Goal: Task Accomplishment & Management: Complete application form

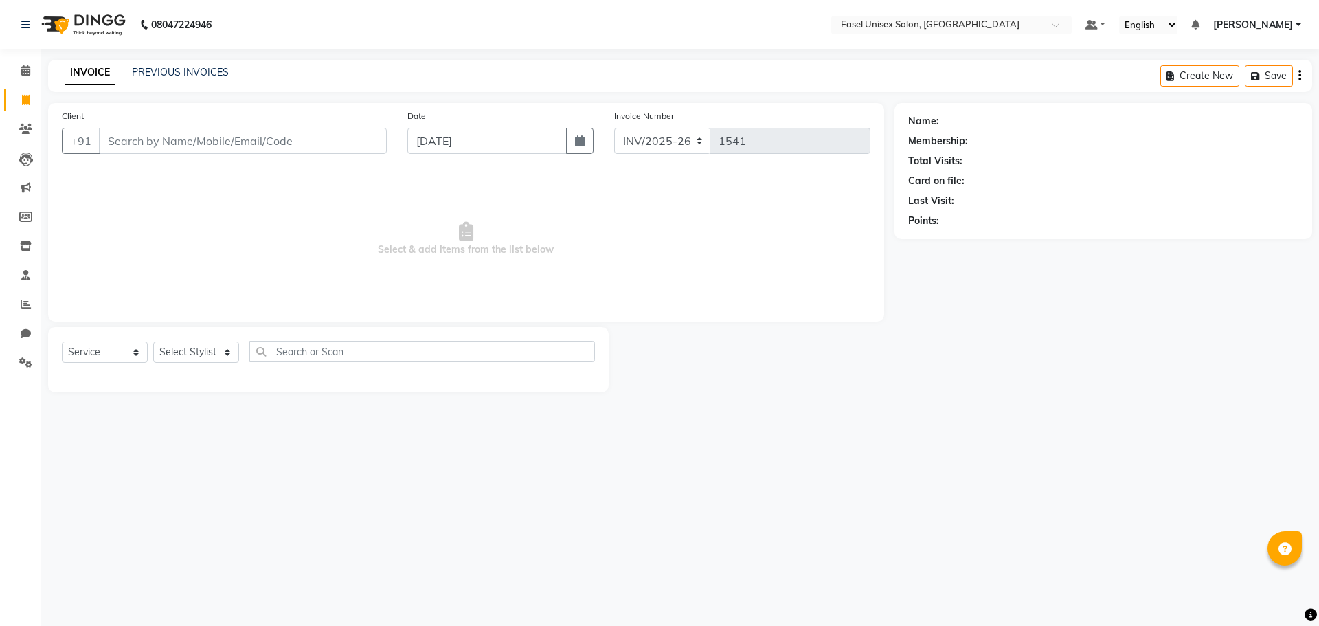
select select "service"
drag, startPoint x: 227, startPoint y: 139, endPoint x: 239, endPoint y: 142, distance: 12.7
click at [229, 138] on input "Client" at bounding box center [243, 141] width 288 height 26
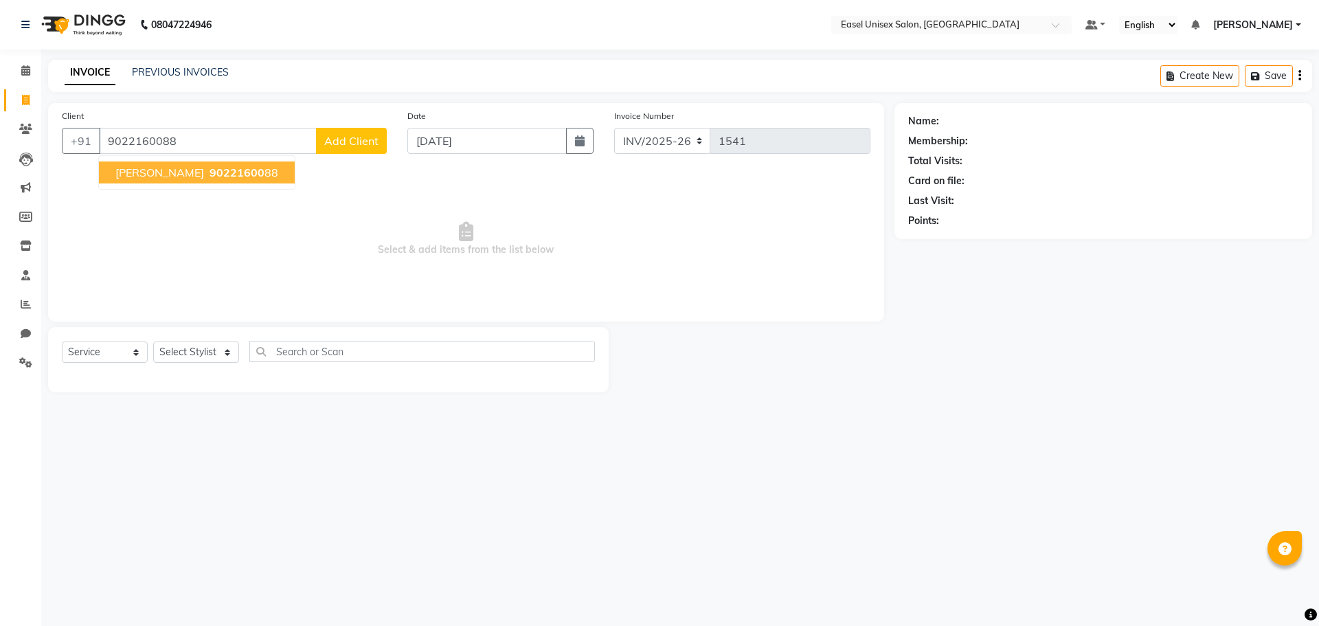
type input "9022160088"
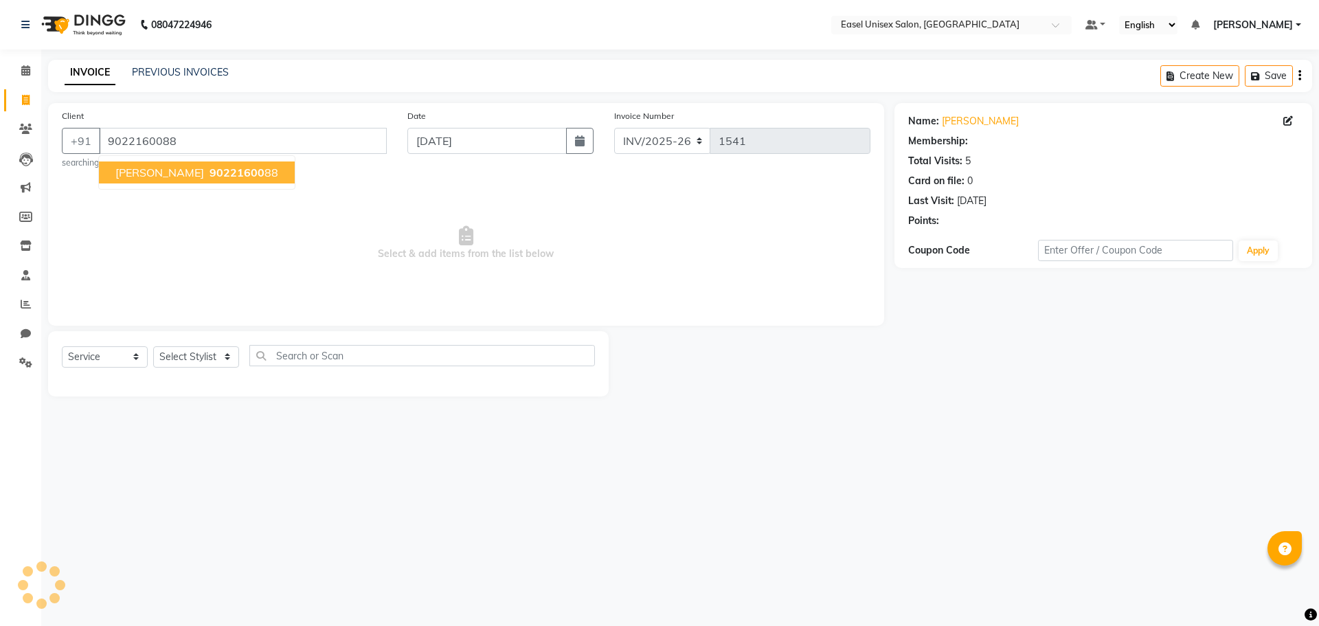
select select "1: Object"
click at [569, 120] on div "Date [DATE]" at bounding box center [501, 139] width 208 height 60
click at [594, 102] on main "INVOICE PREVIOUS INVOICES Create New Save Client [PHONE_NUMBER] [PERSON_NAME] 9…" at bounding box center [680, 238] width 1278 height 357
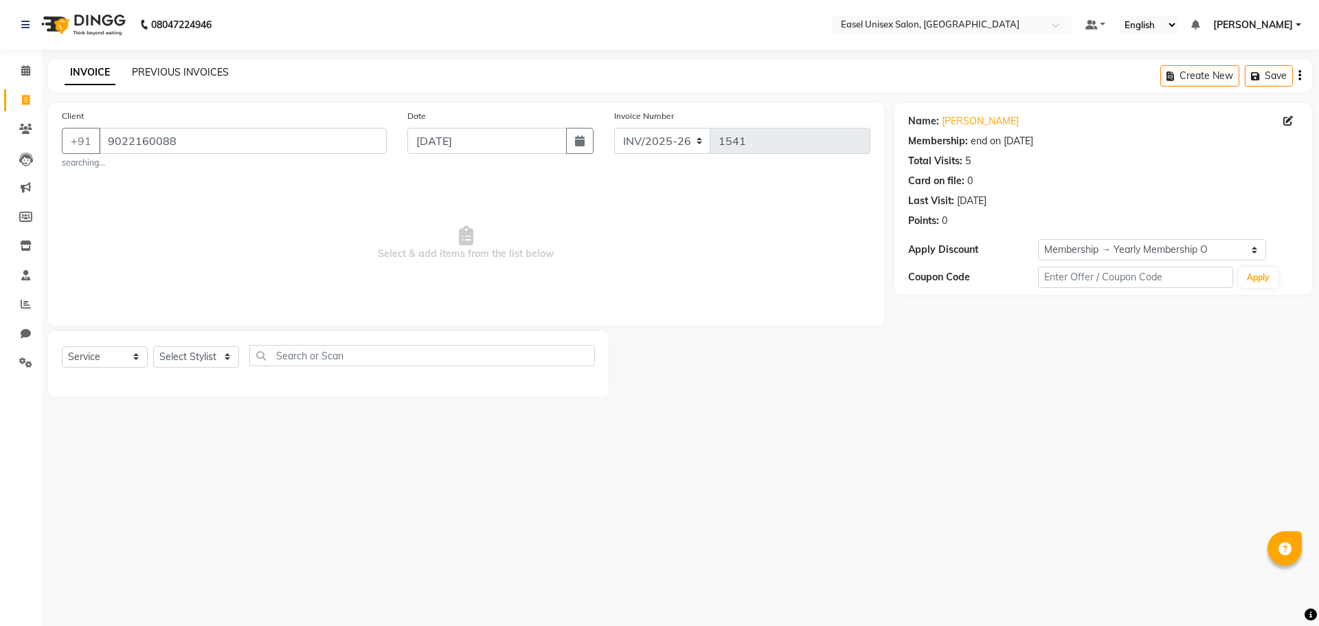
click at [199, 76] on link "PREVIOUS INVOICES" at bounding box center [180, 72] width 97 height 12
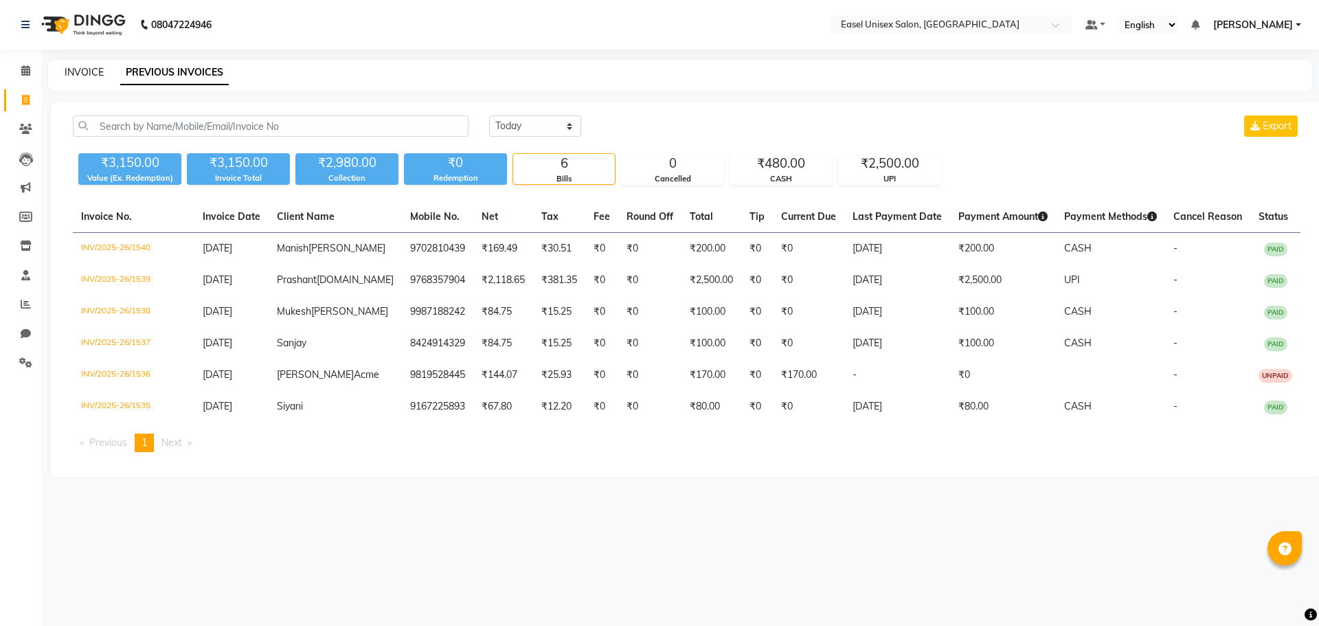
click at [95, 76] on link "INVOICE" at bounding box center [84, 72] width 39 height 12
select select "service"
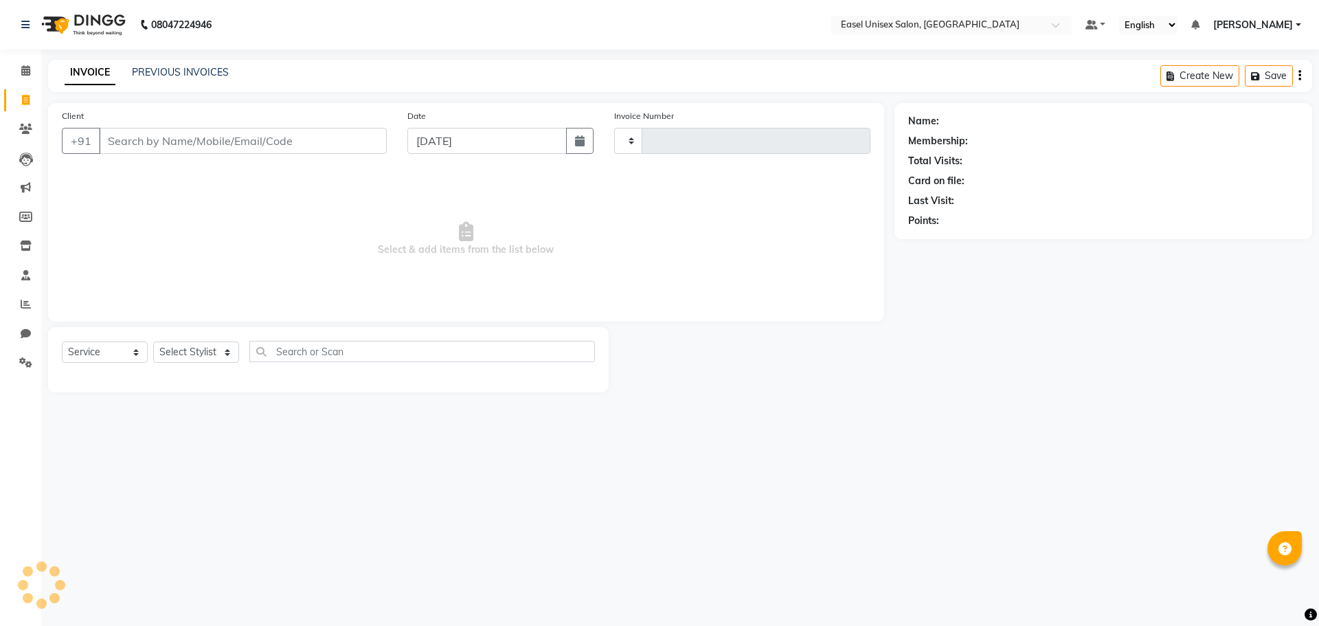
type input "1541"
select select "8639"
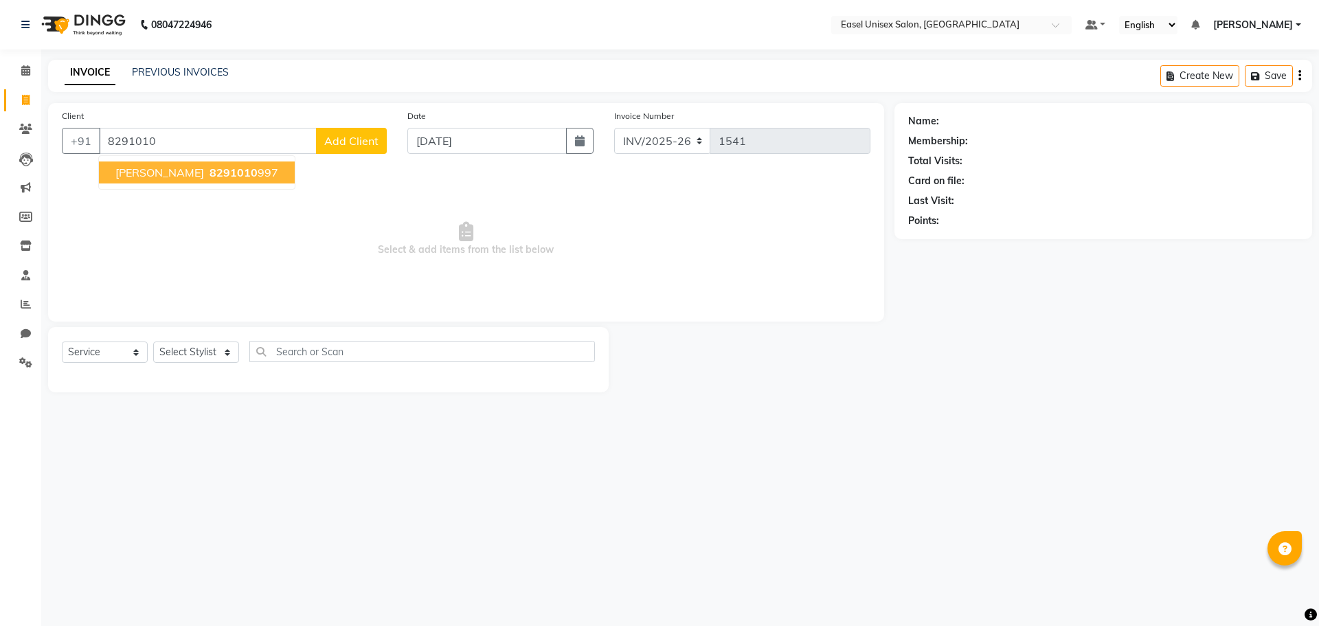
click at [196, 171] on button "[PERSON_NAME] 8291010 997" at bounding box center [197, 172] width 196 height 22
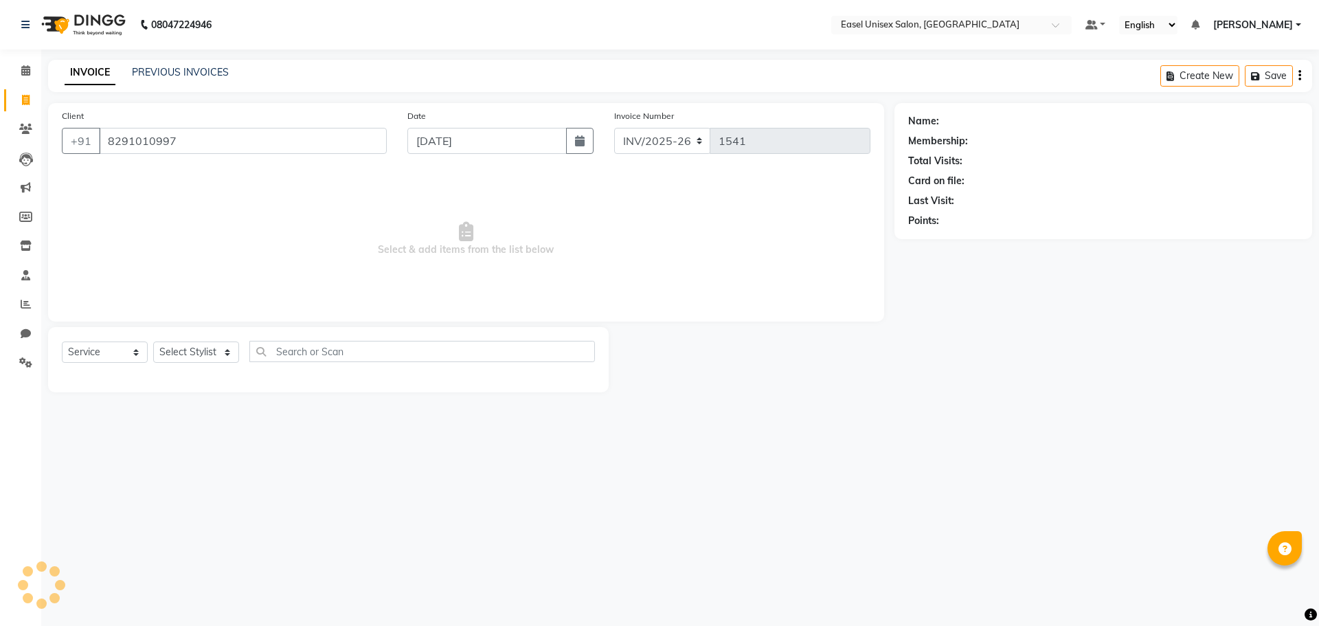
type input "8291010997"
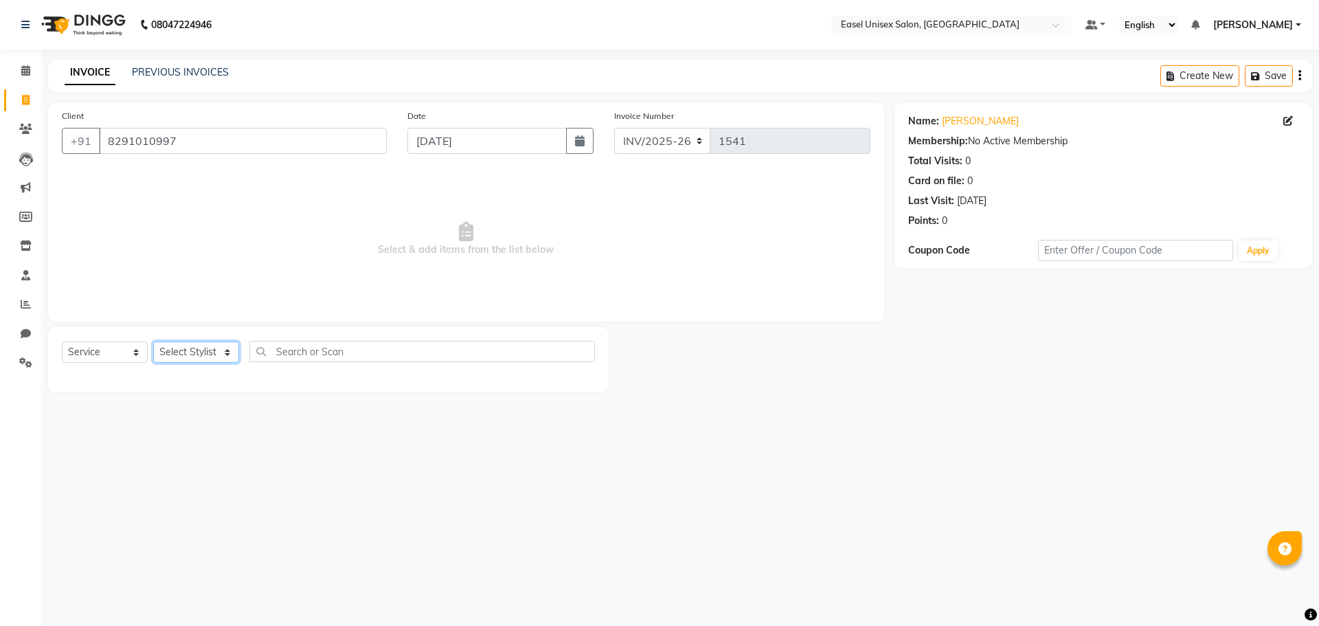
click at [188, 353] on select "Select Stylist admin [PERSON_NAME] jiya [PERSON_NAME] Priyanka [PERSON_NAME] [P…" at bounding box center [196, 352] width 86 height 21
select select "82875"
click at [153, 342] on select "Select Stylist admin [PERSON_NAME] jiya [PERSON_NAME] Priyanka [PERSON_NAME] [P…" at bounding box center [196, 352] width 86 height 21
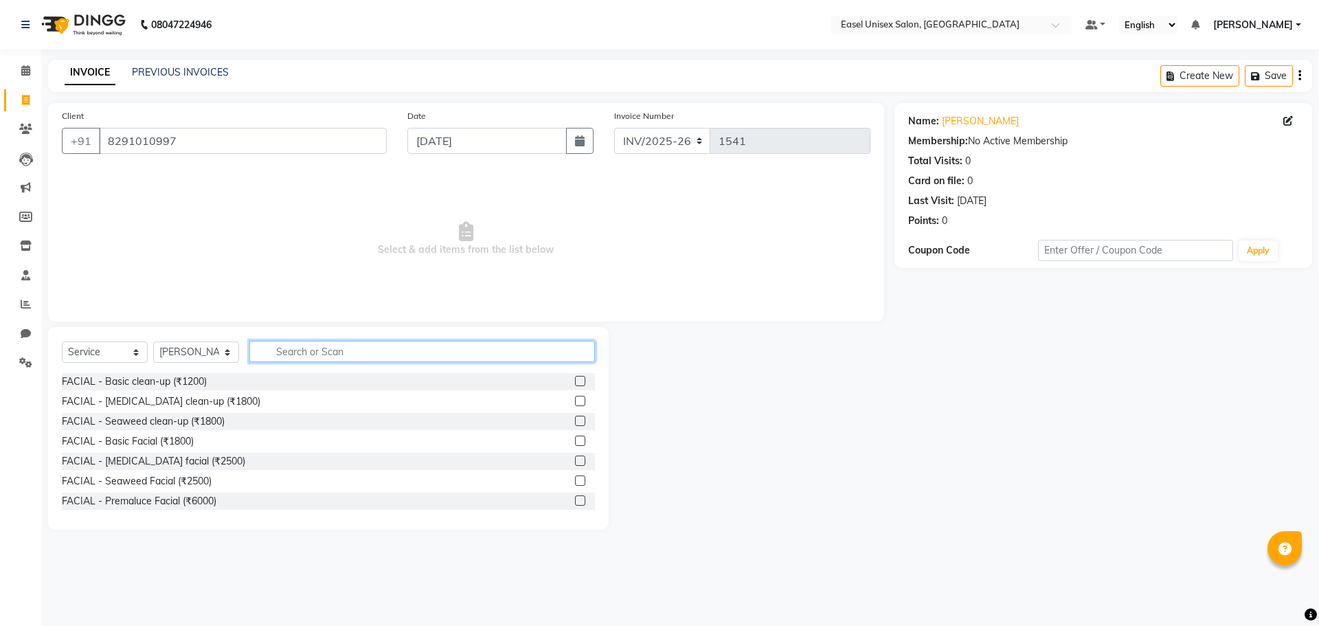
click at [434, 346] on input "text" at bounding box center [422, 351] width 346 height 21
type input "wax"
click at [575, 500] on label at bounding box center [580, 498] width 10 height 10
click at [575, 500] on input "checkbox" at bounding box center [579, 499] width 9 height 9
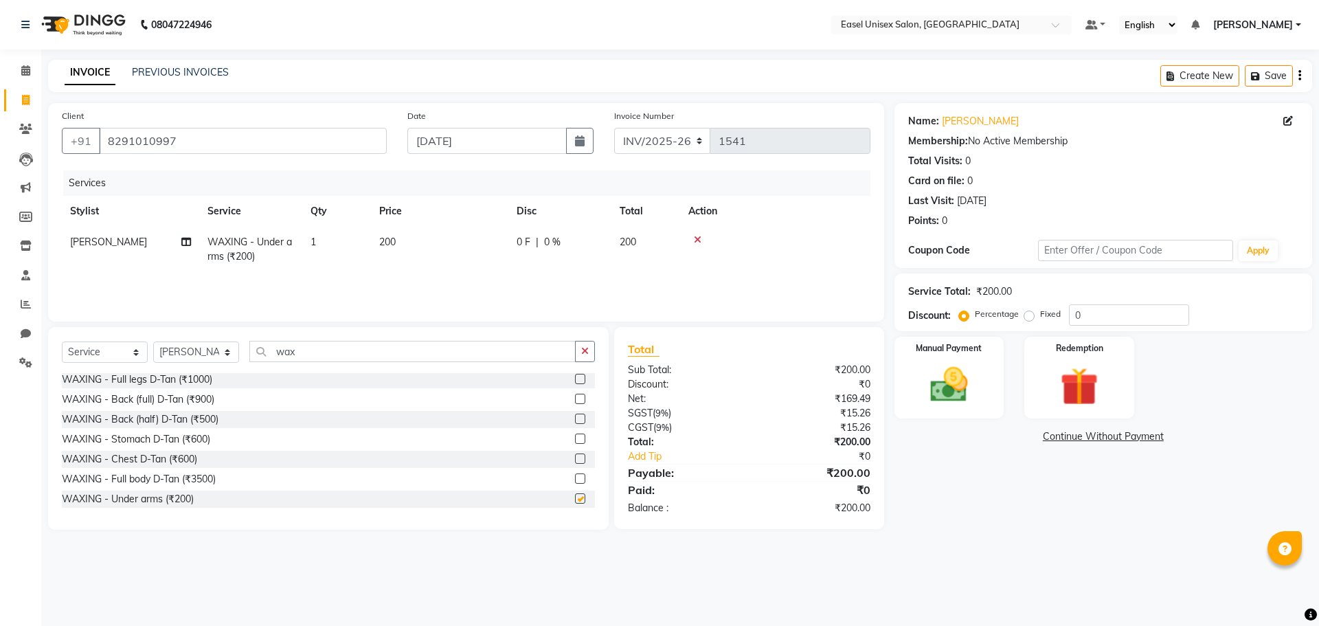
checkbox input "false"
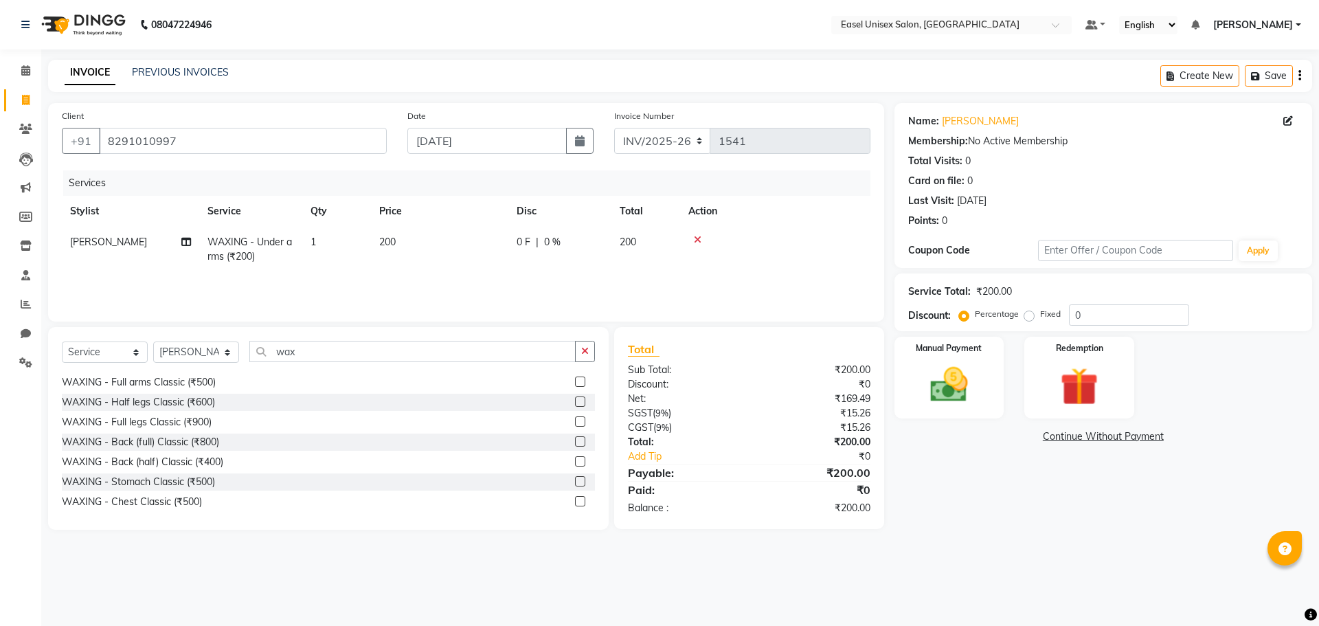
scroll to position [524, 0]
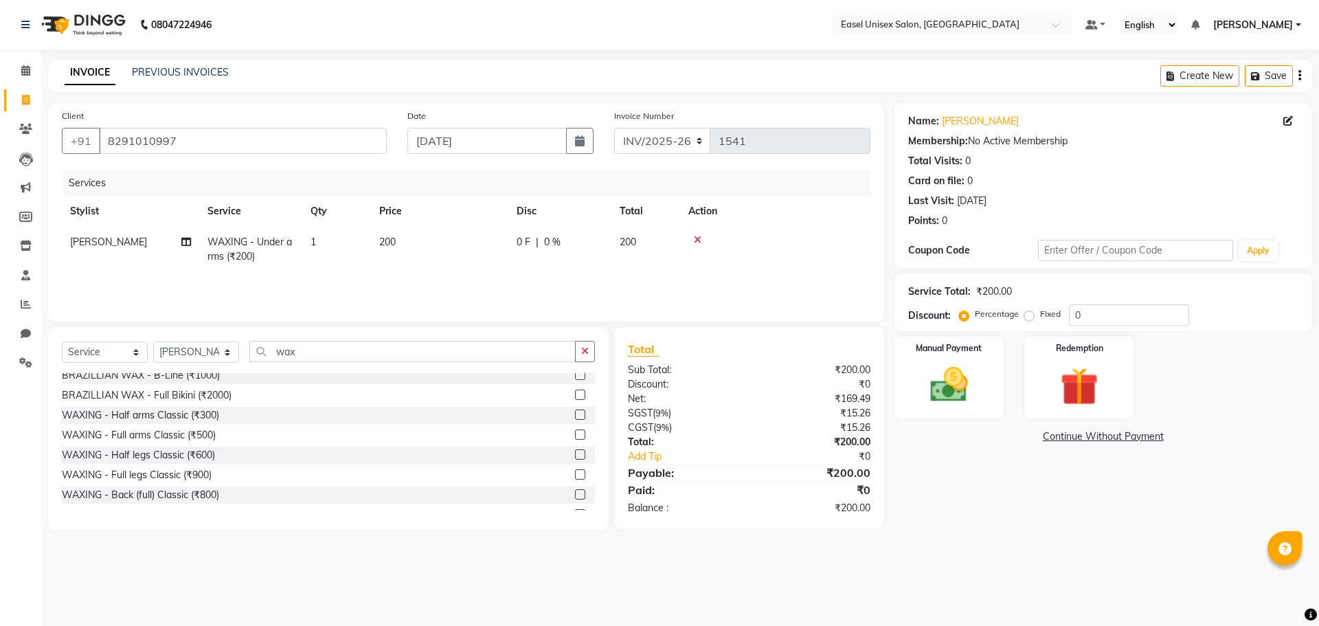
click at [575, 476] on label at bounding box center [580, 474] width 10 height 10
click at [575, 476] on input "checkbox" at bounding box center [579, 475] width 9 height 9
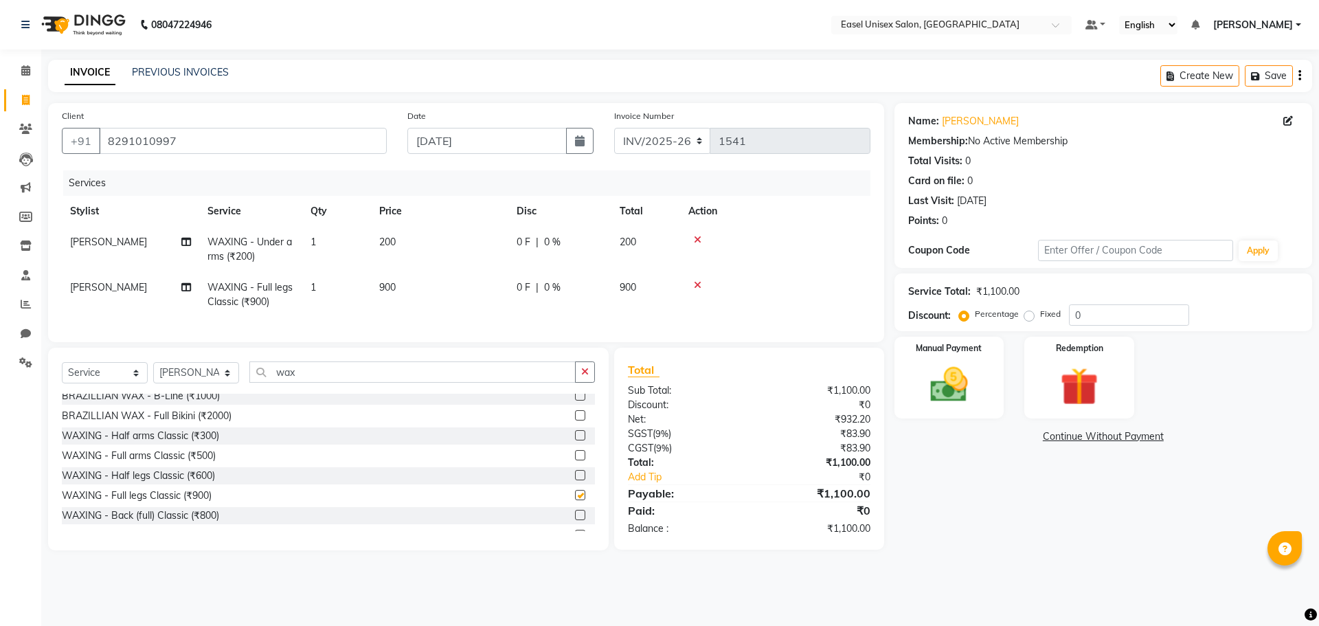
checkbox input "false"
click at [575, 529] on label at bounding box center [580, 524] width 10 height 10
click at [575, 529] on input "checkbox" at bounding box center [579, 524] width 9 height 9
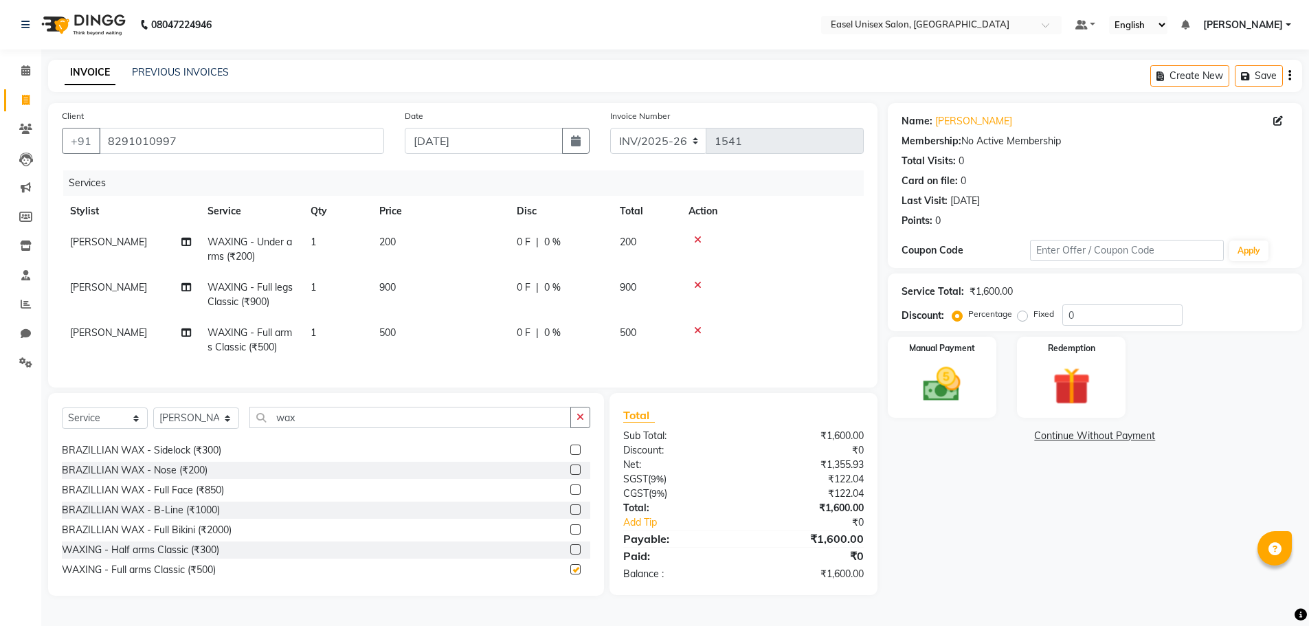
checkbox input "false"
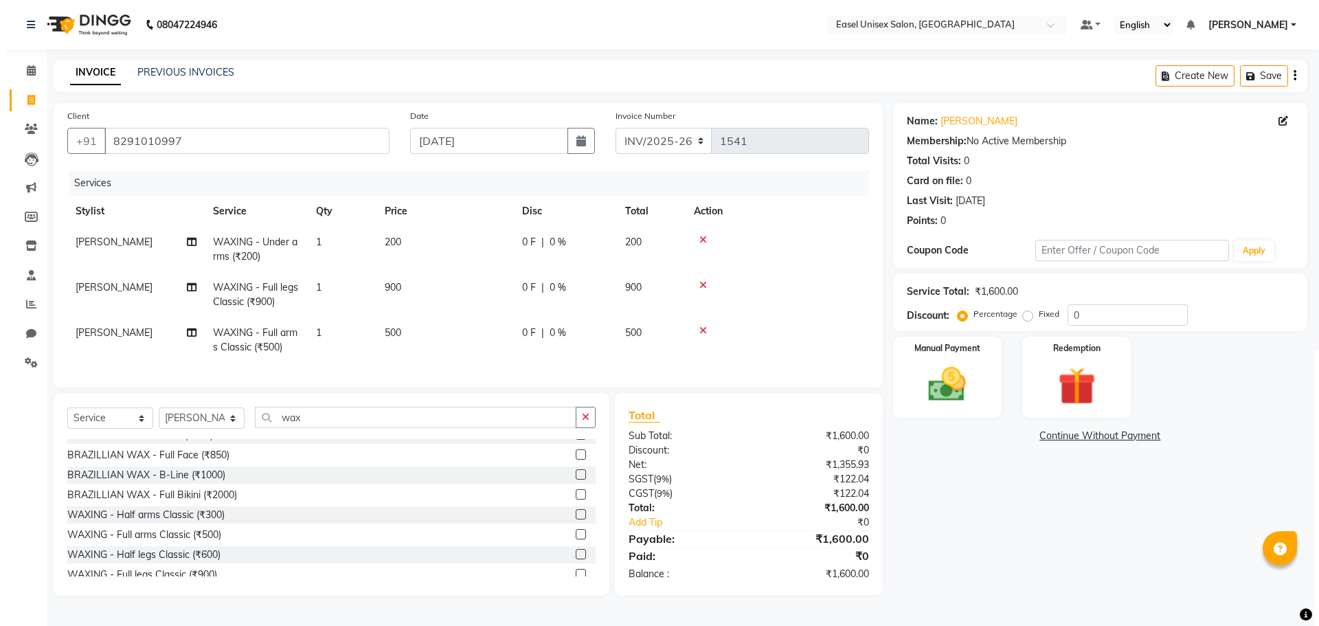
scroll to position [524, 0]
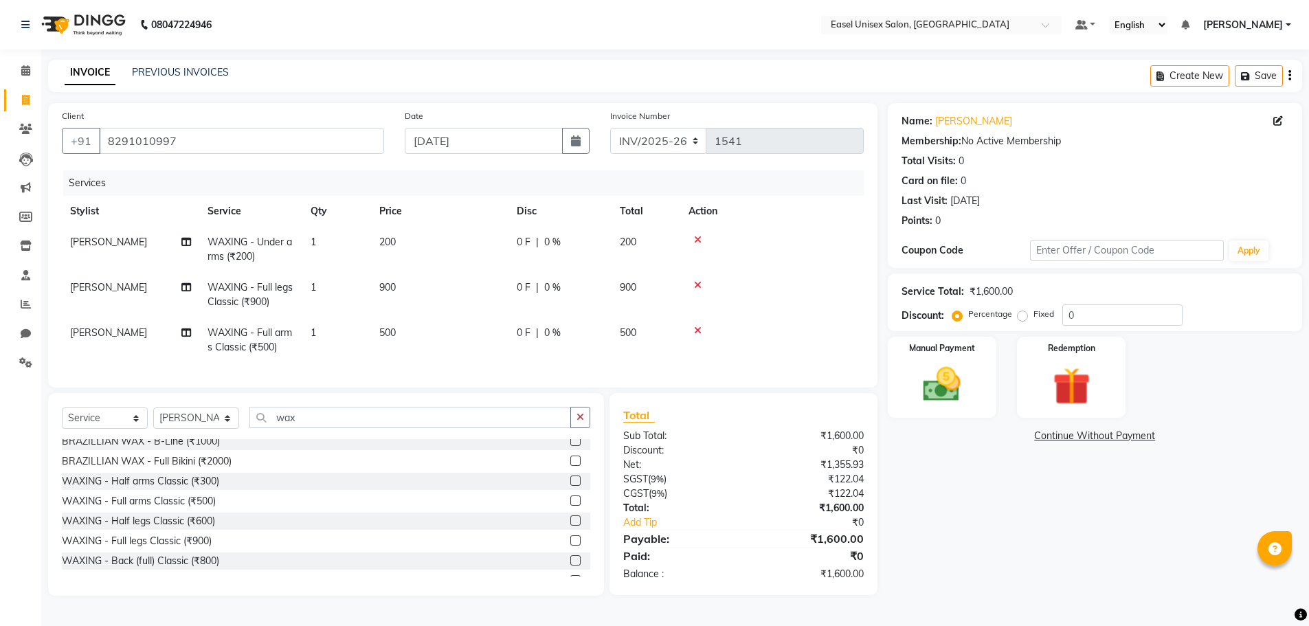
click at [402, 285] on td "900" at bounding box center [439, 294] width 137 height 45
select select "82875"
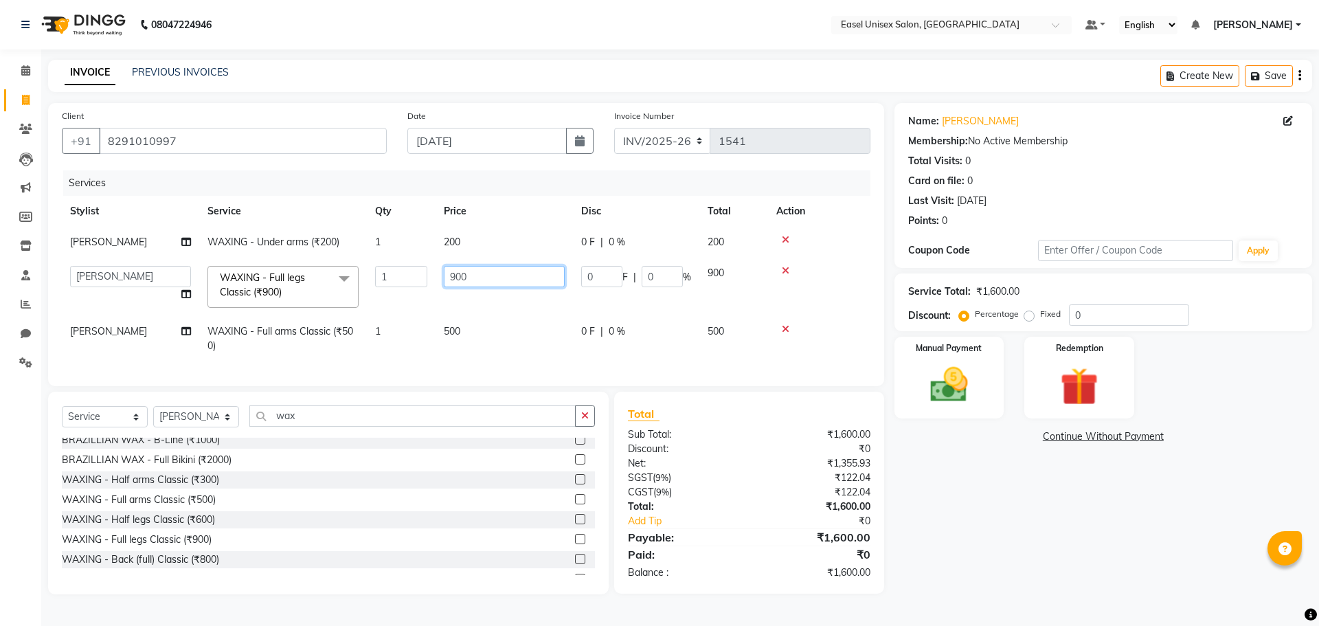
click at [510, 284] on input "900" at bounding box center [504, 276] width 121 height 21
type input "9"
type input "800"
click at [506, 295] on td "800" at bounding box center [504, 287] width 137 height 58
select select "82875"
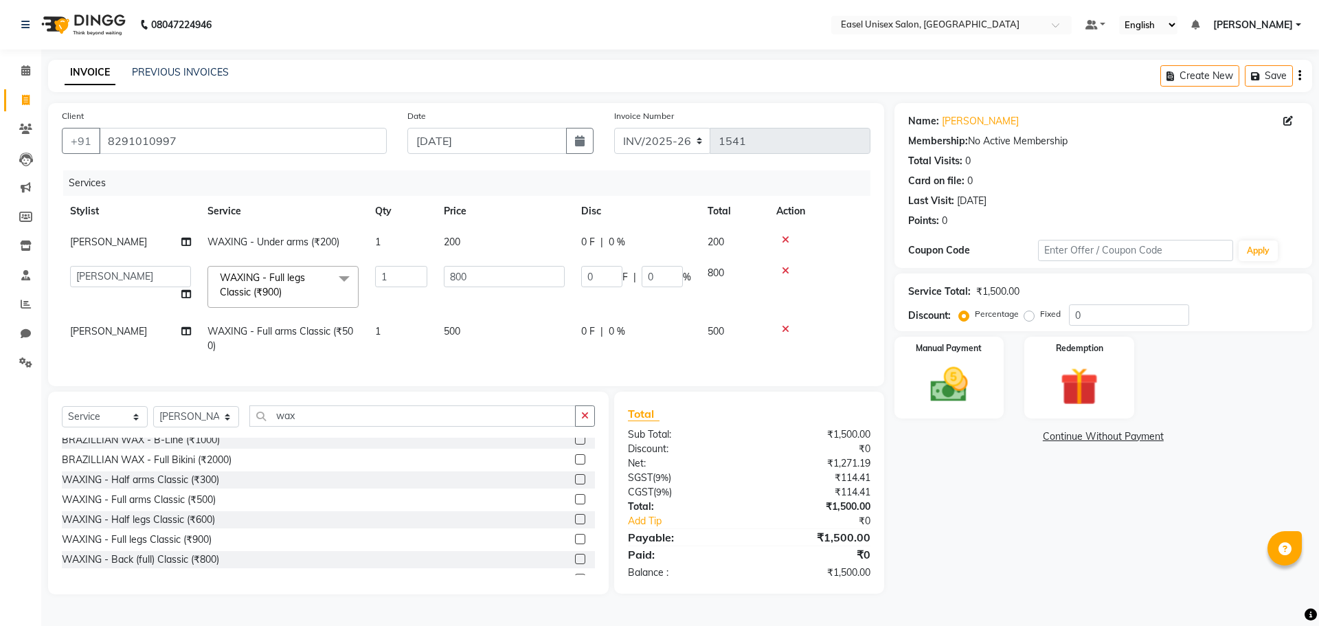
click at [829, 342] on td at bounding box center [819, 338] width 102 height 45
click at [829, 340] on td at bounding box center [819, 338] width 102 height 45
click at [373, 427] on input "wax" at bounding box center [412, 415] width 326 height 21
type input "w"
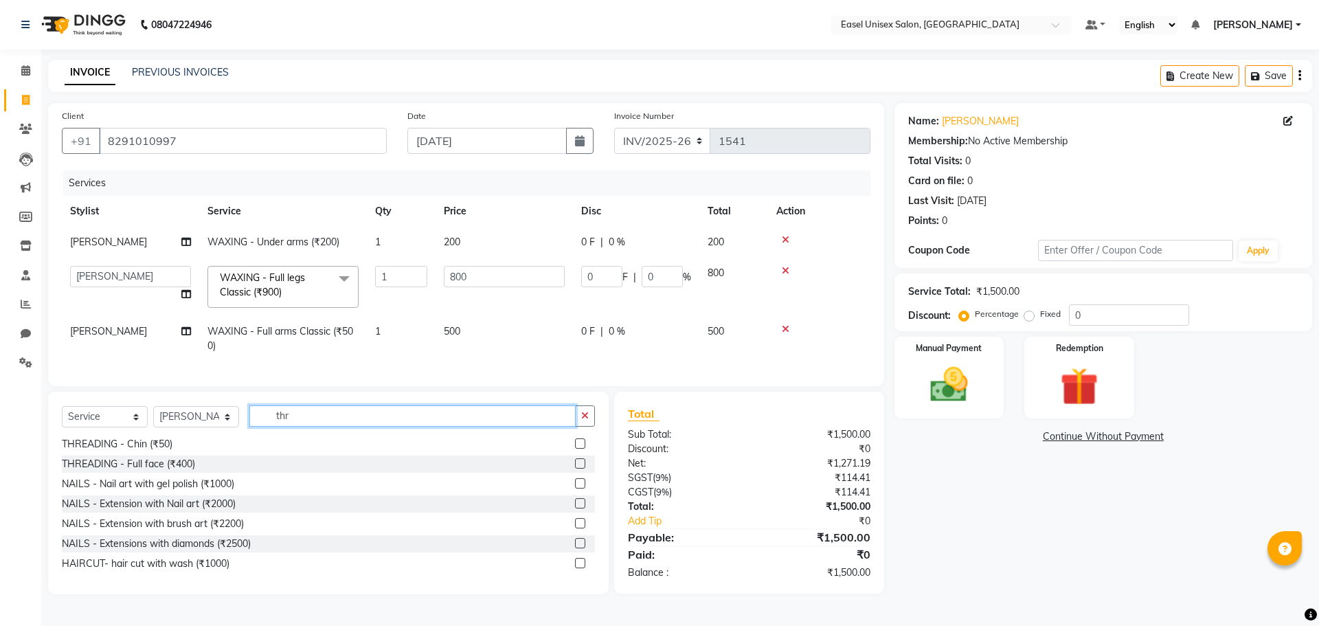
scroll to position [0, 0]
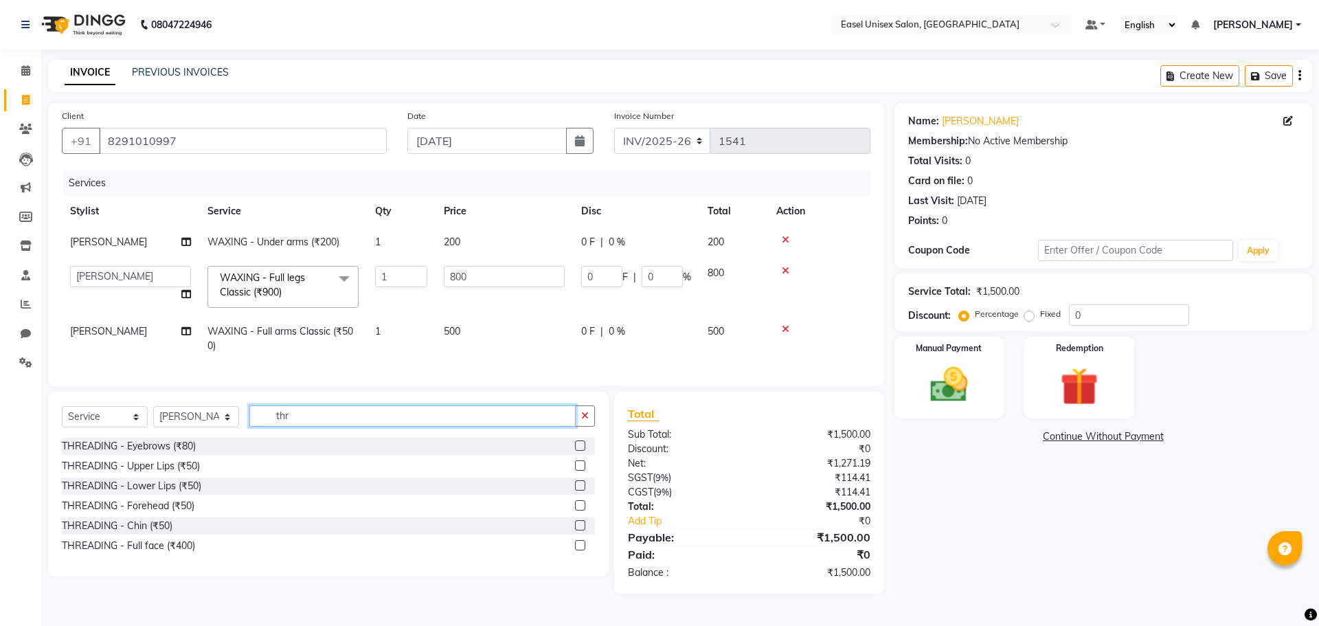
type input "thr"
click at [583, 451] on label at bounding box center [580, 445] width 10 height 10
click at [583, 451] on input "checkbox" at bounding box center [579, 446] width 9 height 9
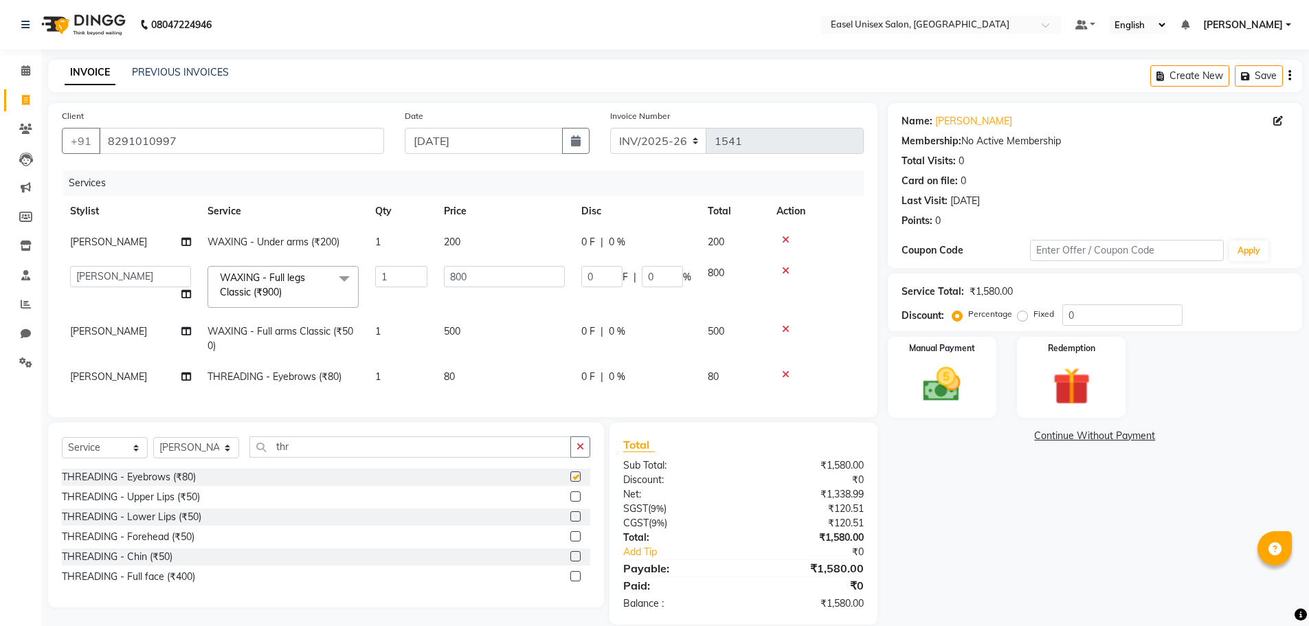
checkbox input "false"
click at [961, 391] on img at bounding box center [941, 384] width 63 height 45
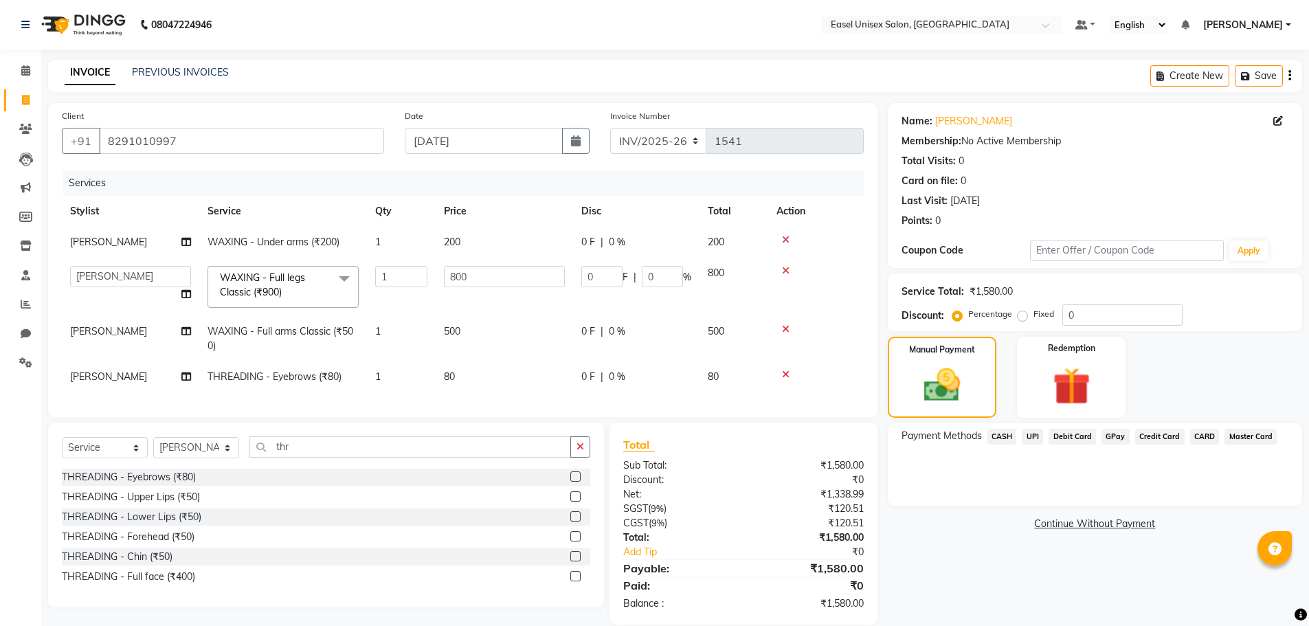
click at [1035, 439] on span "UPI" at bounding box center [1032, 437] width 21 height 16
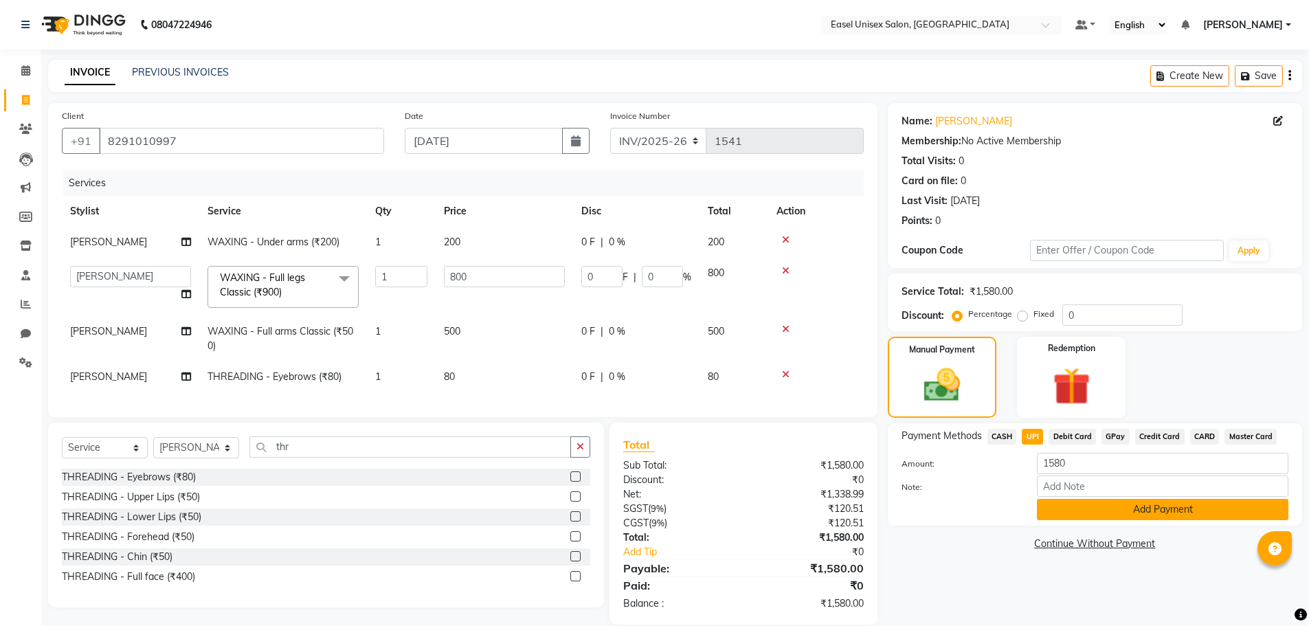
click at [1086, 507] on button "Add Payment" at bounding box center [1163, 509] width 252 height 21
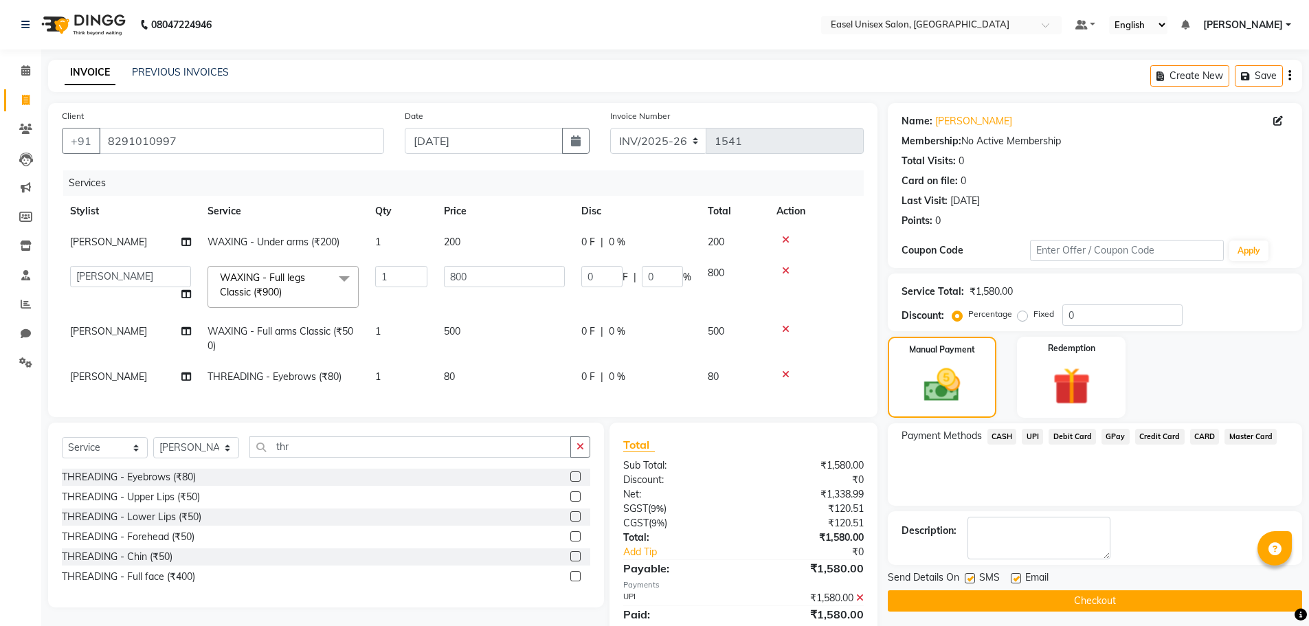
click at [1097, 607] on button "Checkout" at bounding box center [1095, 600] width 414 height 21
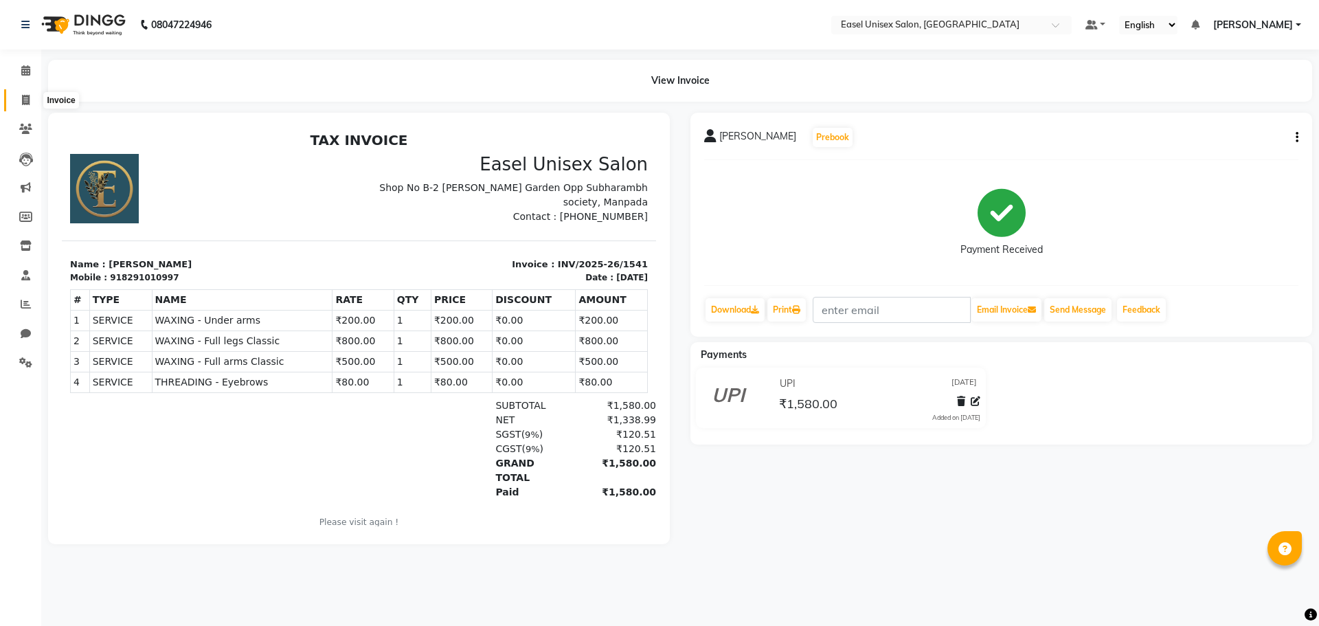
click at [26, 101] on icon at bounding box center [26, 100] width 8 height 10
select select "service"
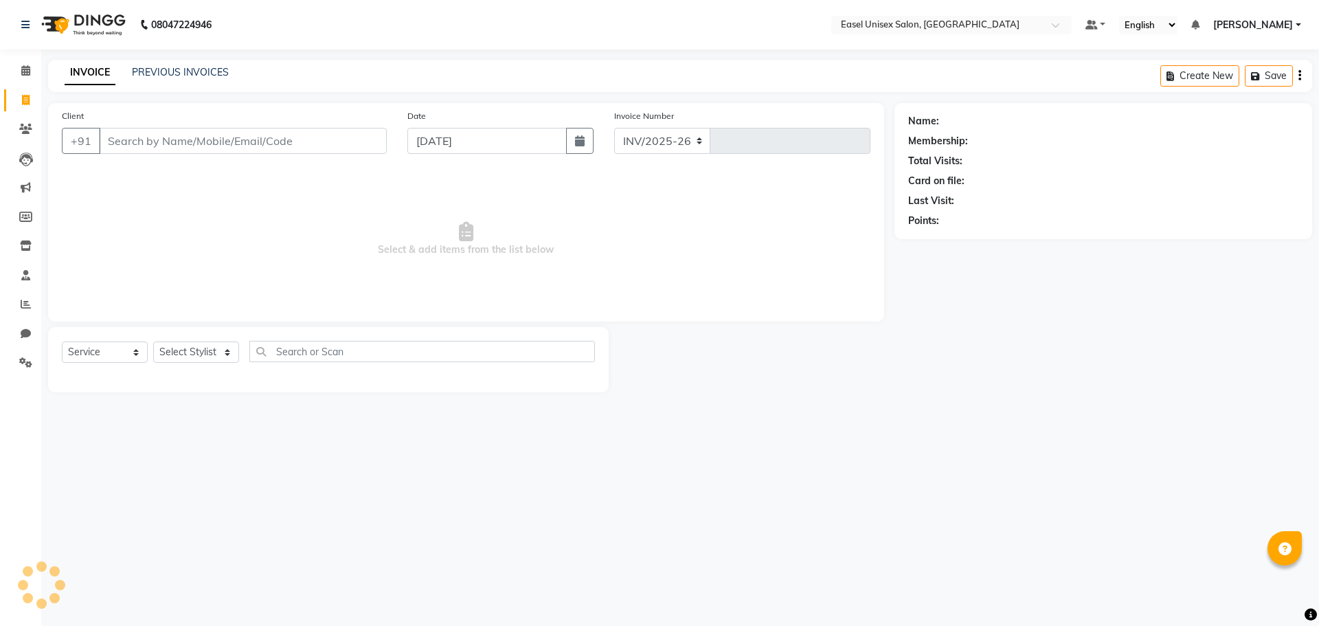
select select "8639"
type input "1542"
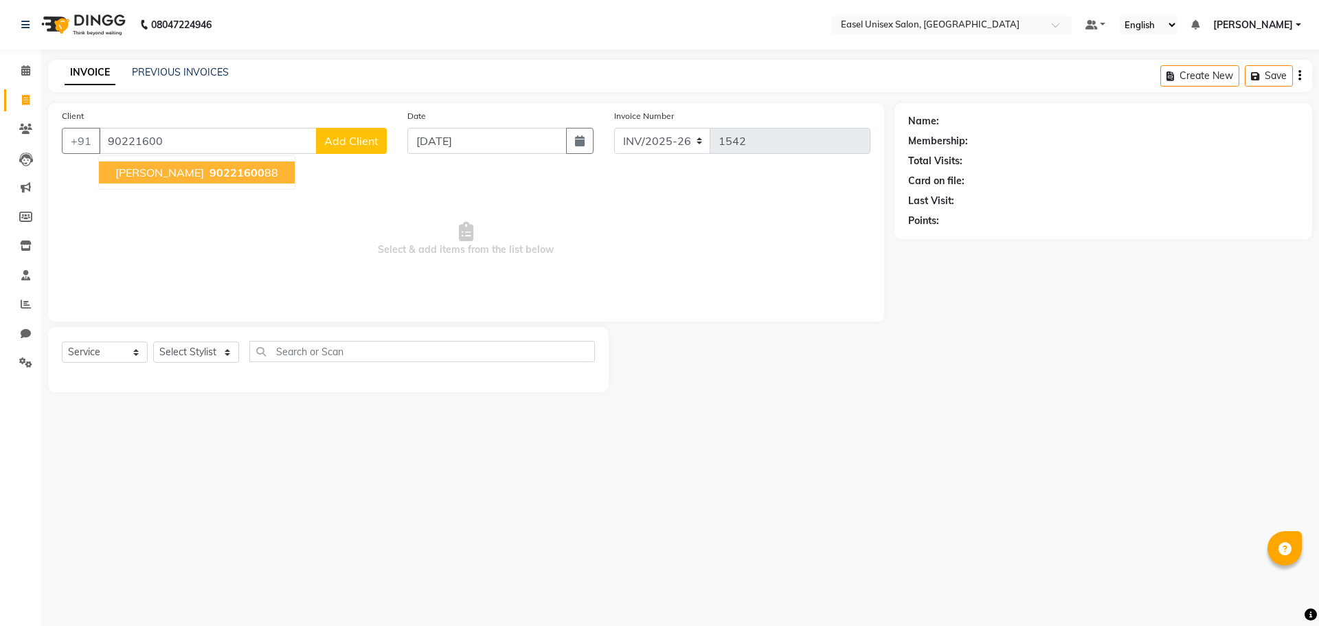
click at [197, 179] on span "[PERSON_NAME]" at bounding box center [159, 173] width 89 height 14
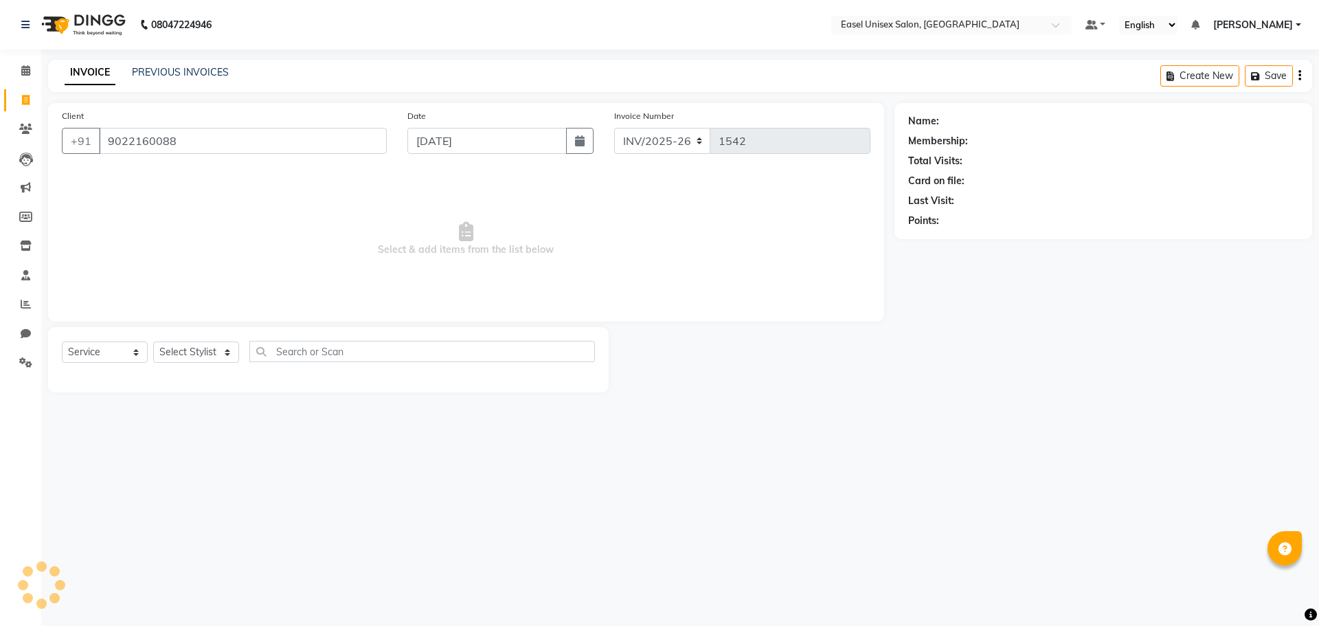
type input "9022160088"
select select "1: Object"
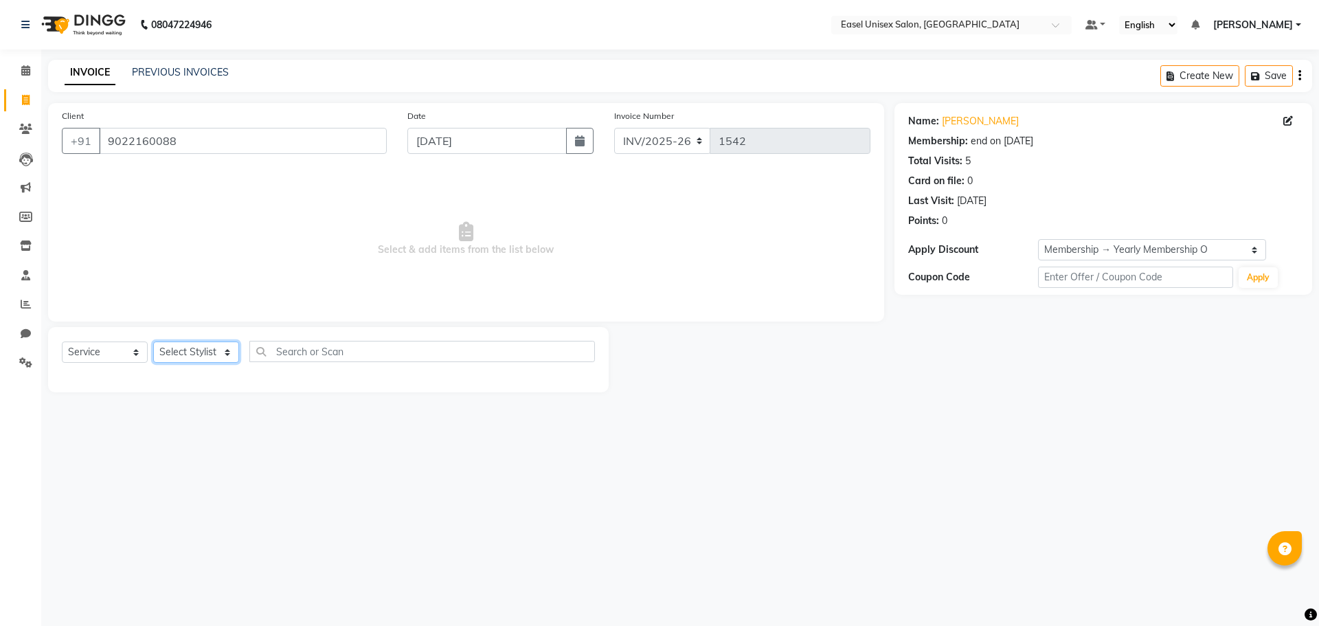
click at [220, 350] on select "Select Stylist admin [PERSON_NAME] jiya [PERSON_NAME] Priyanka [PERSON_NAME] [P…" at bounding box center [196, 352] width 86 height 21
select select "82876"
click at [153, 342] on select "Select Stylist admin [PERSON_NAME] jiya [PERSON_NAME] Priyanka [PERSON_NAME] [P…" at bounding box center [196, 352] width 86 height 21
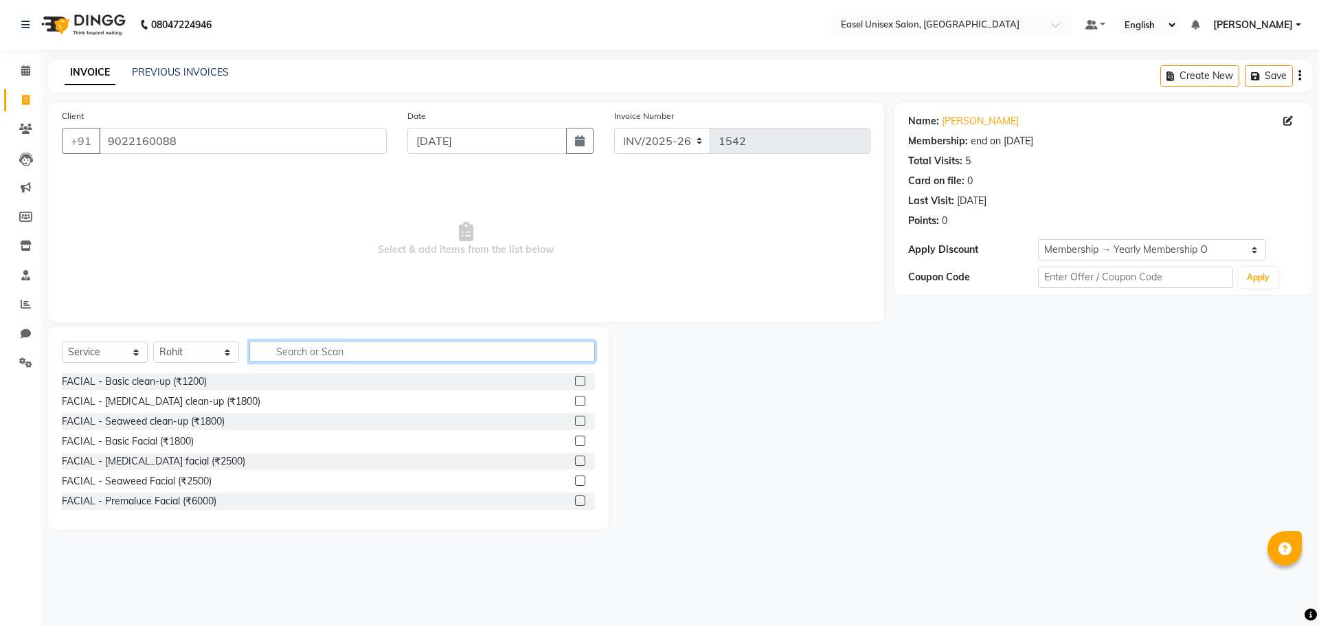
click at [365, 359] on input "text" at bounding box center [422, 351] width 346 height 21
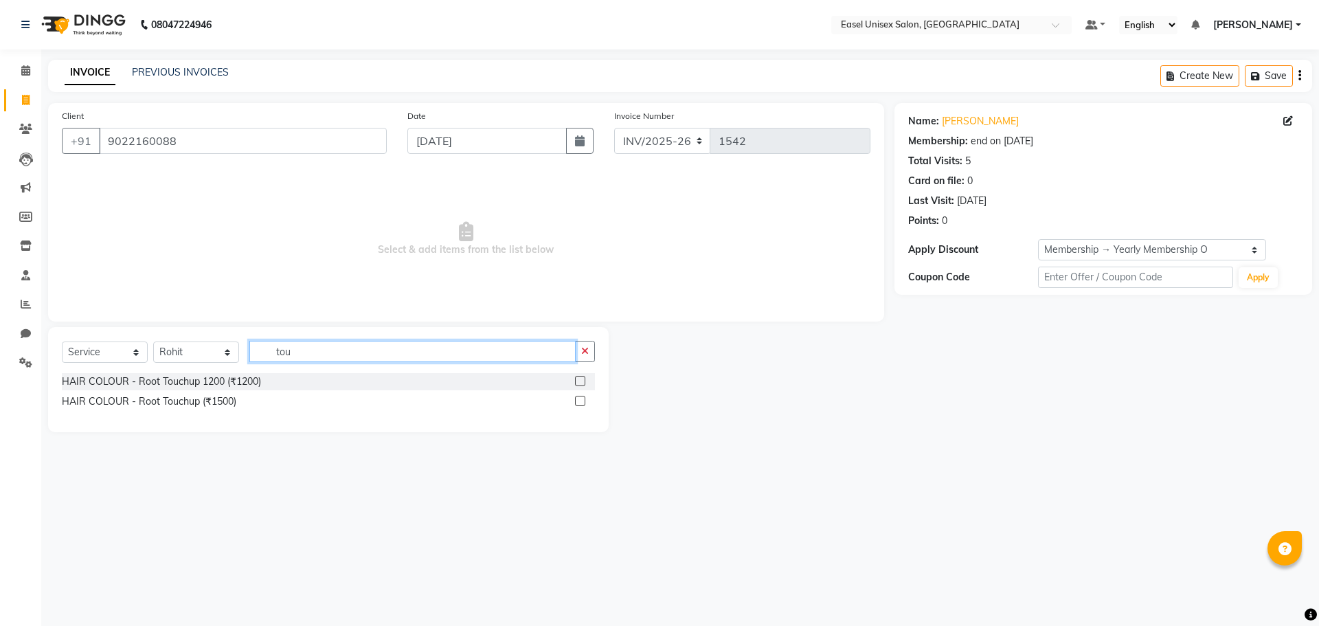
type input "tou"
click at [579, 399] on label at bounding box center [580, 401] width 10 height 10
click at [579, 399] on input "checkbox" at bounding box center [579, 401] width 9 height 9
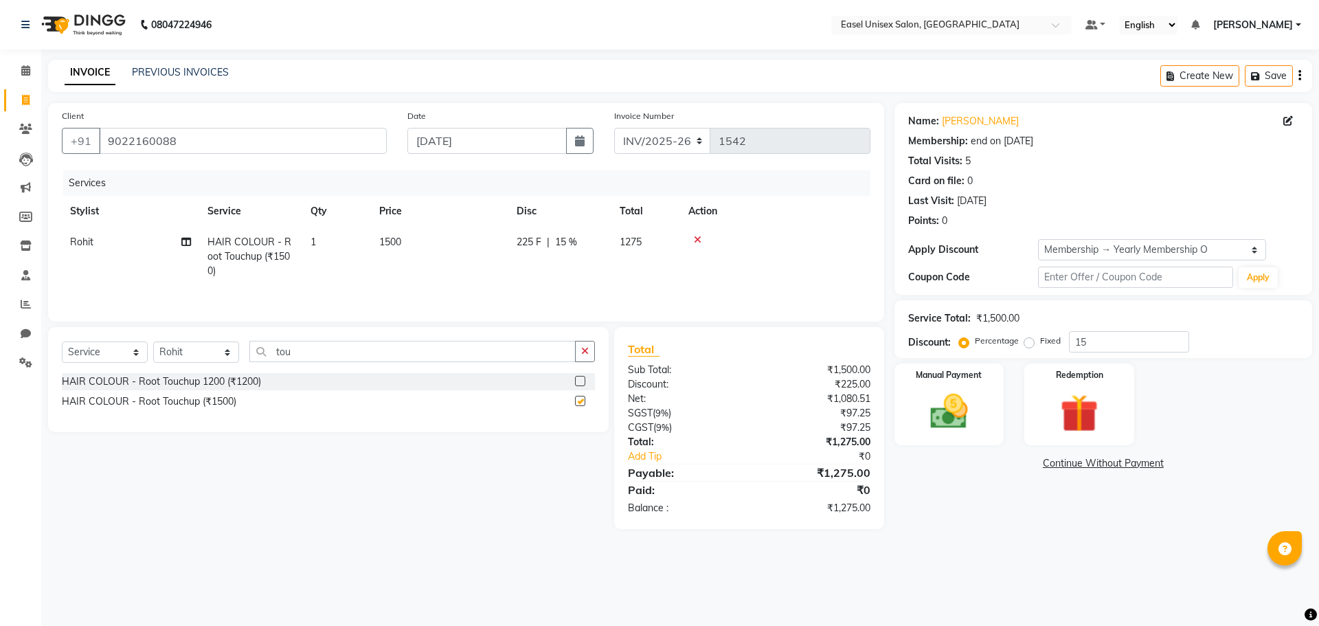
checkbox input "false"
click at [224, 356] on select "Select Stylist admin [PERSON_NAME] jiya [PERSON_NAME] Priyanka [PERSON_NAME] [P…" at bounding box center [196, 352] width 86 height 21
select select "83238"
click at [153, 342] on select "Select Stylist admin [PERSON_NAME] jiya [PERSON_NAME] Priyanka [PERSON_NAME] [P…" at bounding box center [196, 352] width 86 height 21
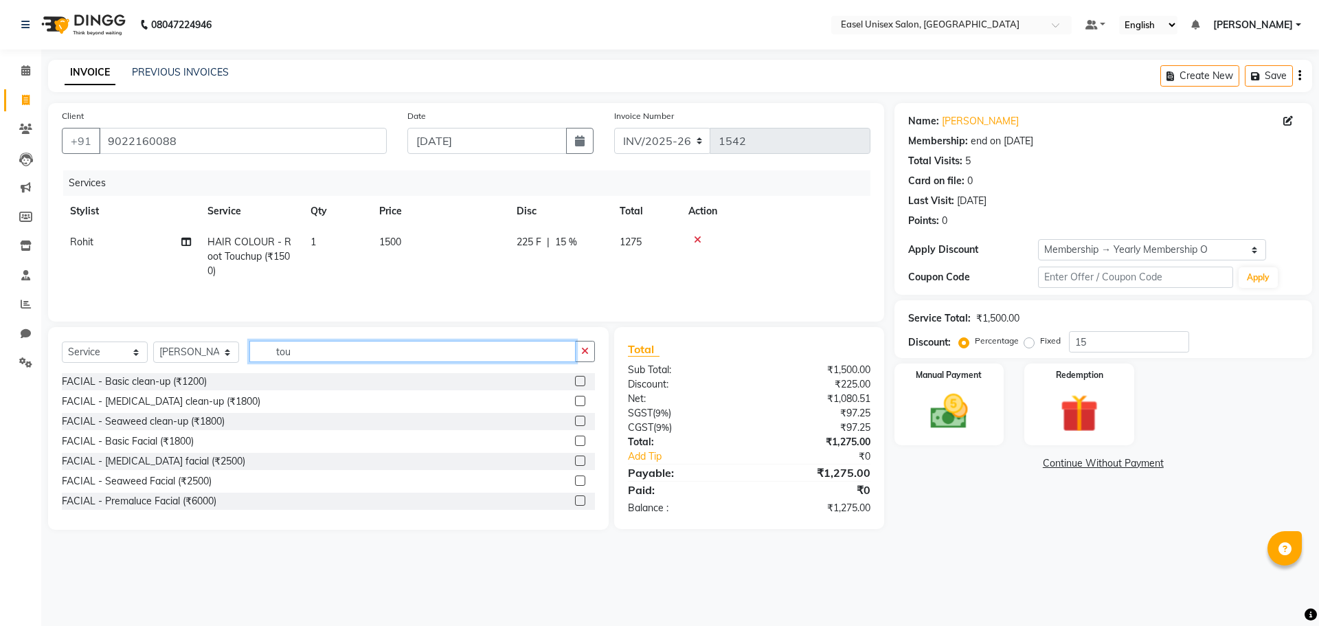
click at [399, 357] on input "tou" at bounding box center [412, 351] width 326 height 21
type input "t"
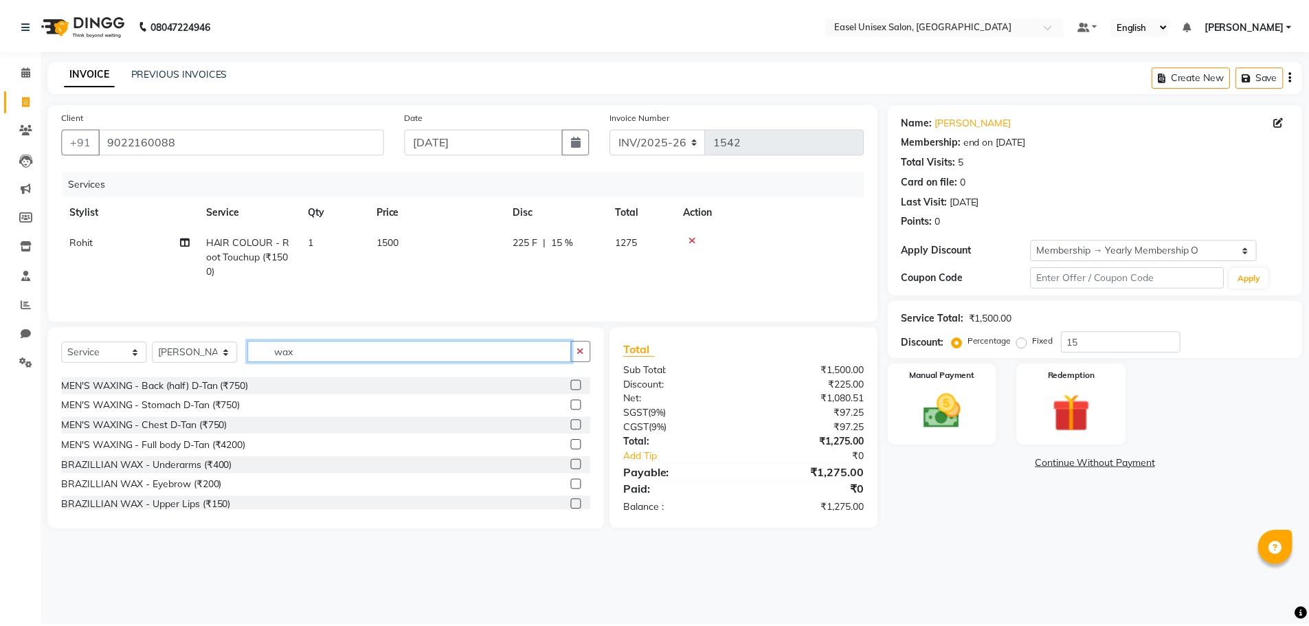
scroll to position [344, 0]
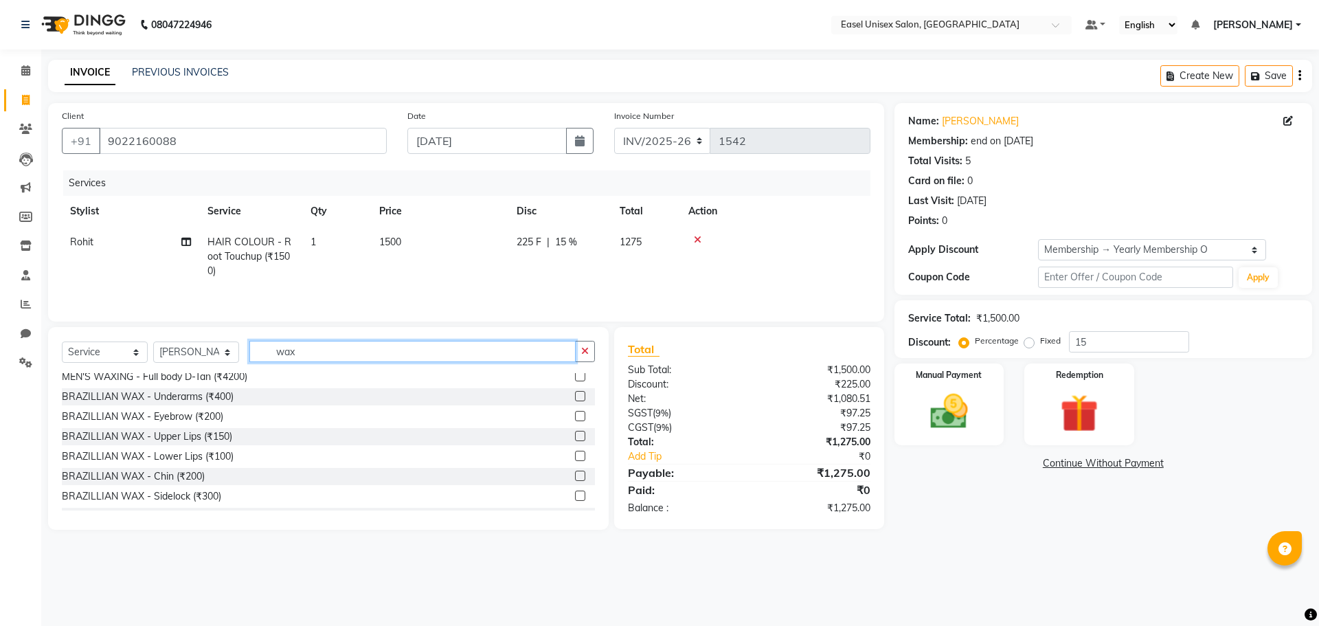
type input "wax"
click at [575, 436] on label at bounding box center [580, 436] width 10 height 10
click at [575, 436] on input "checkbox" at bounding box center [579, 436] width 9 height 9
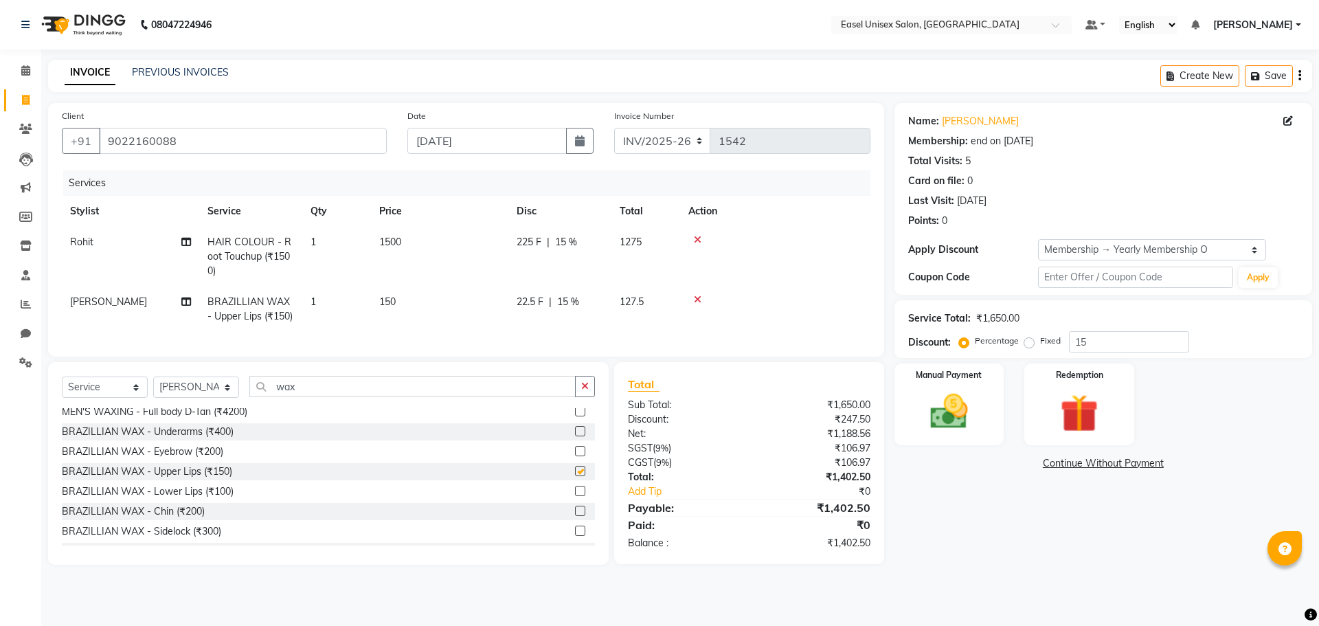
checkbox input "false"
click at [575, 516] on label at bounding box center [580, 511] width 10 height 10
click at [575, 516] on input "checkbox" at bounding box center [579, 511] width 9 height 9
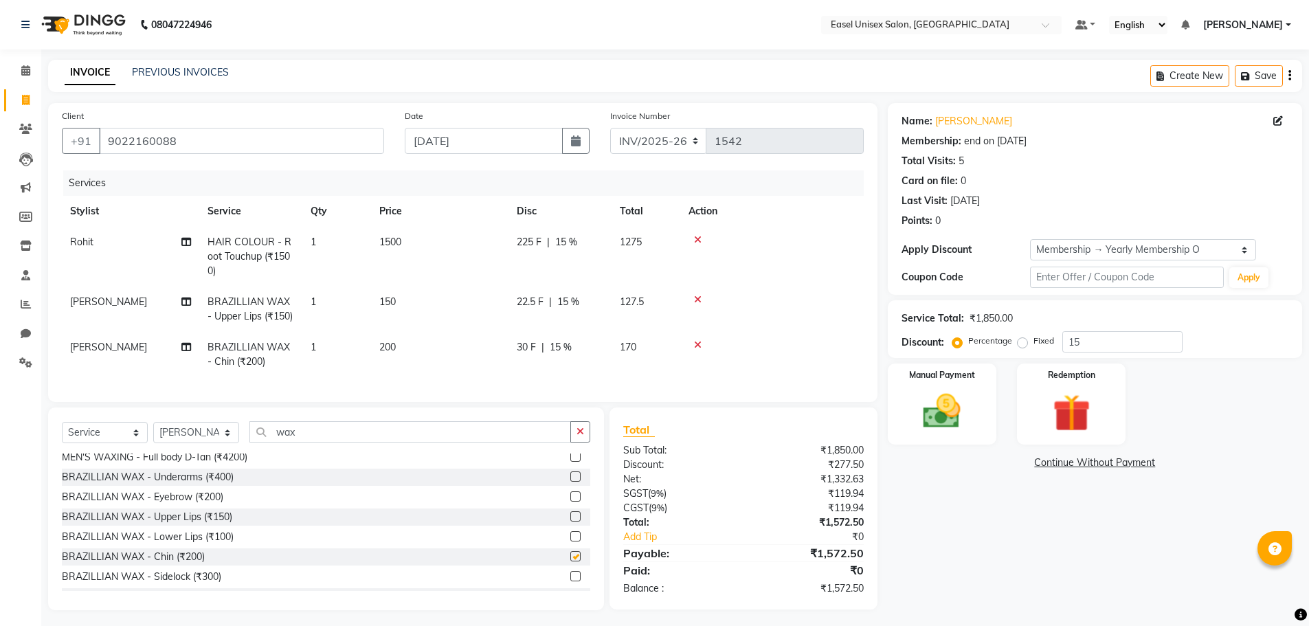
checkbox input "false"
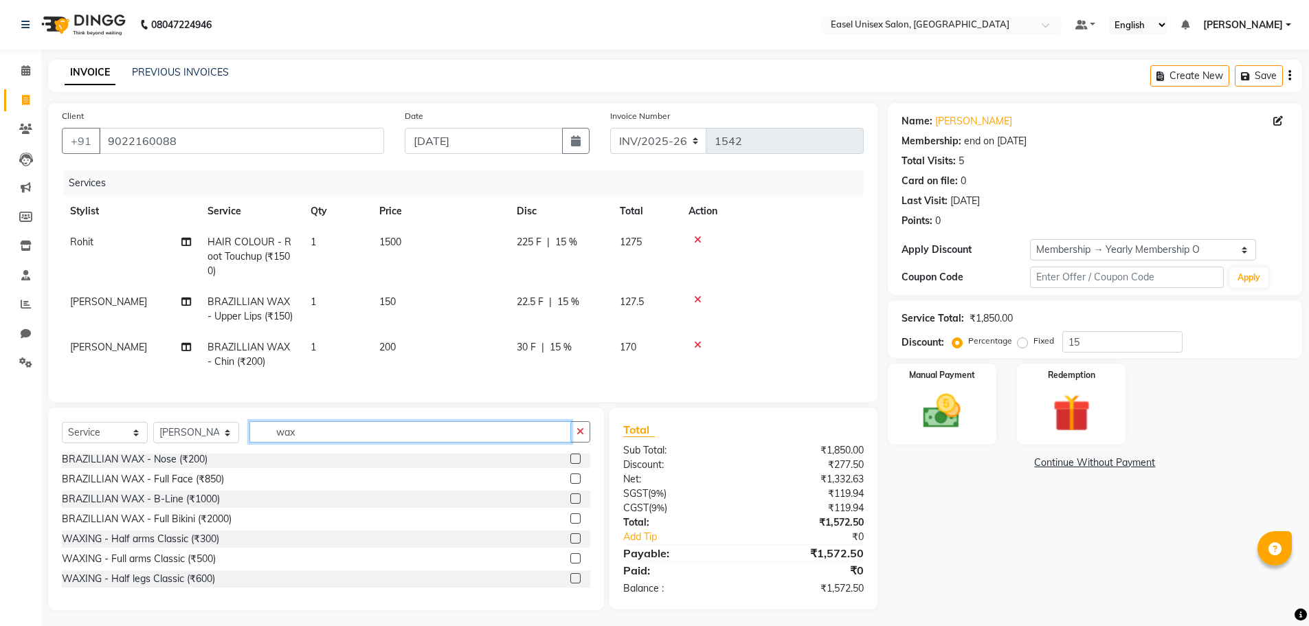
click at [471, 443] on input "wax" at bounding box center [410, 431] width 322 height 21
type input "w"
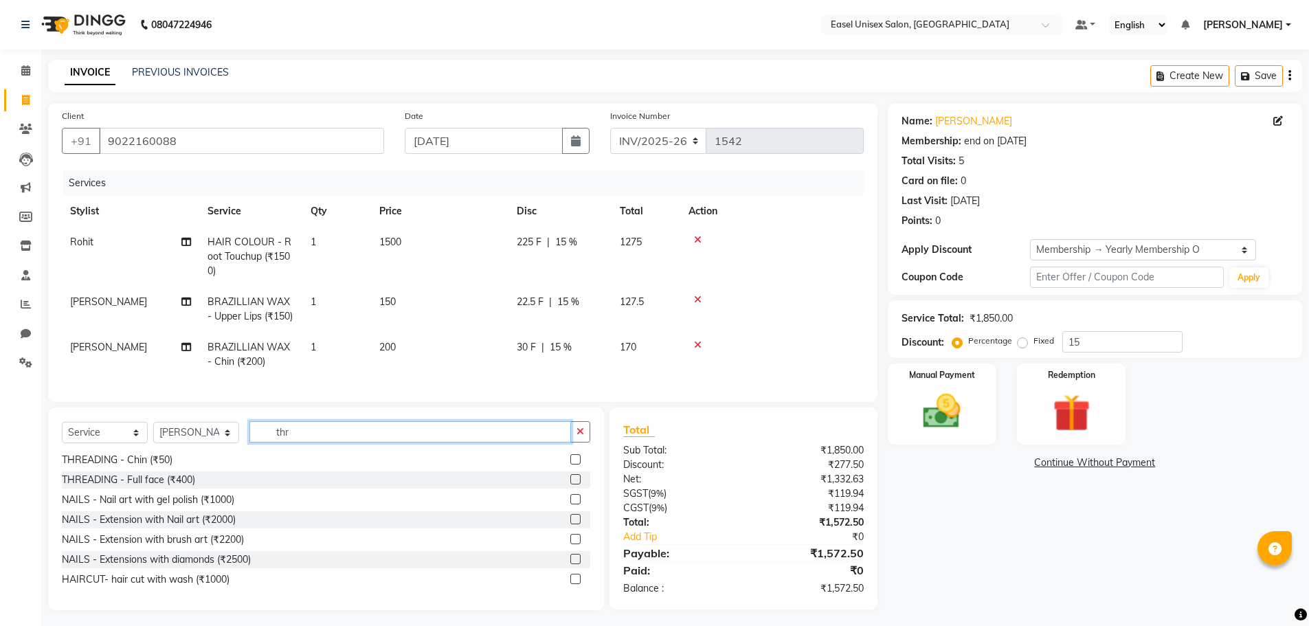
scroll to position [0, 0]
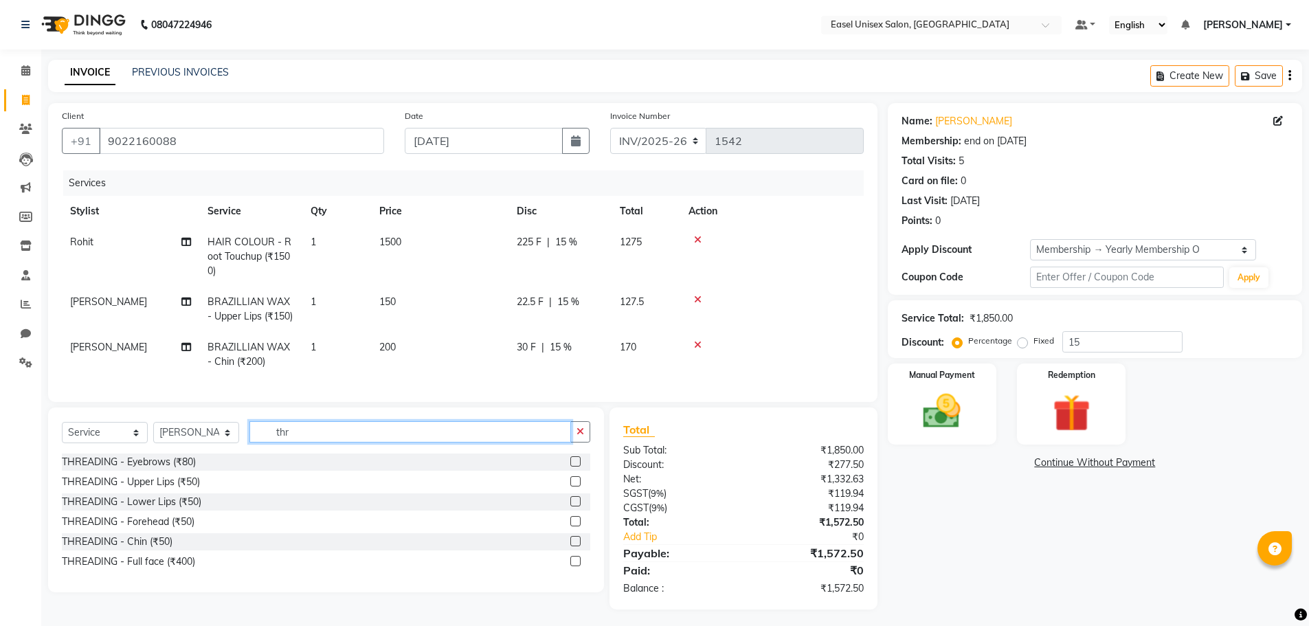
type input "thr"
click at [572, 467] on label at bounding box center [575, 461] width 10 height 10
click at [572, 467] on input "checkbox" at bounding box center [574, 462] width 9 height 9
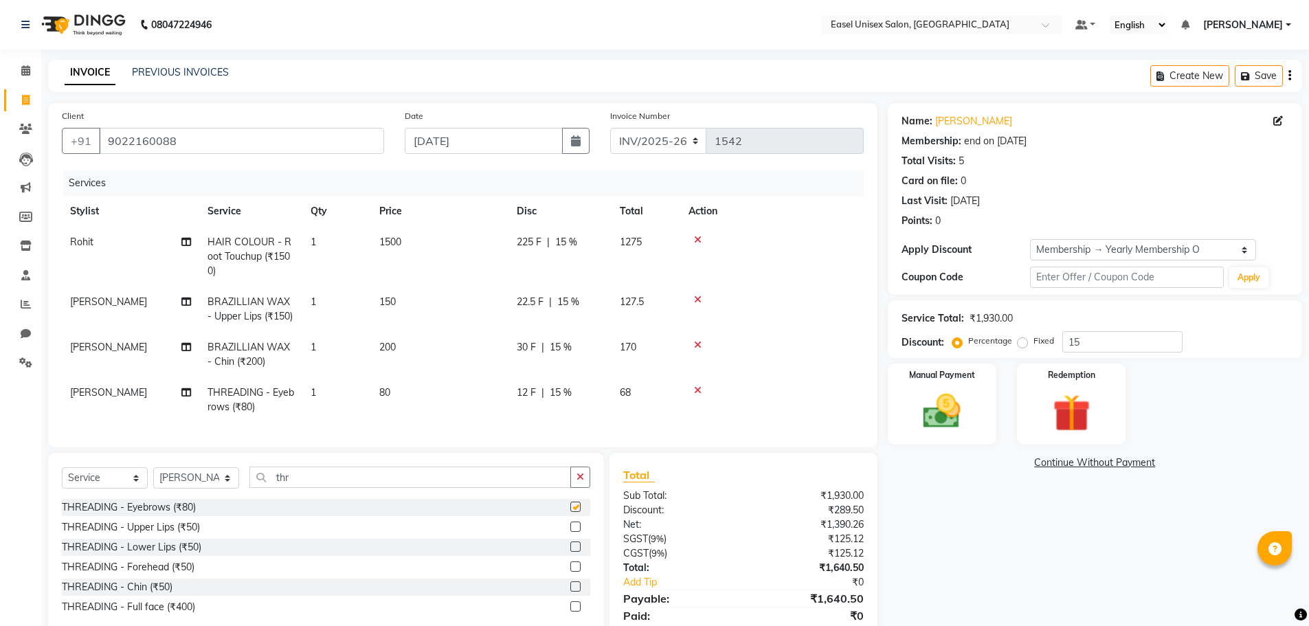
checkbox input "false"
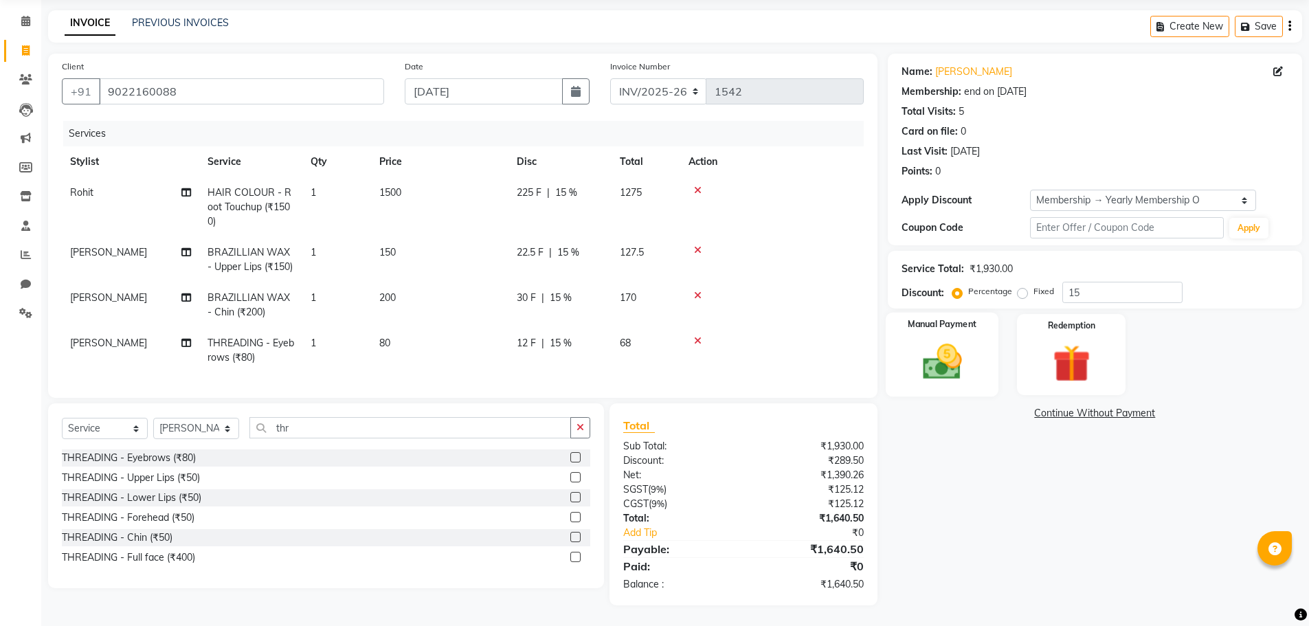
click at [941, 360] on img at bounding box center [941, 361] width 63 height 45
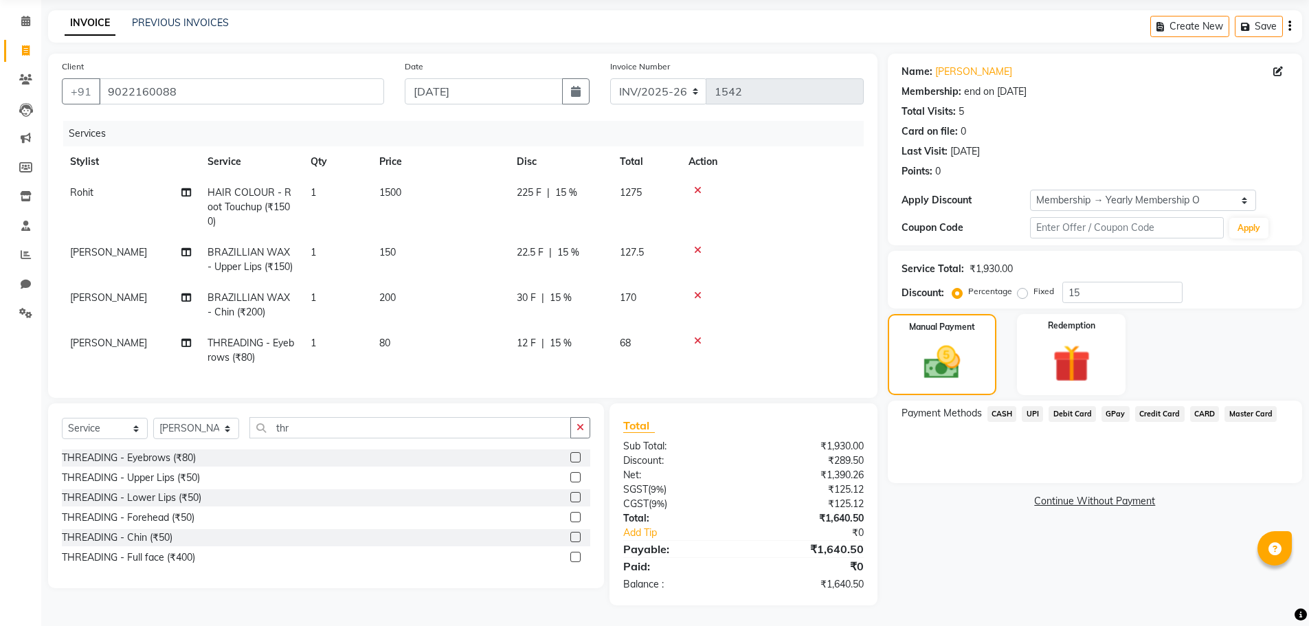
click at [1029, 406] on span "UPI" at bounding box center [1032, 414] width 21 height 16
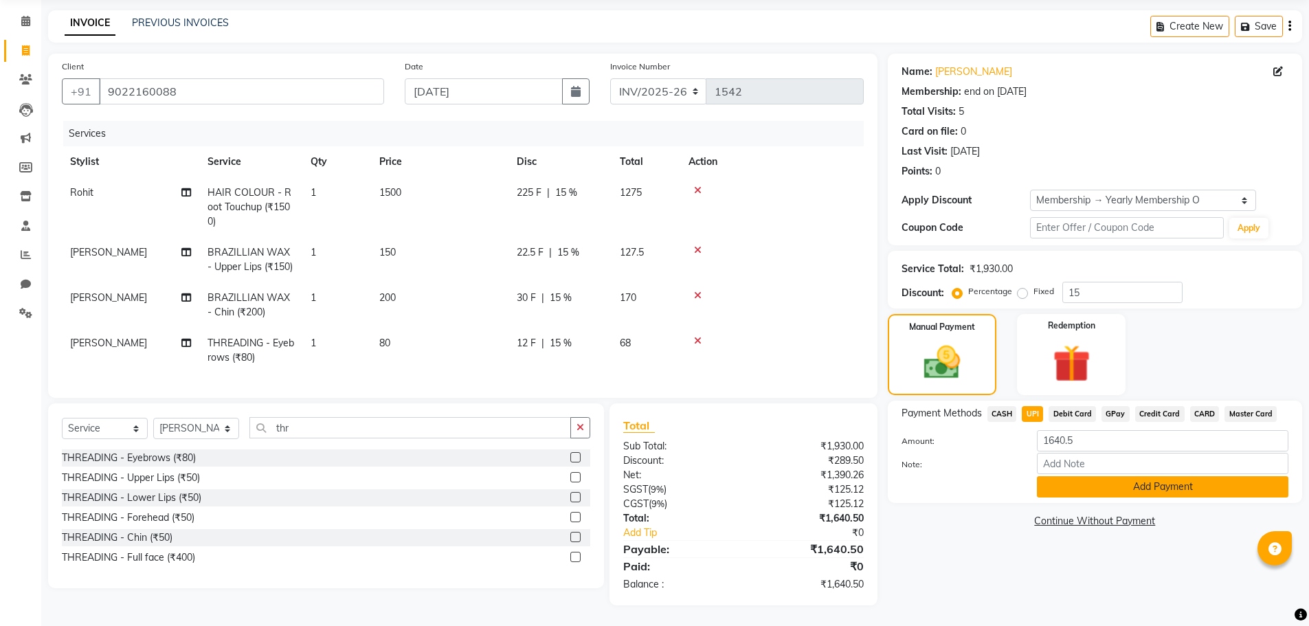
click at [1096, 476] on button "Add Payment" at bounding box center [1163, 486] width 252 height 21
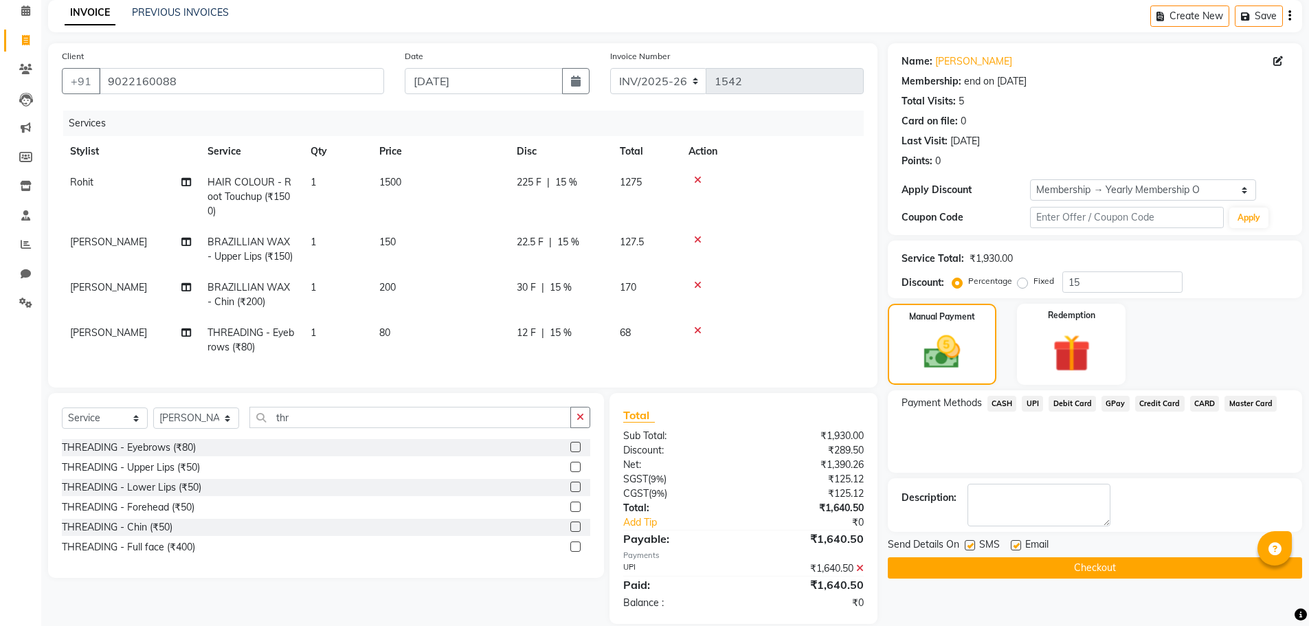
click at [1085, 571] on button "Checkout" at bounding box center [1095, 567] width 414 height 21
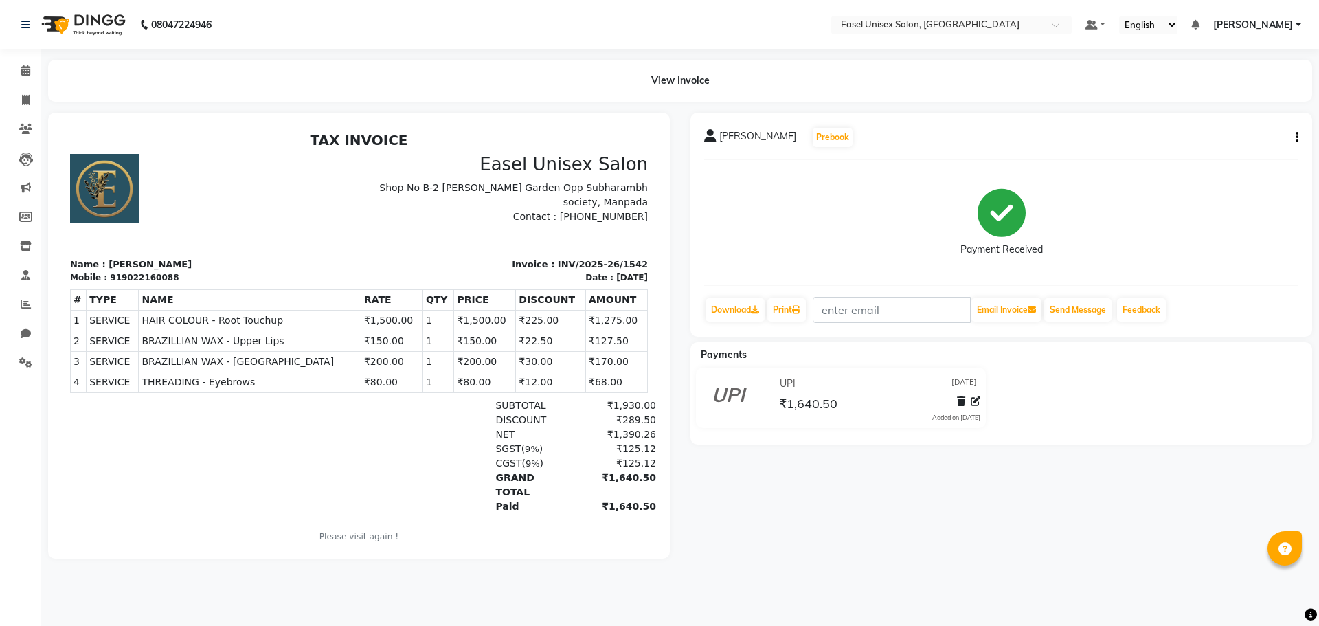
select select "service"
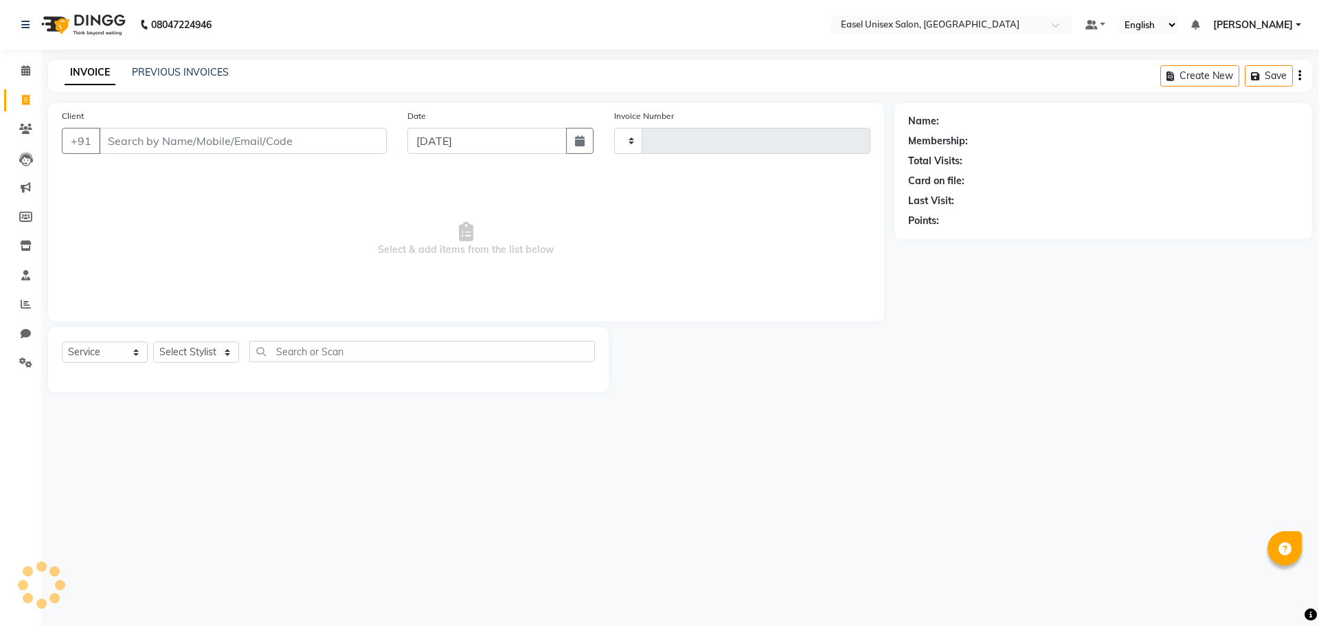
type input "1543"
select select "8639"
type input "7021078185"
click at [346, 131] on button "Add Client" at bounding box center [351, 141] width 71 height 26
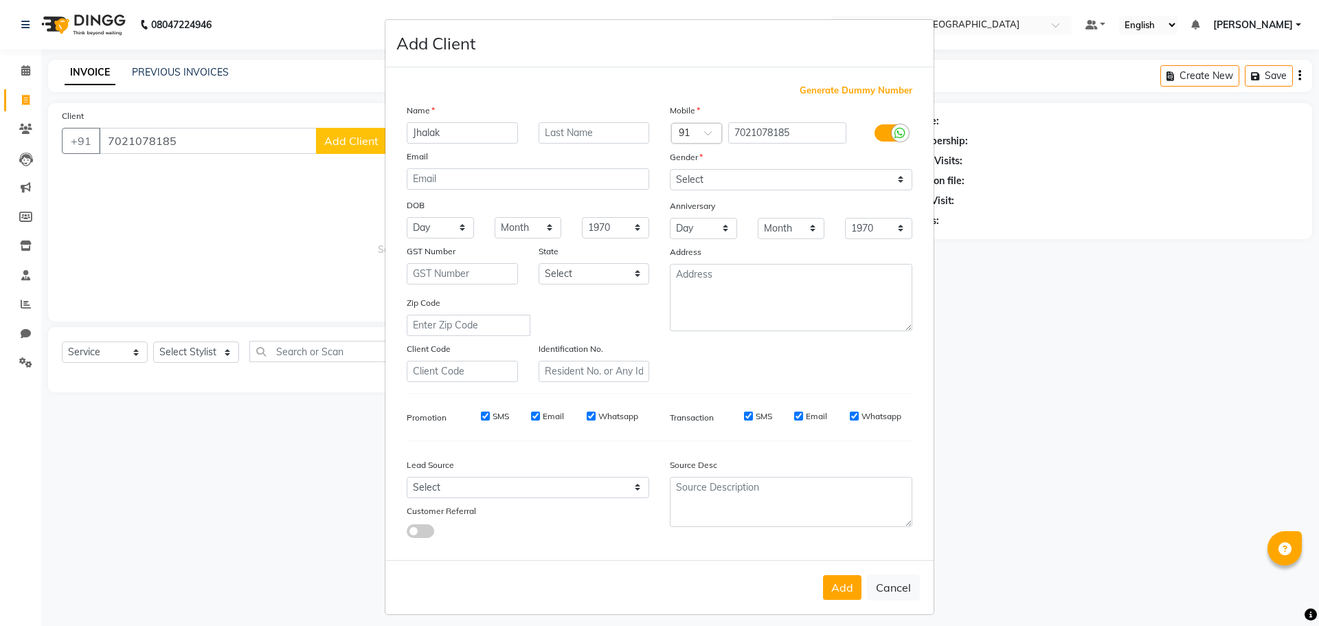
type input "Jhalak"
click at [773, 181] on select "Select [DEMOGRAPHIC_DATA] [DEMOGRAPHIC_DATA] Other Prefer Not To Say" at bounding box center [791, 179] width 243 height 21
click at [670, 169] on select "Select [DEMOGRAPHIC_DATA] [DEMOGRAPHIC_DATA] Other Prefer Not To Say" at bounding box center [791, 179] width 243 height 21
click at [787, 182] on select "Select [DEMOGRAPHIC_DATA] [DEMOGRAPHIC_DATA] Other Prefer Not To Say" at bounding box center [791, 179] width 243 height 21
select select "[DEMOGRAPHIC_DATA]"
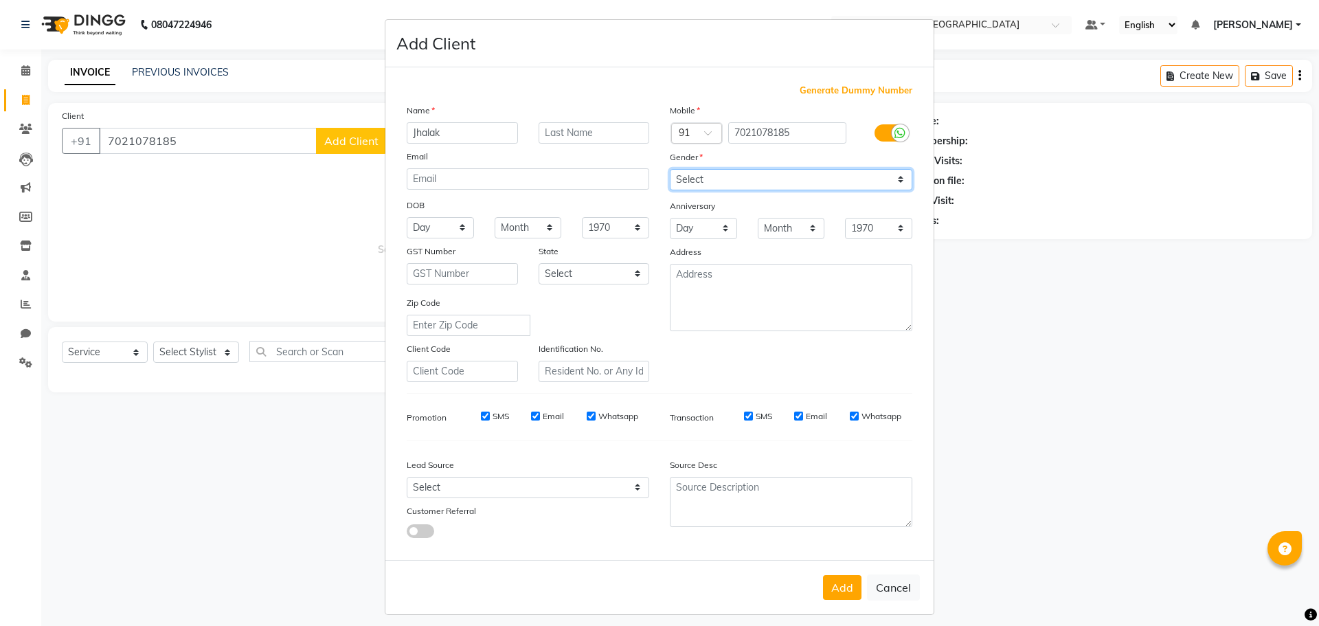
click at [670, 169] on select "Select [DEMOGRAPHIC_DATA] [DEMOGRAPHIC_DATA] Other Prefer Not To Say" at bounding box center [791, 179] width 243 height 21
click at [840, 583] on button "Add" at bounding box center [842, 587] width 38 height 25
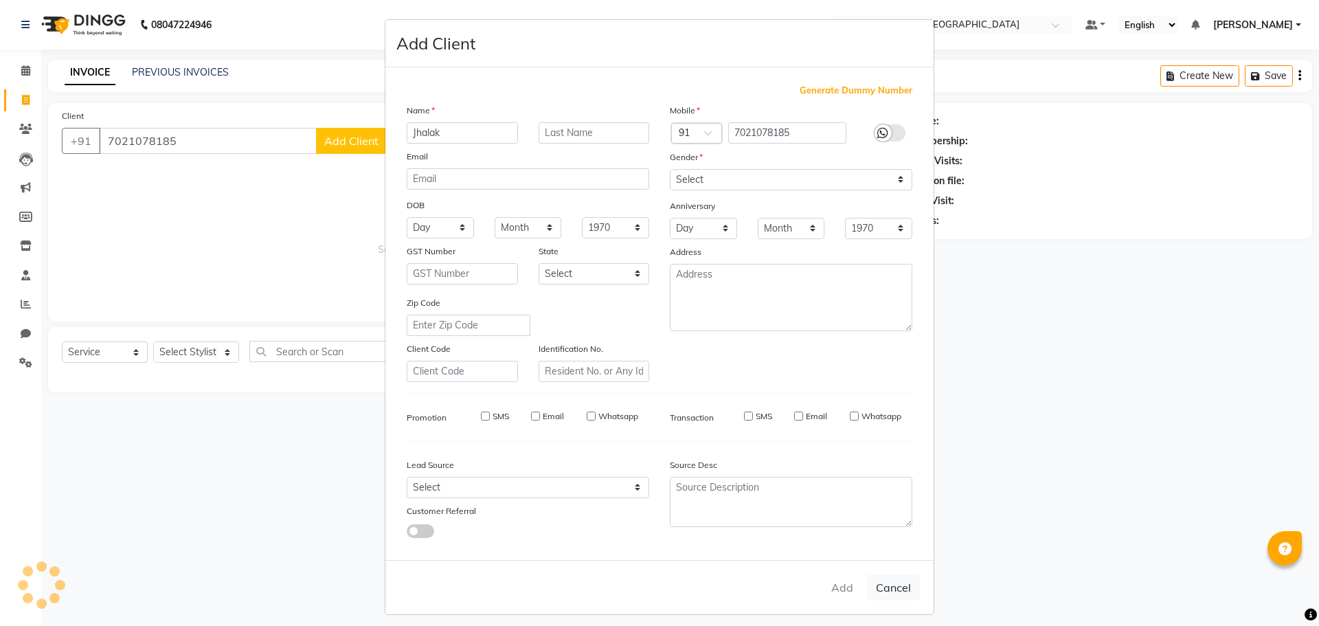
select select
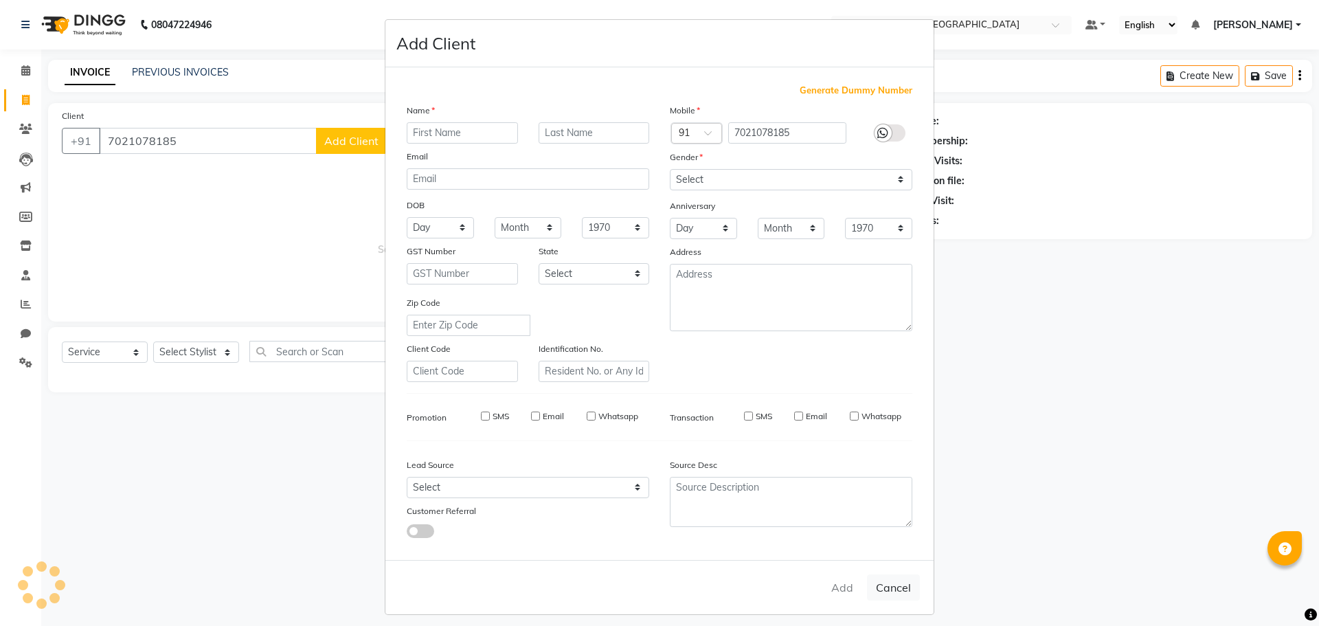
select select
checkbox input "false"
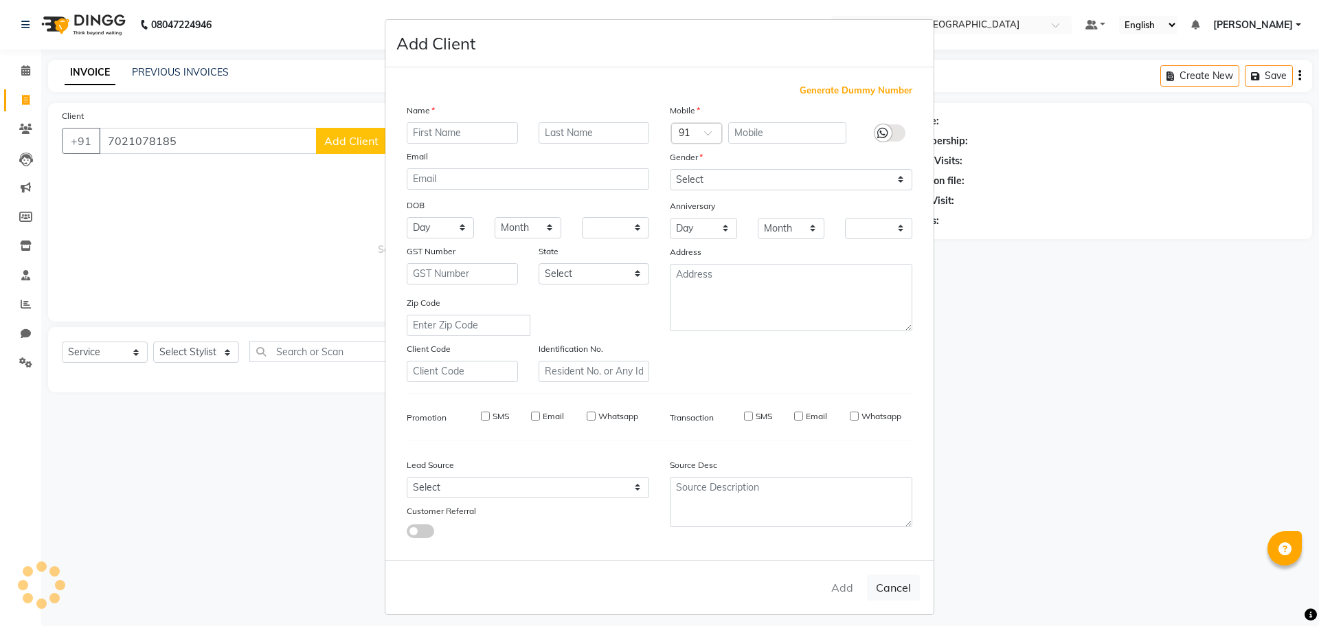
checkbox input "false"
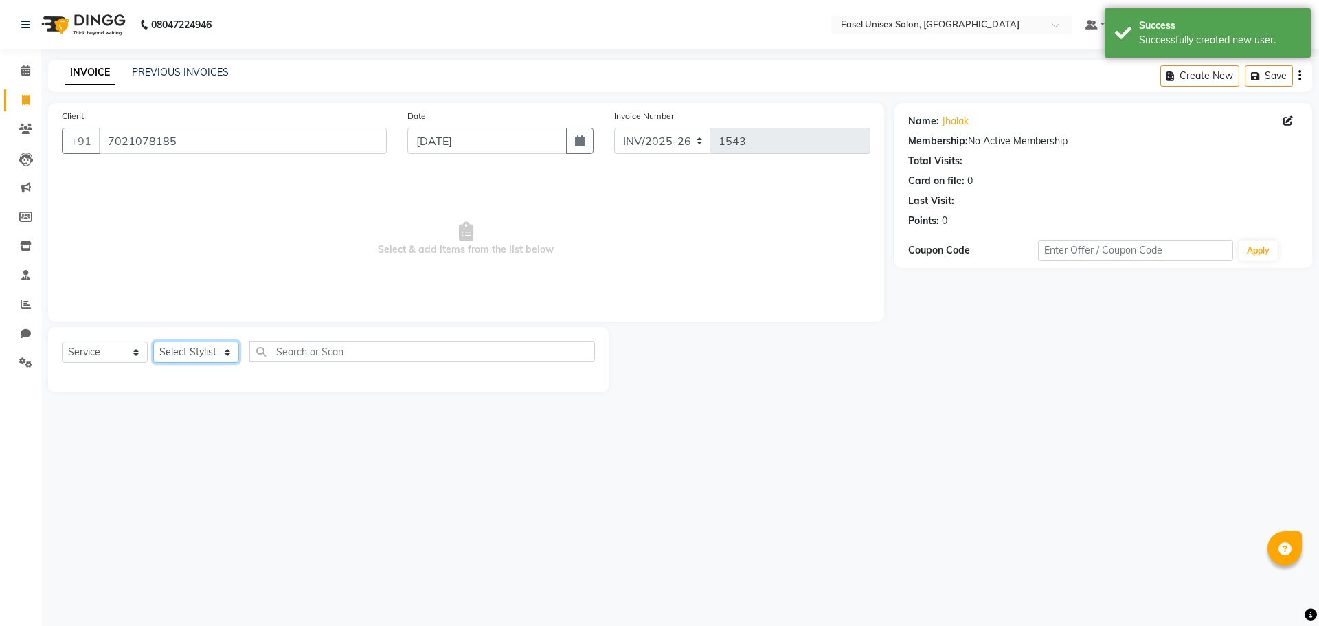
click at [196, 353] on select "Select Stylist admin [PERSON_NAME] jiya [PERSON_NAME] Priyanka [PERSON_NAME] [P…" at bounding box center [196, 352] width 86 height 21
select select "83238"
click at [153, 342] on select "Select Stylist admin [PERSON_NAME] jiya [PERSON_NAME] Priyanka [PERSON_NAME] [P…" at bounding box center [196, 352] width 86 height 21
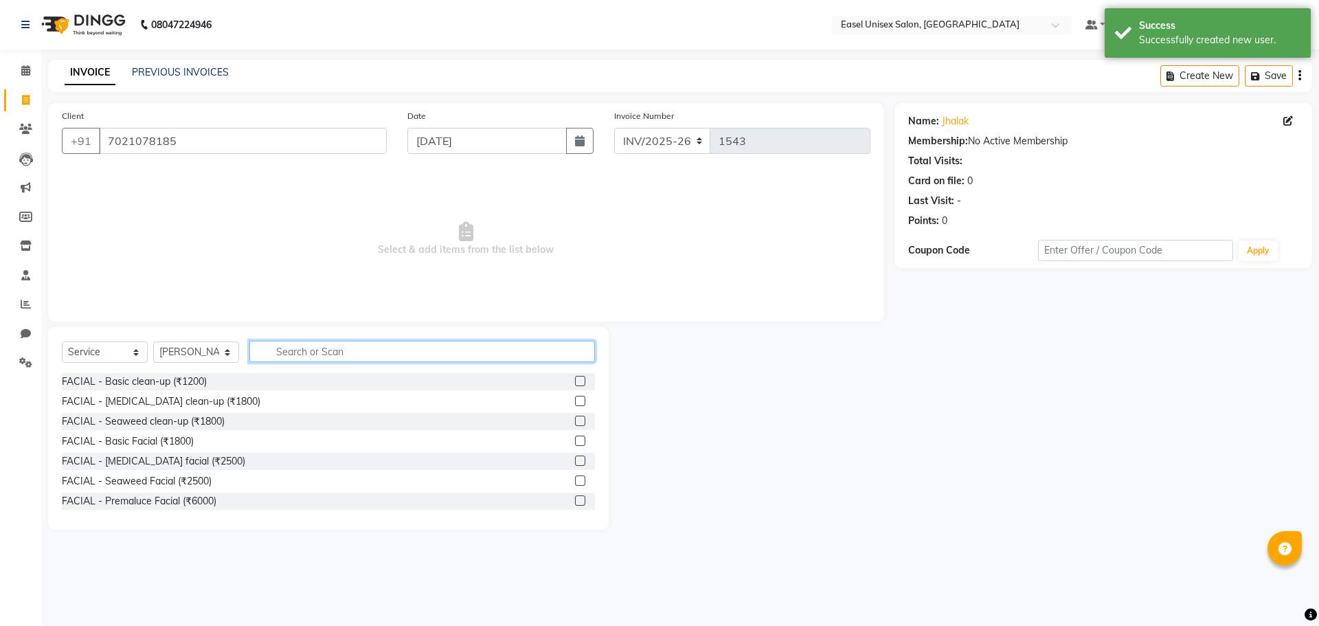
click at [311, 359] on input "text" at bounding box center [422, 351] width 346 height 21
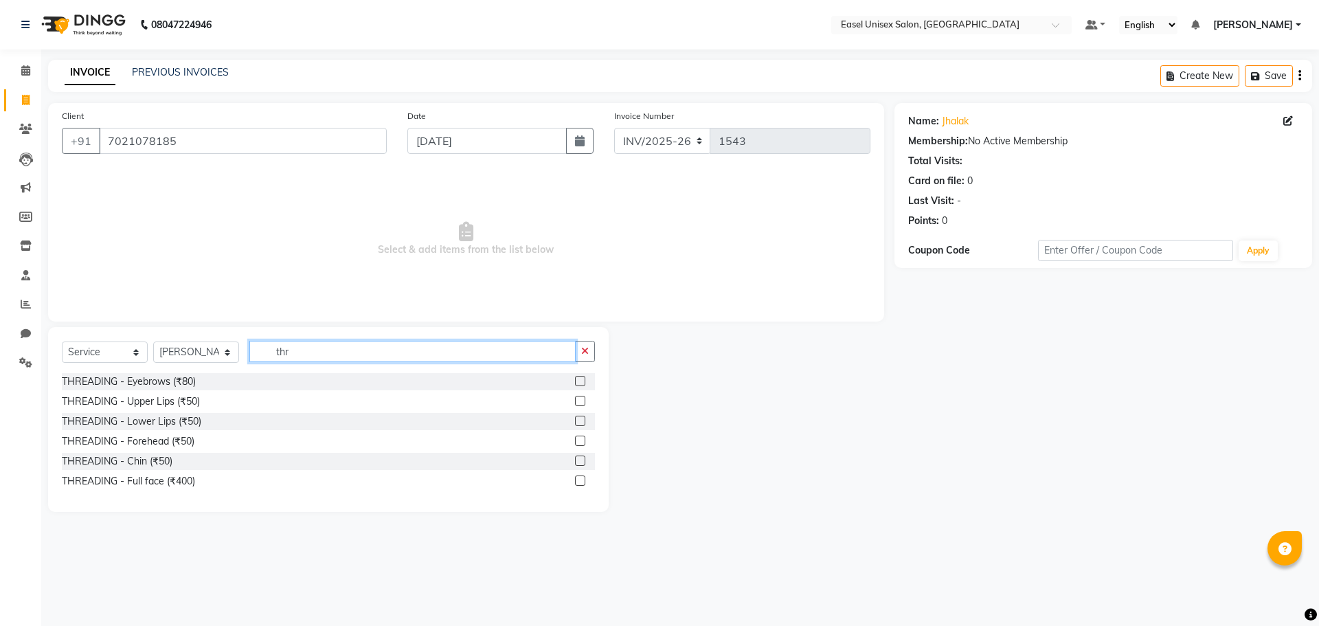
type input "thr"
click at [583, 381] on label at bounding box center [580, 381] width 10 height 10
click at [583, 381] on input "checkbox" at bounding box center [579, 381] width 9 height 9
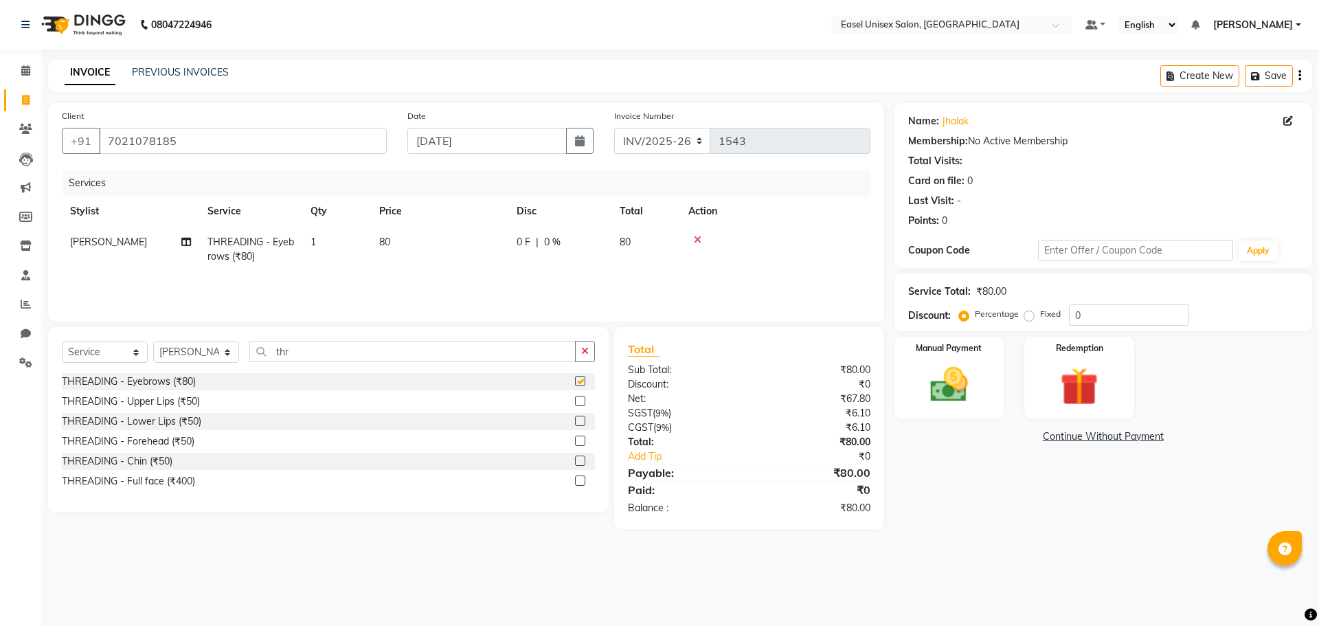
checkbox input "false"
click at [961, 388] on img at bounding box center [949, 384] width 64 height 45
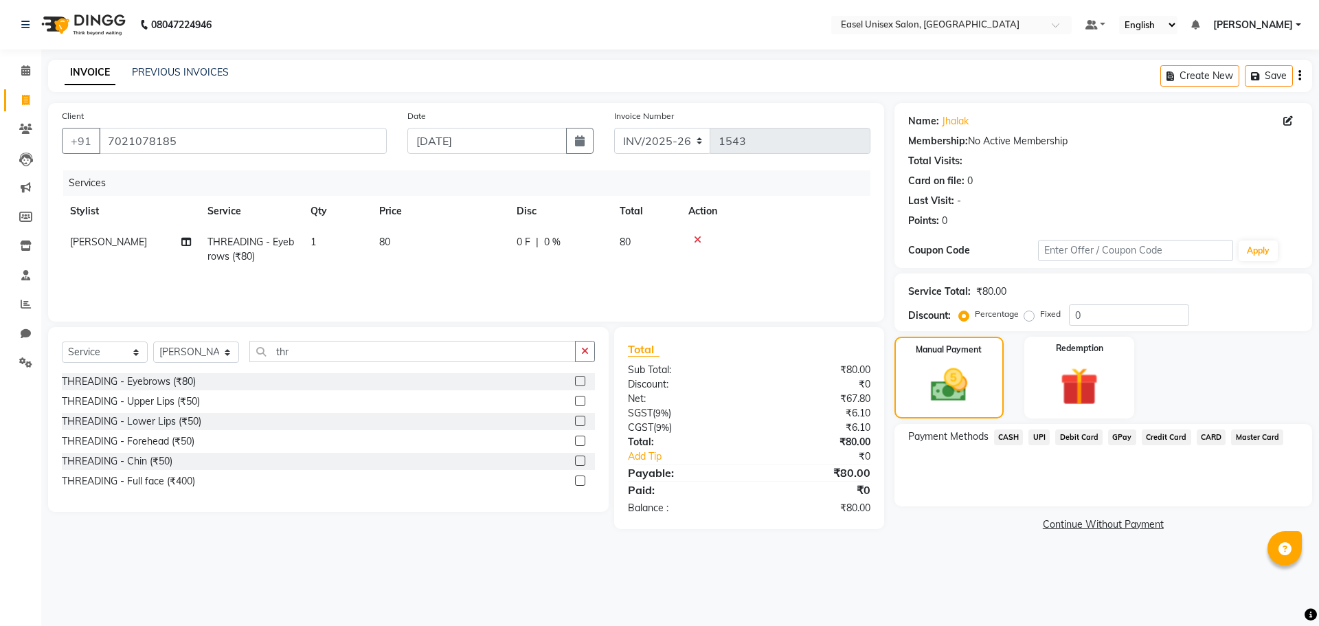
click at [1040, 440] on span "UPI" at bounding box center [1039, 437] width 21 height 16
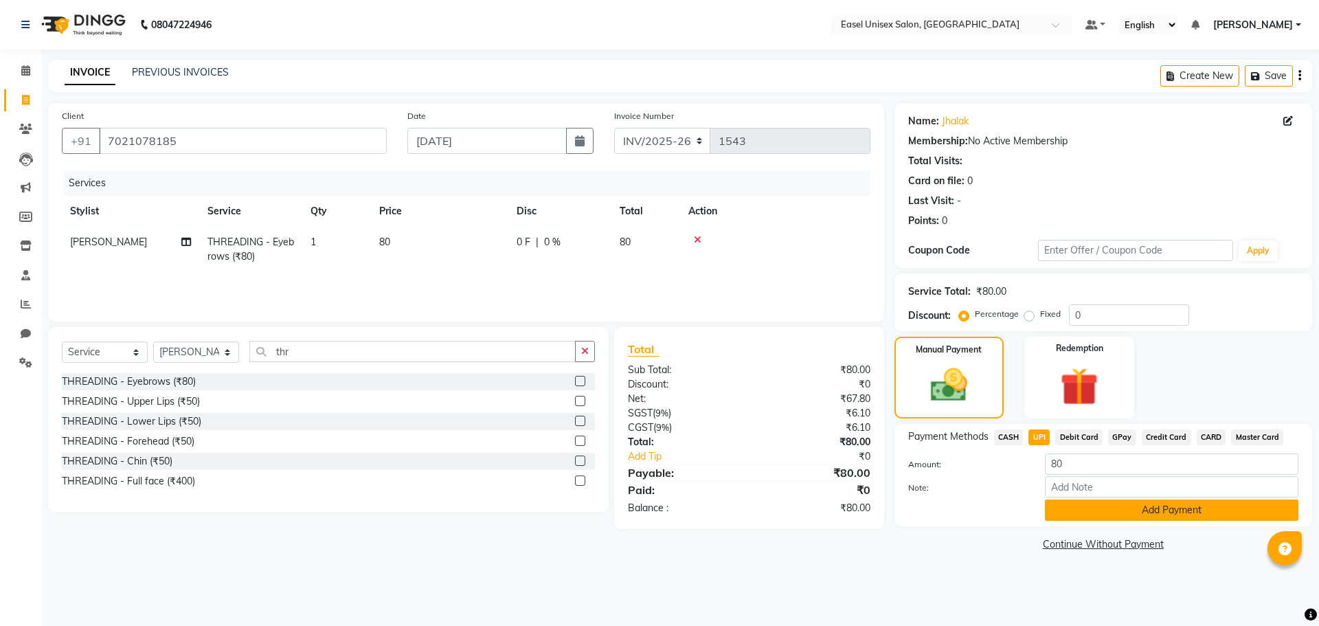
click at [1079, 512] on button "Add Payment" at bounding box center [1172, 510] width 254 height 21
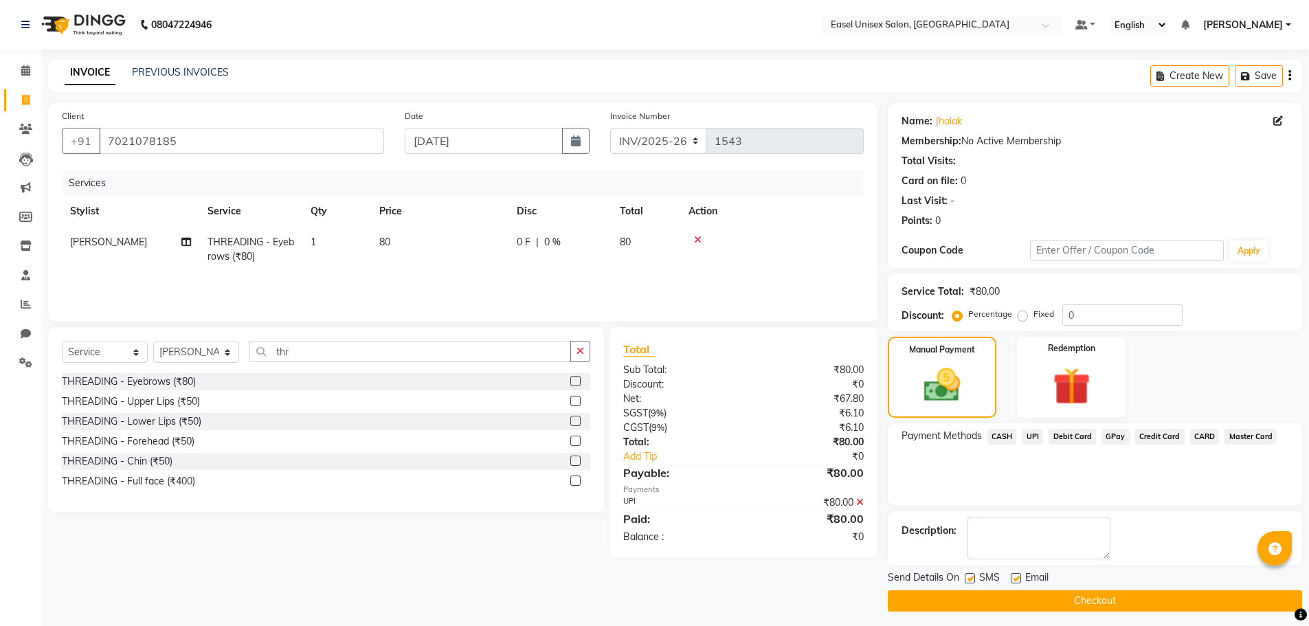
click at [1086, 594] on button "Checkout" at bounding box center [1095, 600] width 414 height 21
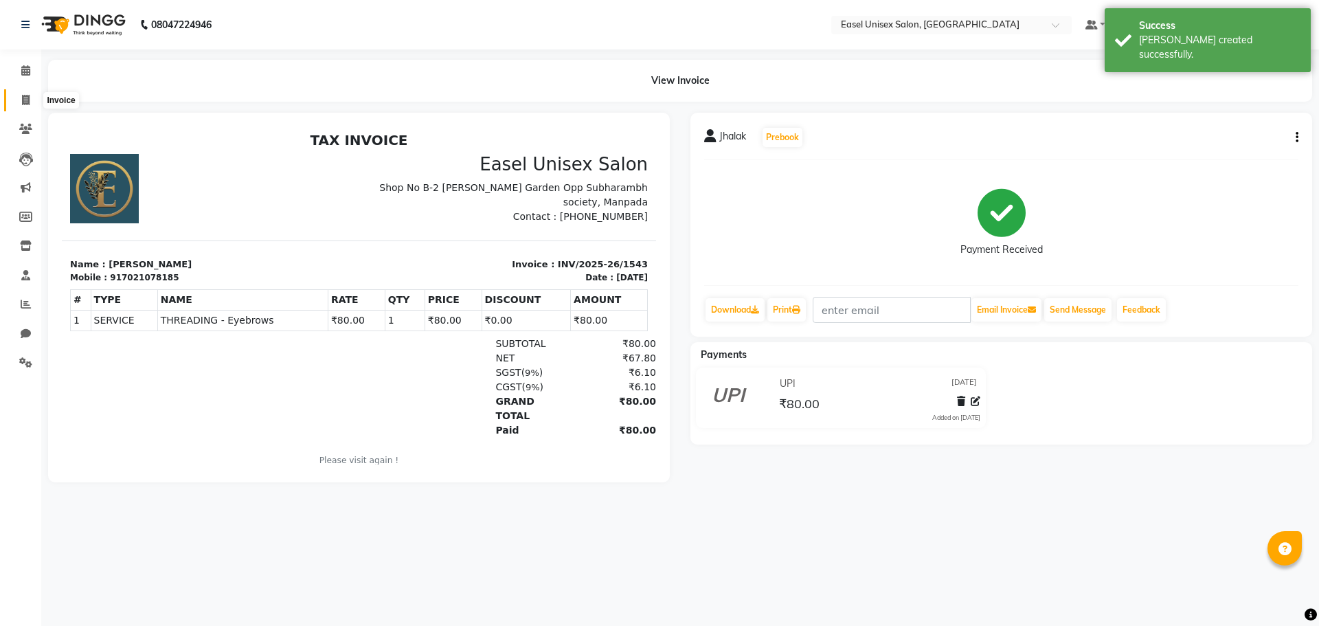
click at [27, 93] on span at bounding box center [26, 101] width 24 height 16
select select "service"
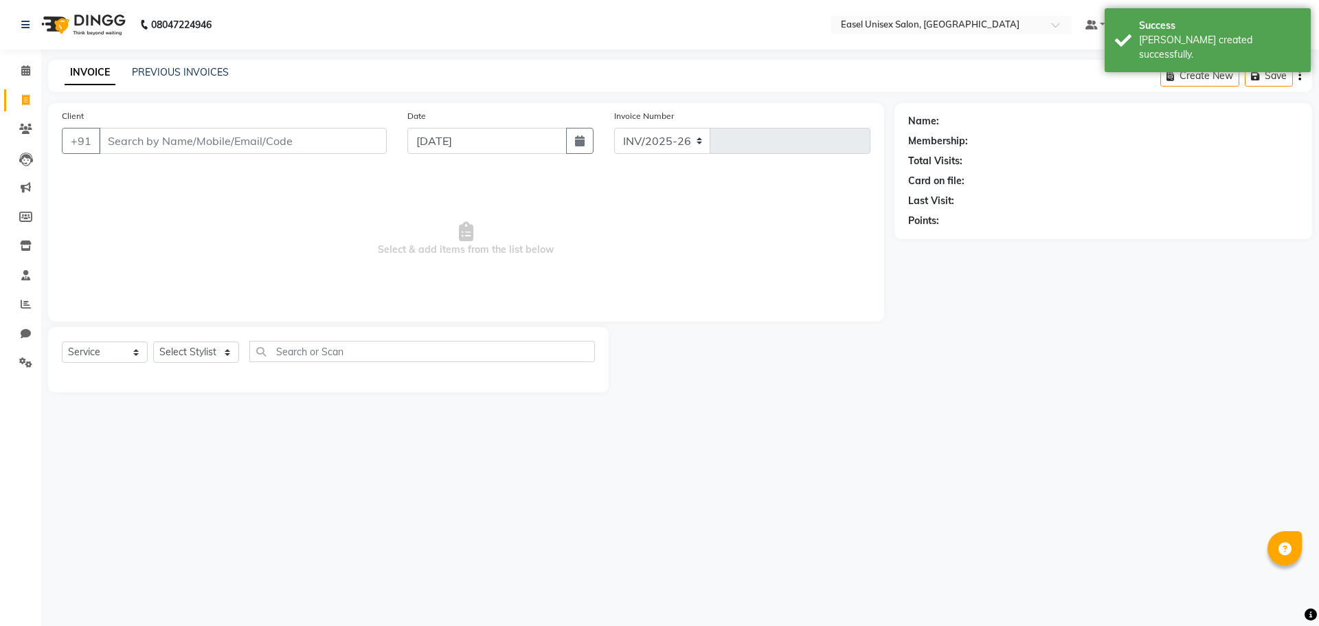
select select "8639"
type input "1544"
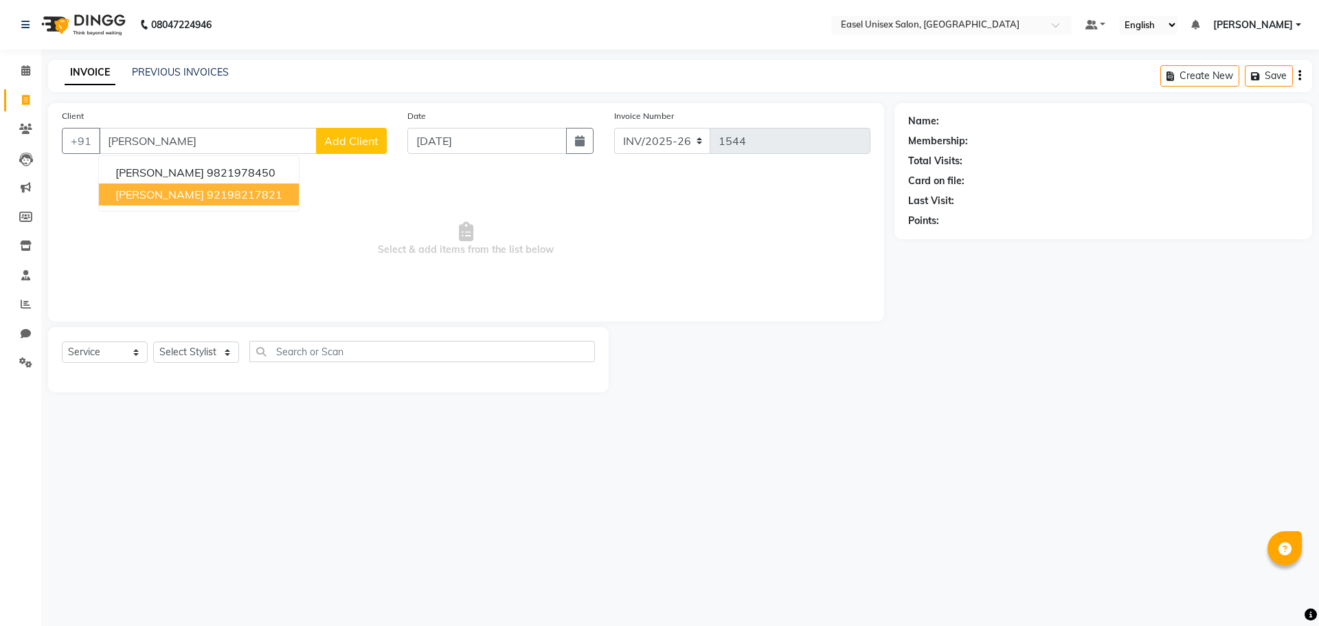
click at [180, 196] on span "[PERSON_NAME]" at bounding box center [159, 195] width 89 height 14
type input "92198217821"
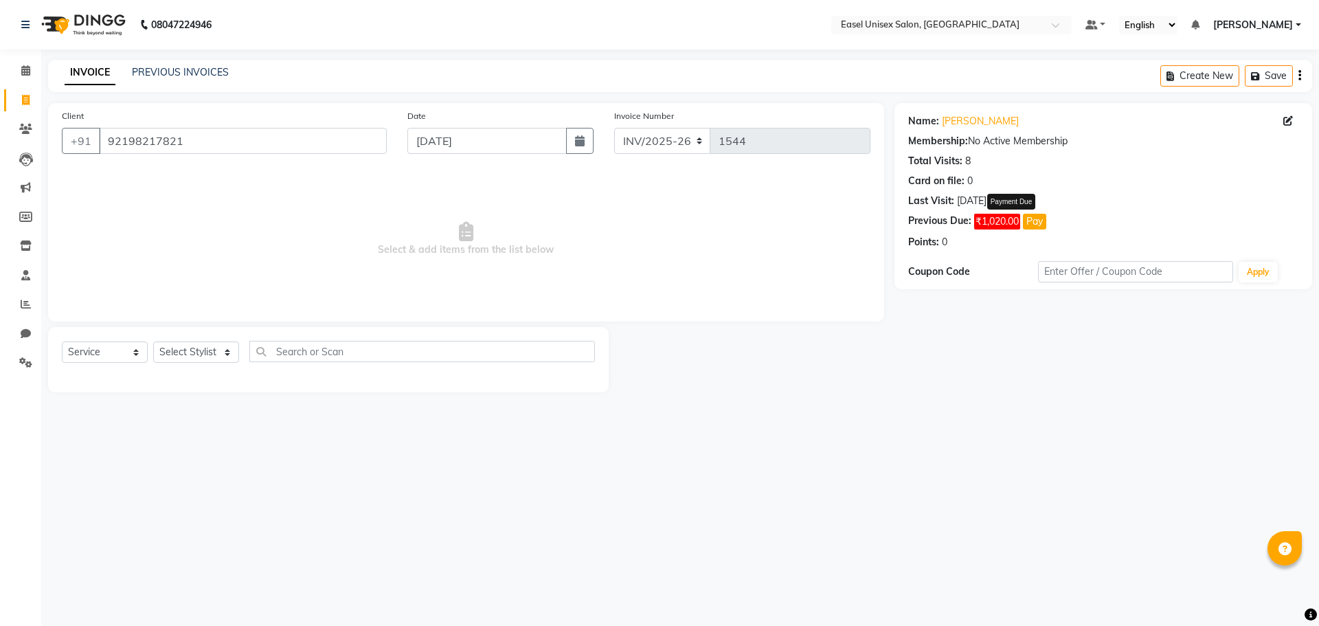
click at [1002, 221] on span "₹1,020.00" at bounding box center [997, 222] width 46 height 16
click at [1036, 221] on button "Pay" at bounding box center [1034, 222] width 23 height 16
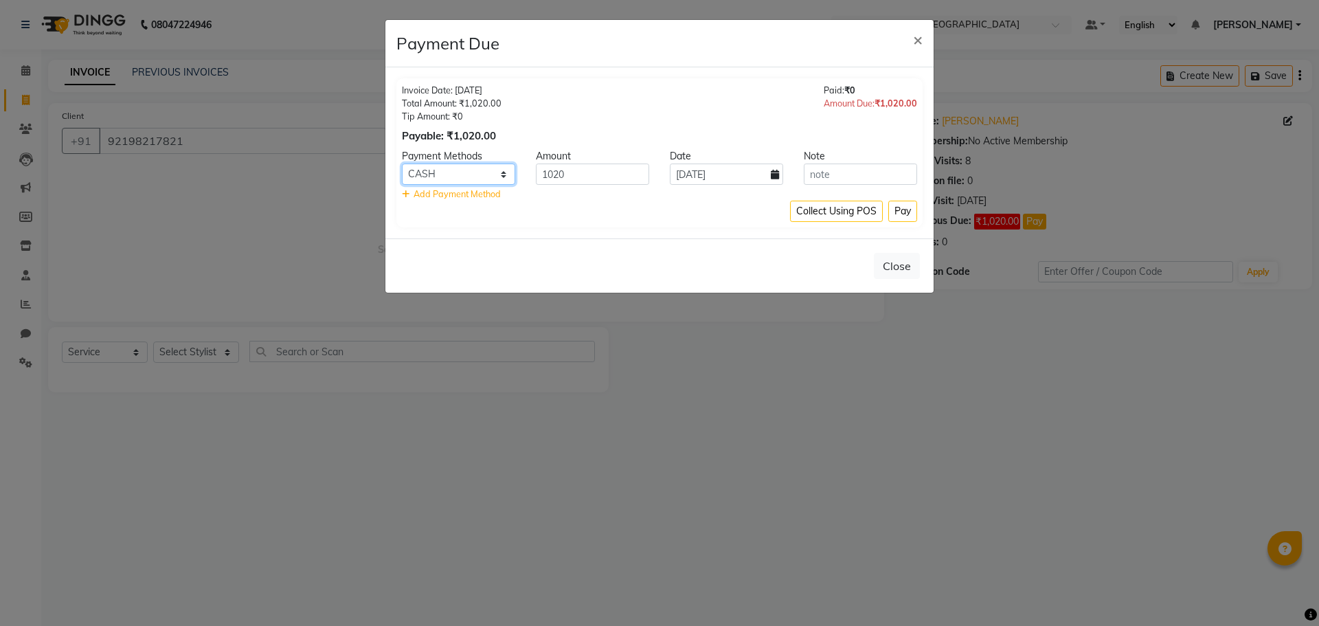
click at [482, 170] on select "CASH UPI Debit Card GPay Credit Card CARD Master Card" at bounding box center [458, 174] width 113 height 21
select select "8"
click at [402, 164] on select "CASH UPI Debit Card GPay Credit Card CARD Master Card" at bounding box center [458, 174] width 113 height 21
click at [906, 209] on button "Pay" at bounding box center [903, 211] width 29 height 21
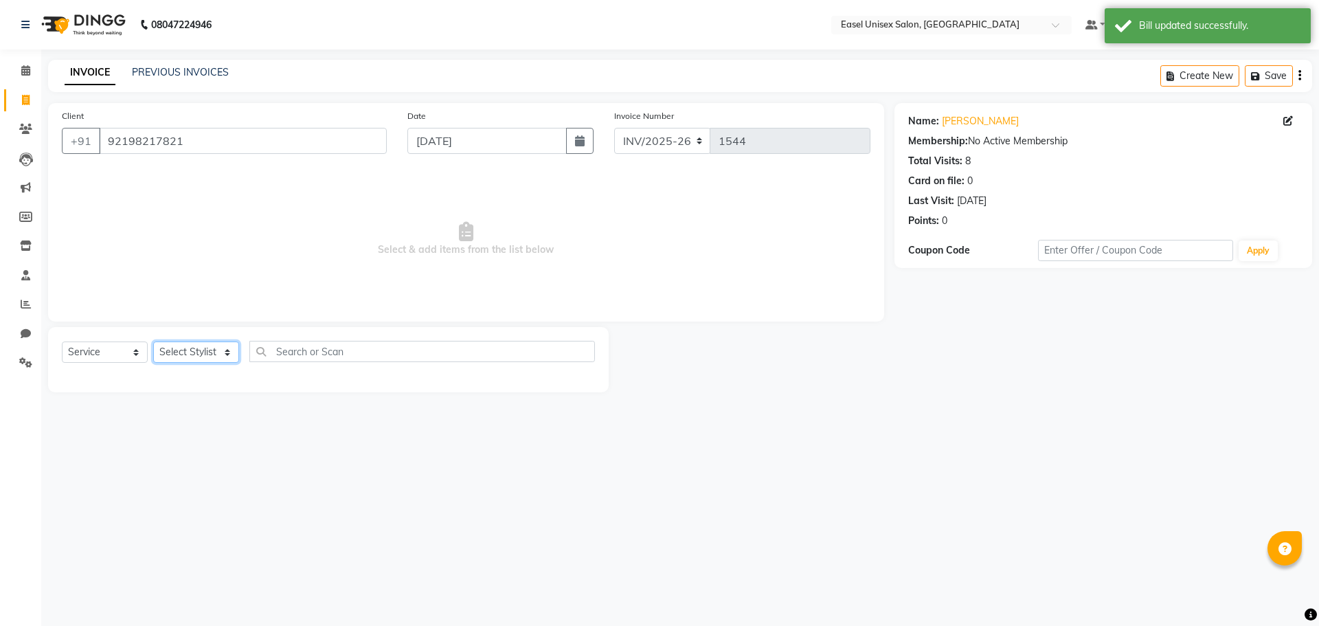
click at [204, 346] on select "Select Stylist admin [PERSON_NAME] jiya [PERSON_NAME] Priyanka [PERSON_NAME] [P…" at bounding box center [196, 352] width 86 height 21
select select "83238"
click at [153, 342] on select "Select Stylist admin [PERSON_NAME] jiya [PERSON_NAME] Priyanka [PERSON_NAME] [P…" at bounding box center [196, 352] width 86 height 21
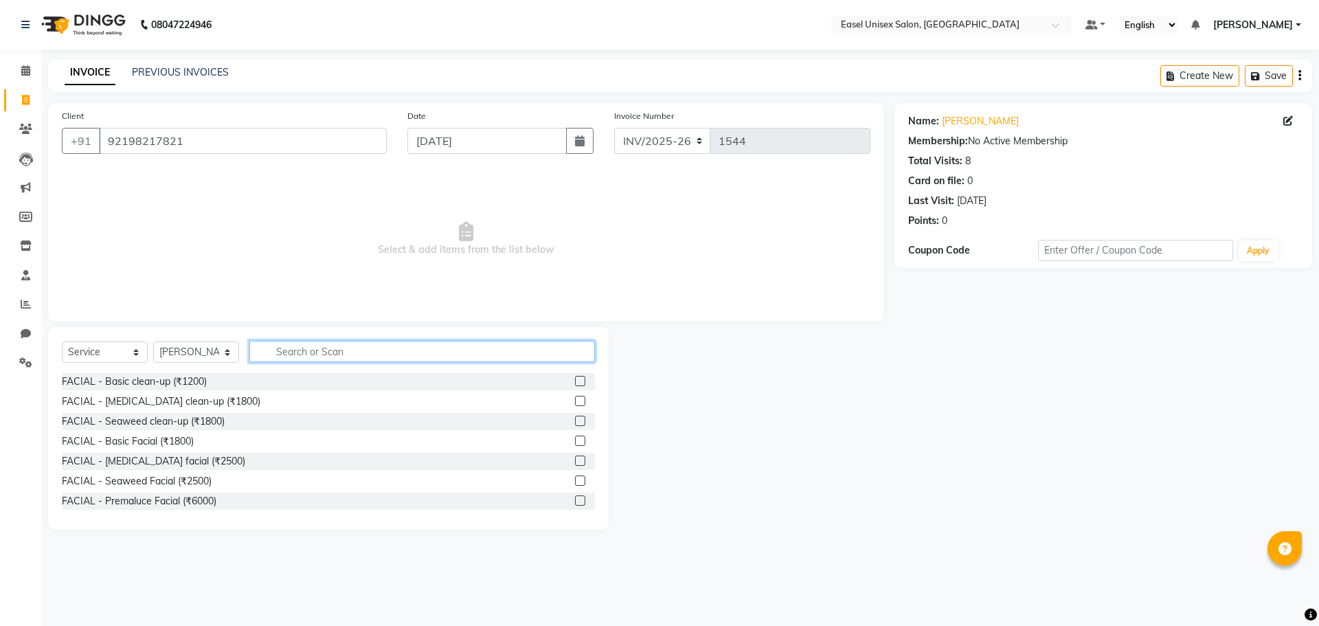
click at [326, 353] on input "text" at bounding box center [422, 351] width 346 height 21
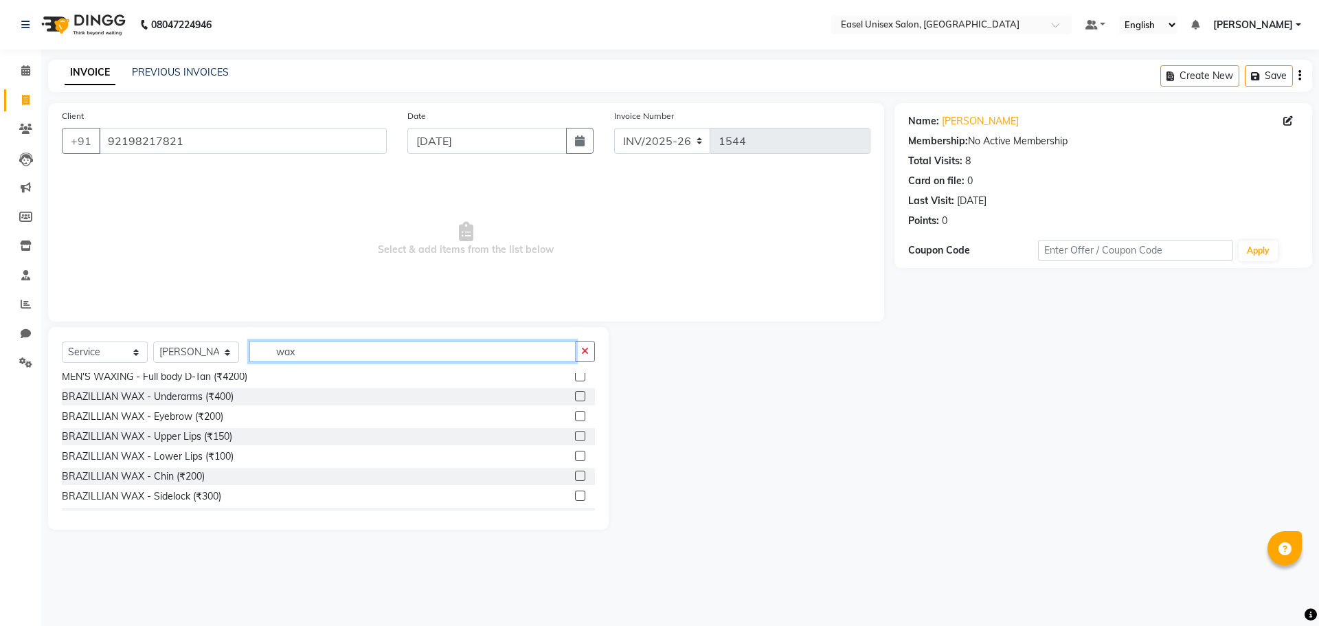
type input "wax"
click at [575, 439] on label at bounding box center [580, 436] width 10 height 10
click at [575, 439] on input "checkbox" at bounding box center [579, 436] width 9 height 9
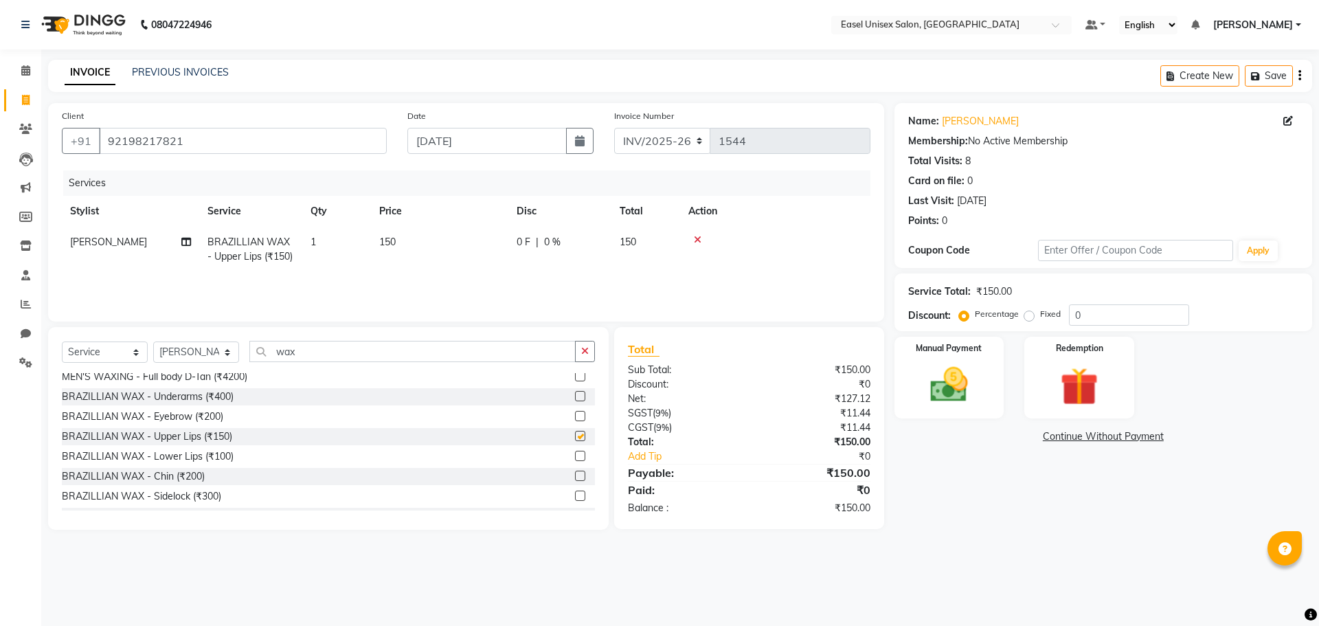
checkbox input "false"
click at [575, 416] on label at bounding box center [580, 416] width 10 height 10
click at [575, 416] on input "checkbox" at bounding box center [579, 416] width 9 height 9
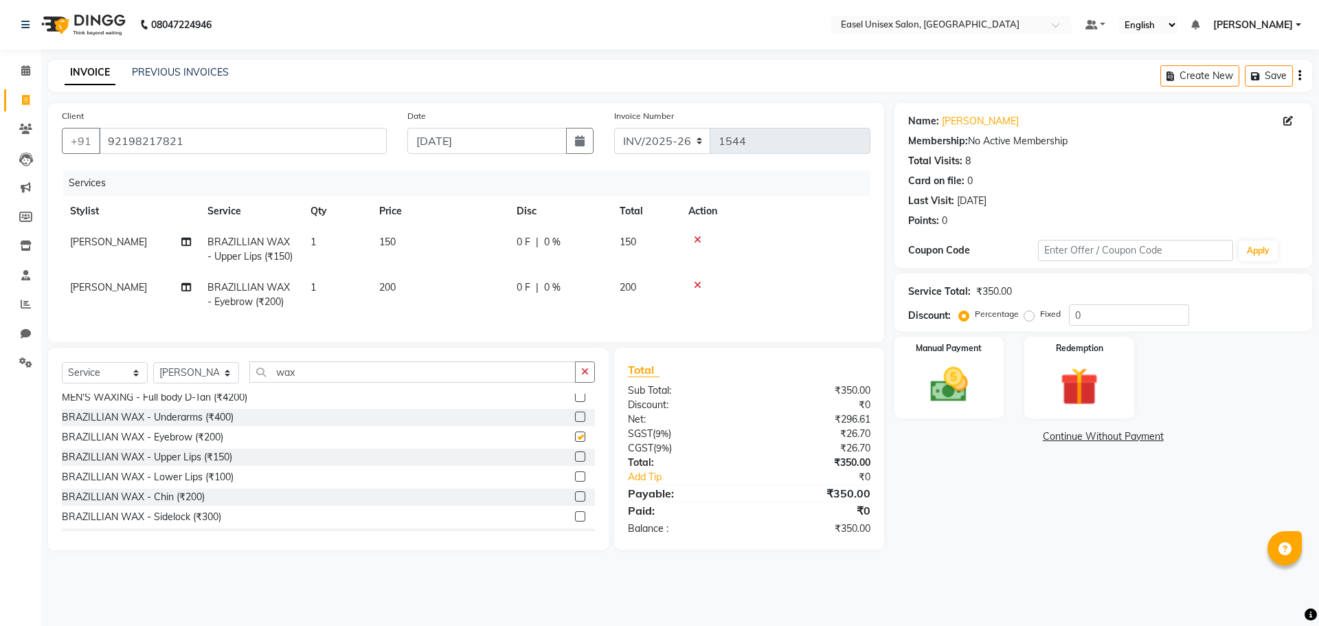
checkbox input "false"
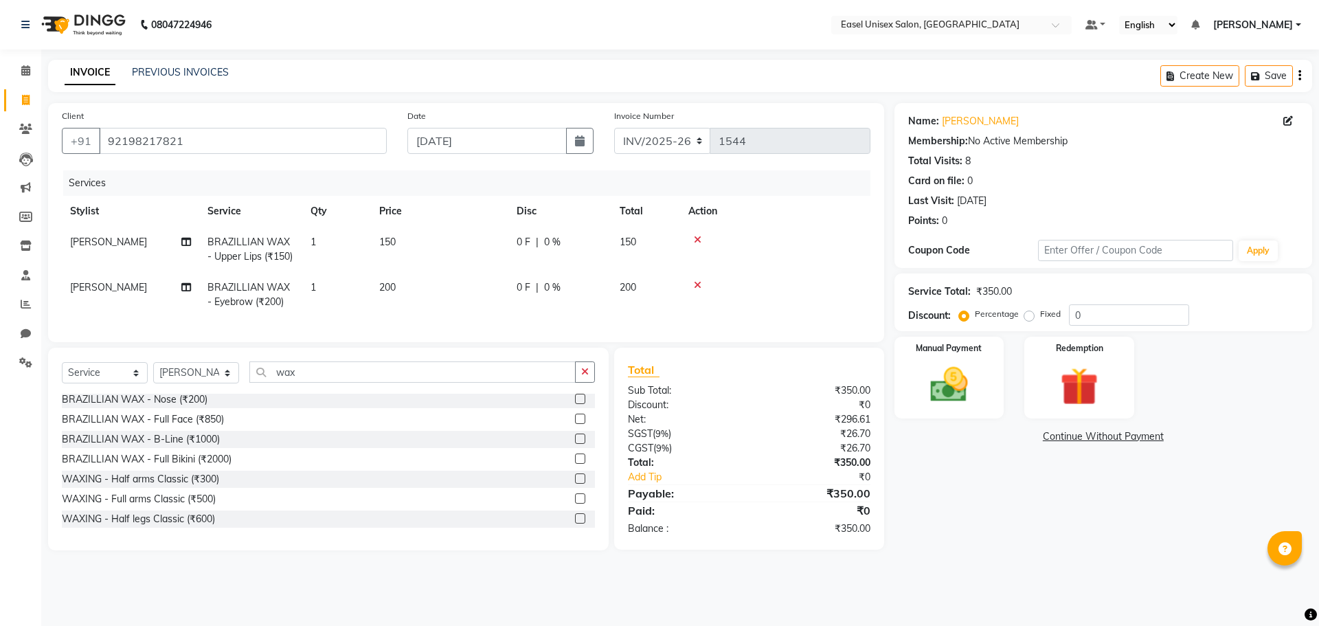
scroll to position [412, 0]
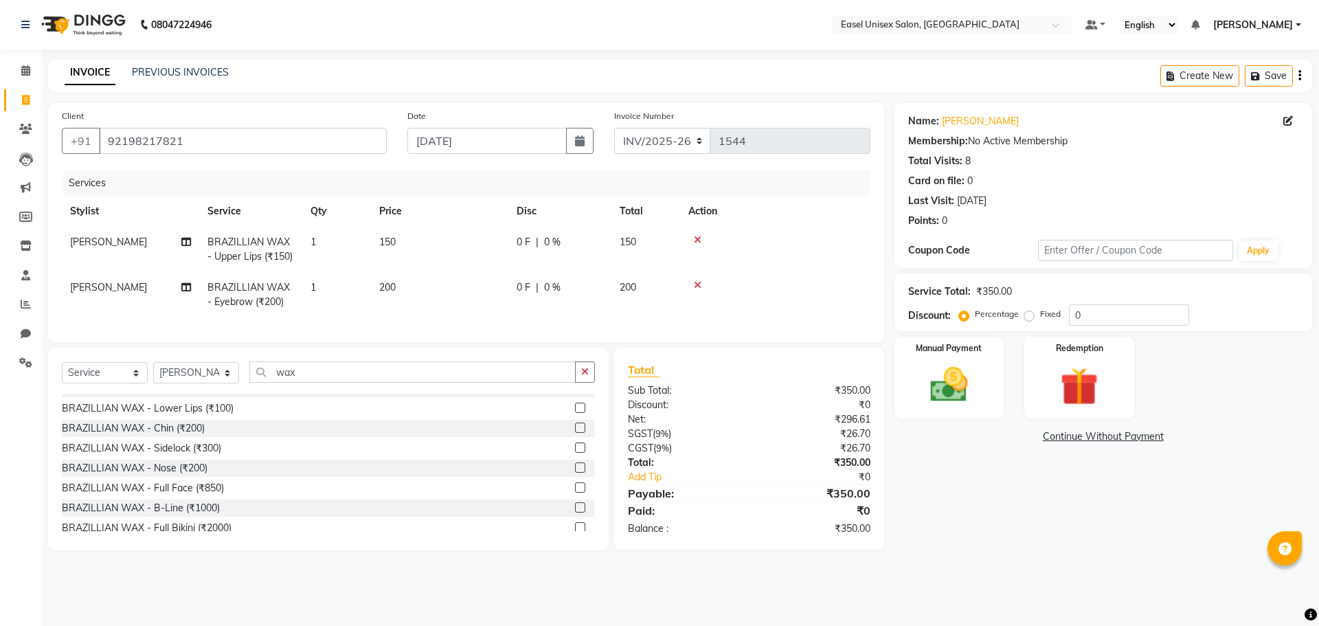
click at [471, 394] on div "Select Service Product Membership Package Voucher Prepaid Gift Card Select Styl…" at bounding box center [328, 377] width 533 height 32
click at [473, 383] on input "wax" at bounding box center [412, 371] width 326 height 21
type input "w"
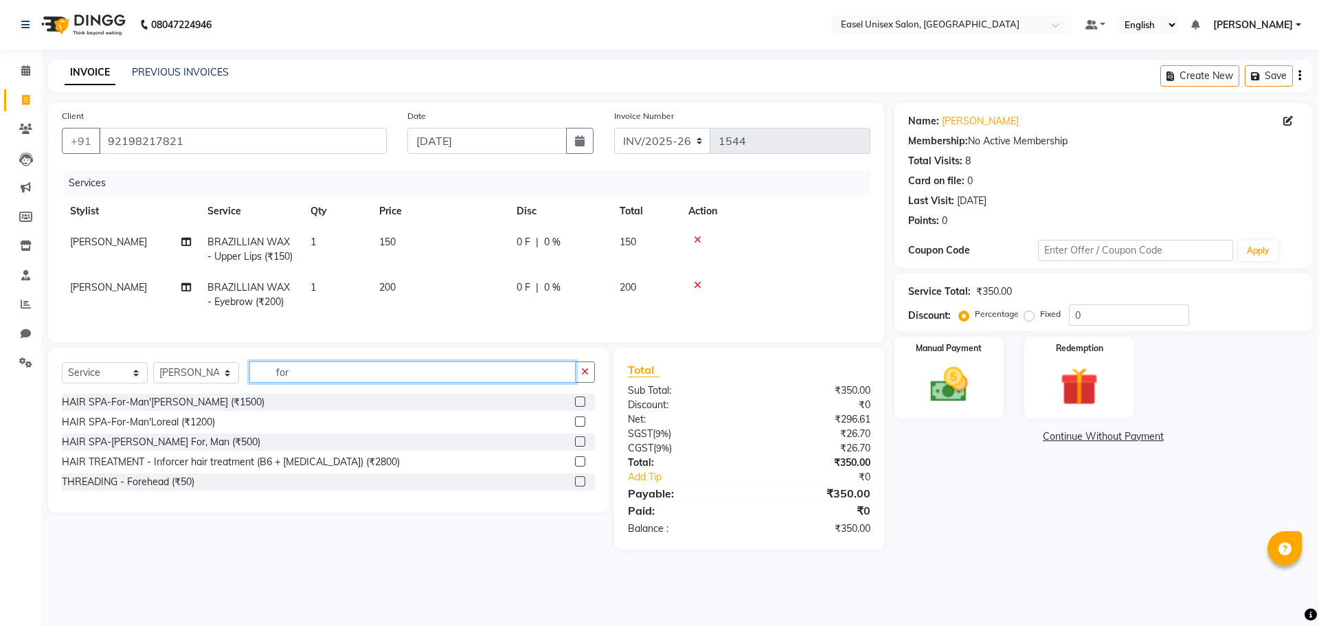
scroll to position [0, 0]
type input "f"
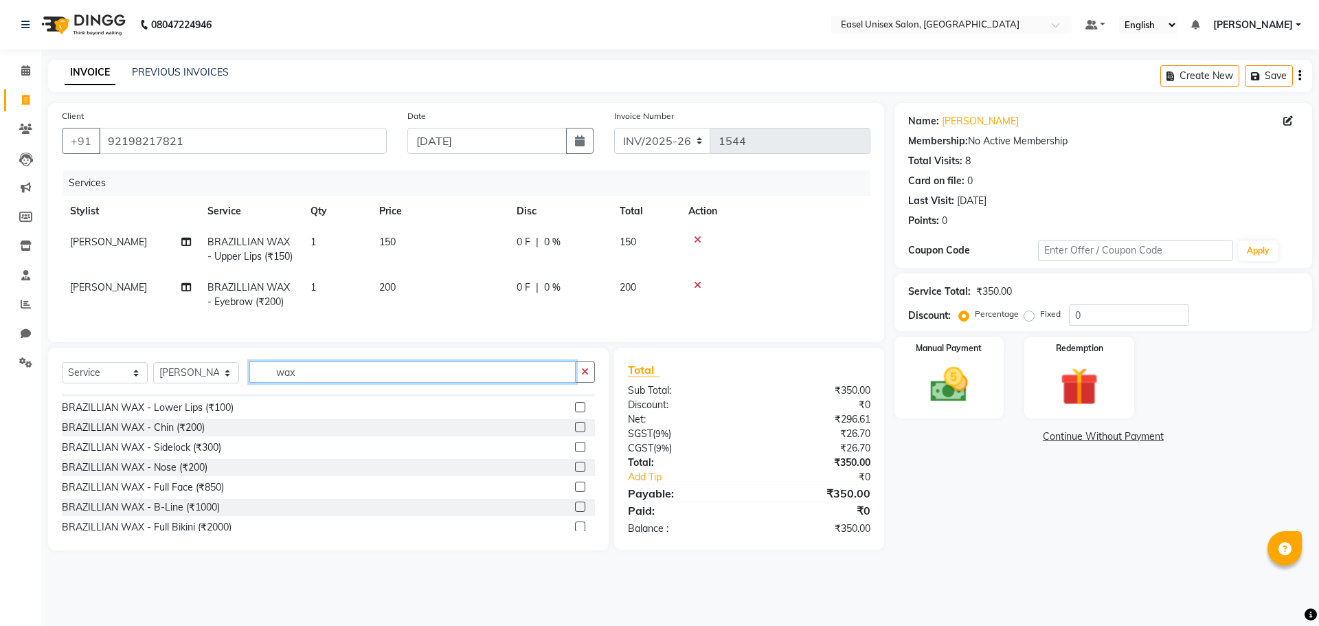
scroll to position [412, 0]
type input "wax"
click at [575, 453] on label at bounding box center [580, 448] width 10 height 10
click at [575, 453] on input "checkbox" at bounding box center [579, 448] width 9 height 9
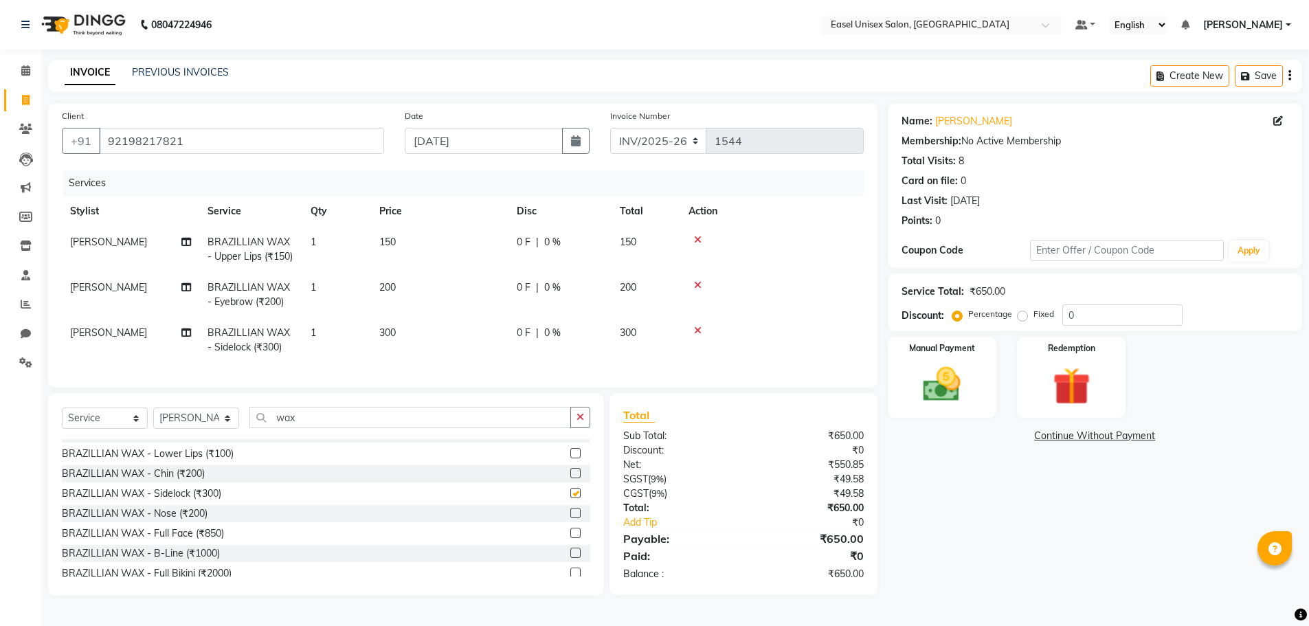
checkbox input "false"
click at [700, 241] on icon at bounding box center [698, 240] width 8 height 10
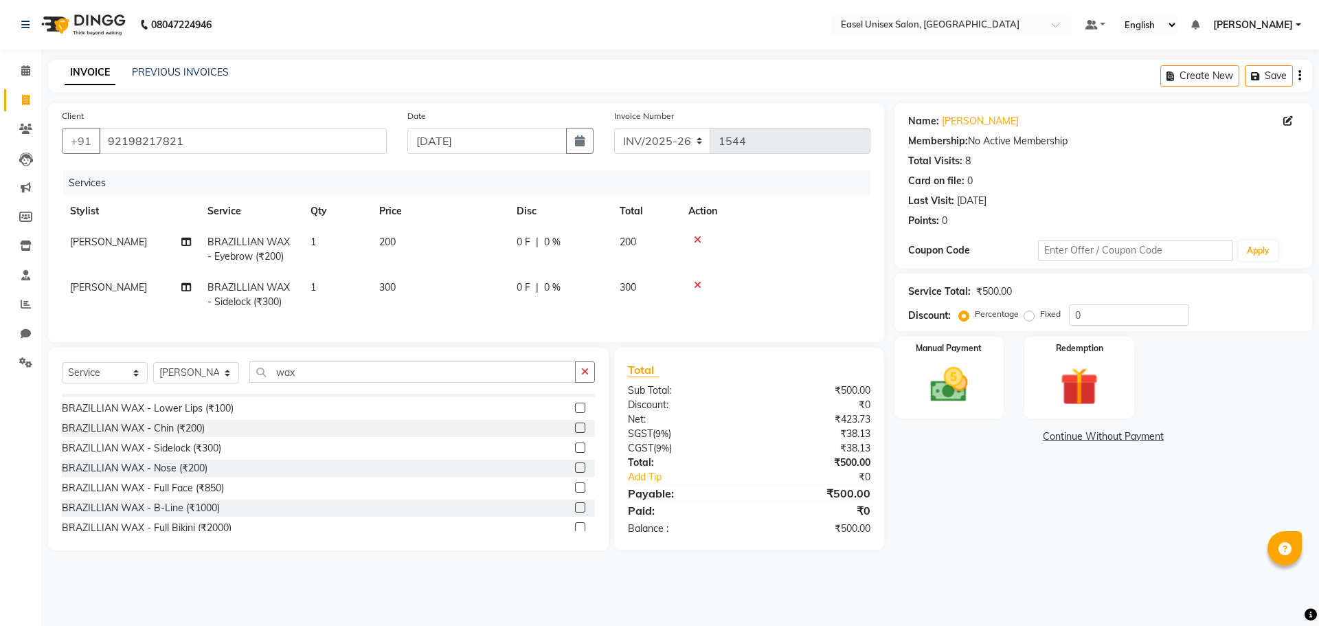
click at [409, 286] on td "300" at bounding box center [439, 294] width 137 height 45
select select "83238"
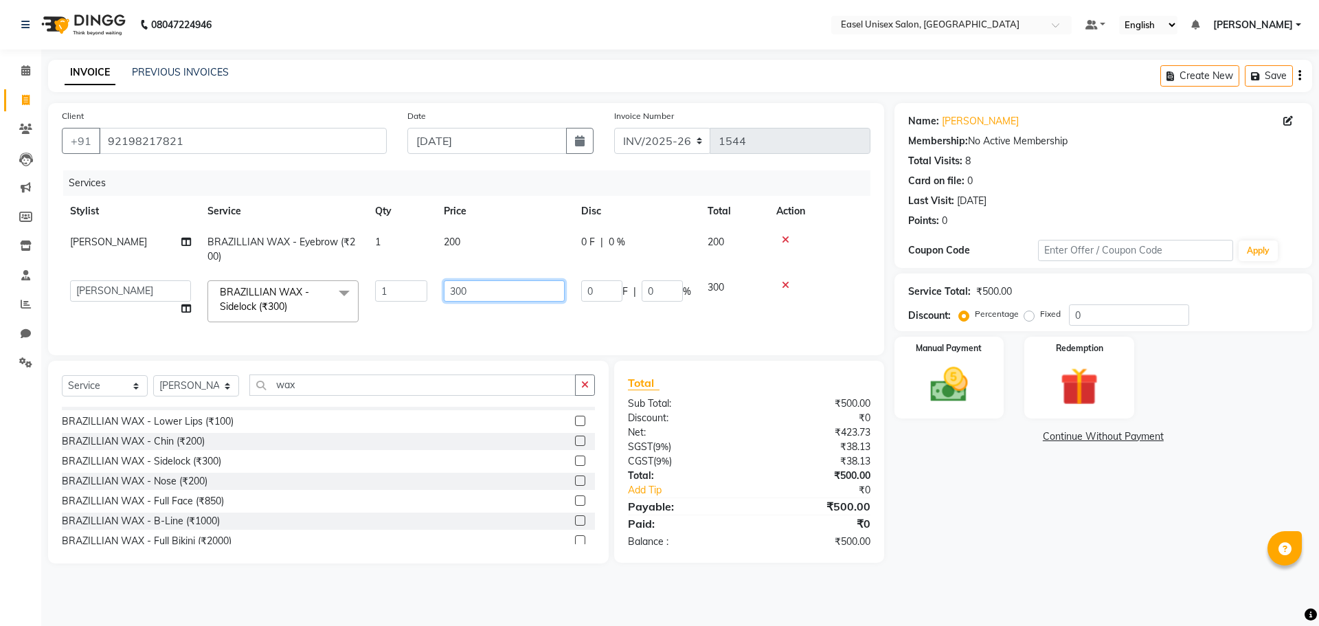
click at [501, 292] on input "300" at bounding box center [504, 290] width 121 height 21
type input "3"
type input "267"
click at [756, 315] on tr "admin [PERSON_NAME] jiya [PERSON_NAME] Priyanka Rajshree Rohit Sunita BRAZILLIA…" at bounding box center [466, 301] width 809 height 58
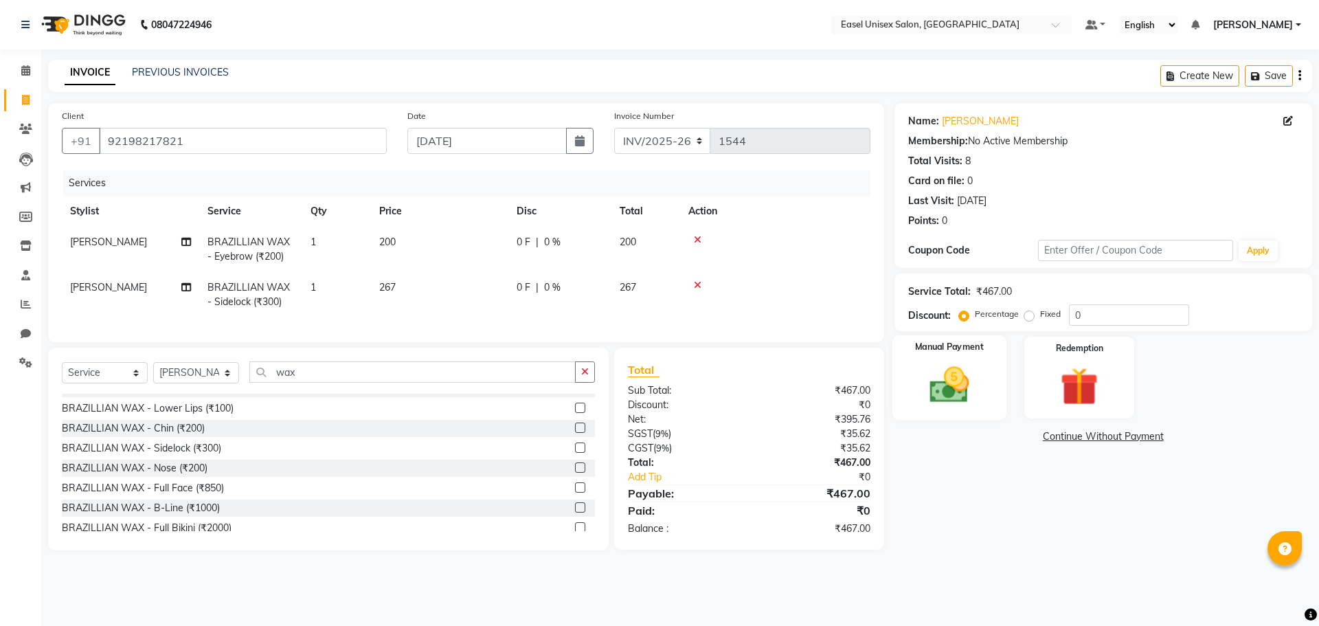
click at [944, 381] on img at bounding box center [949, 384] width 64 height 45
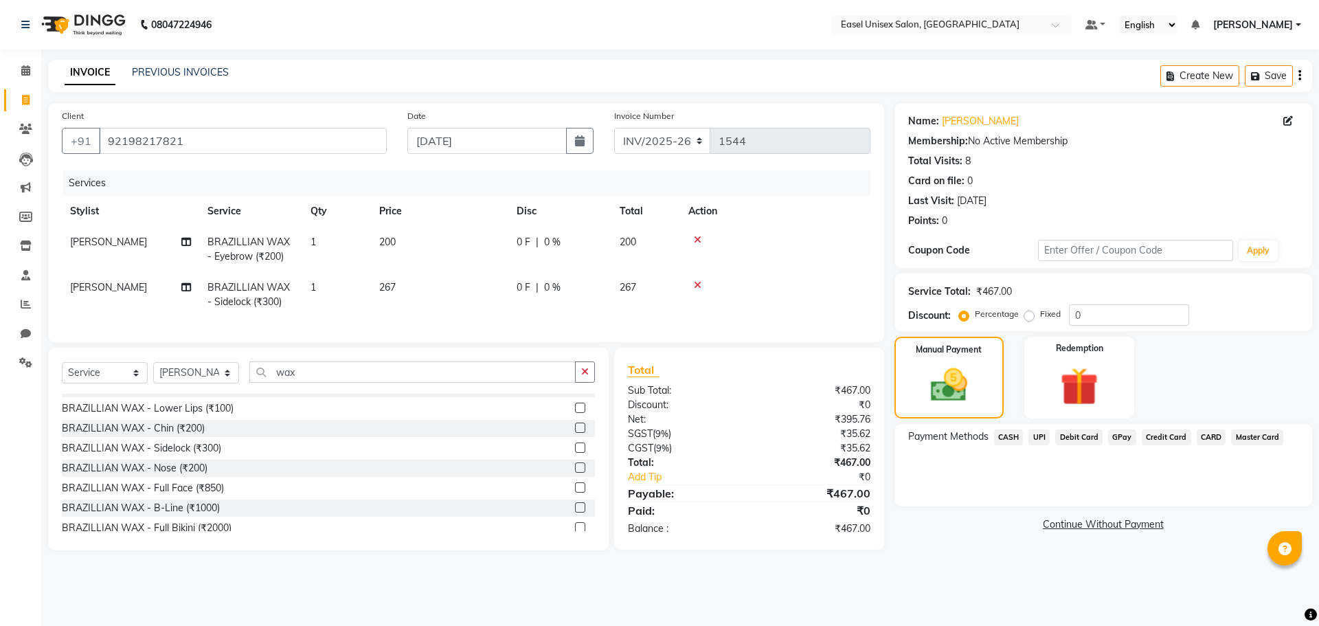
click at [1043, 436] on span "UPI" at bounding box center [1039, 437] width 21 height 16
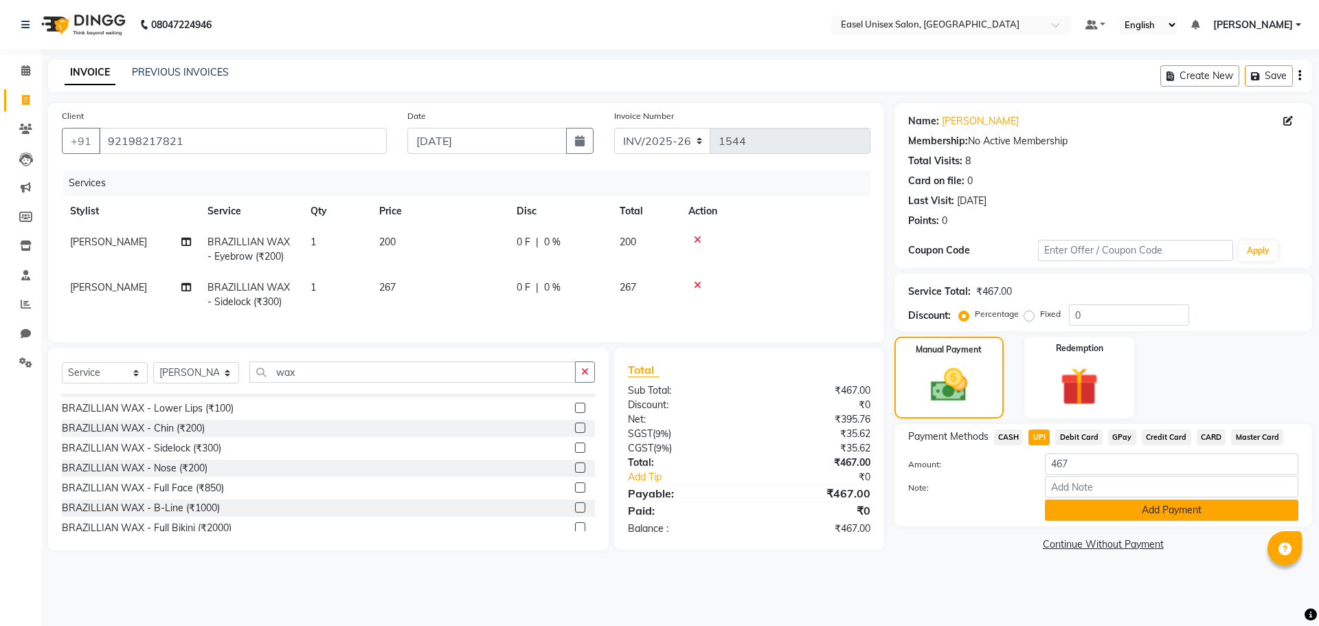
click at [1130, 514] on button "Add Payment" at bounding box center [1172, 510] width 254 height 21
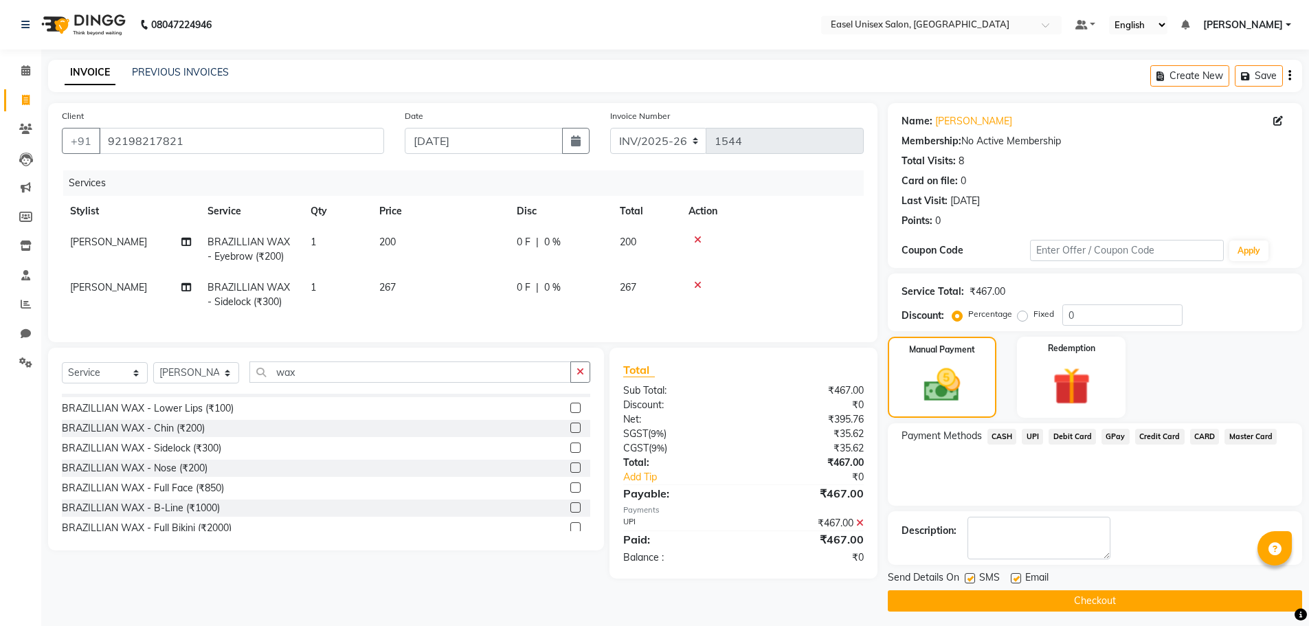
click at [1093, 605] on button "Checkout" at bounding box center [1095, 600] width 414 height 21
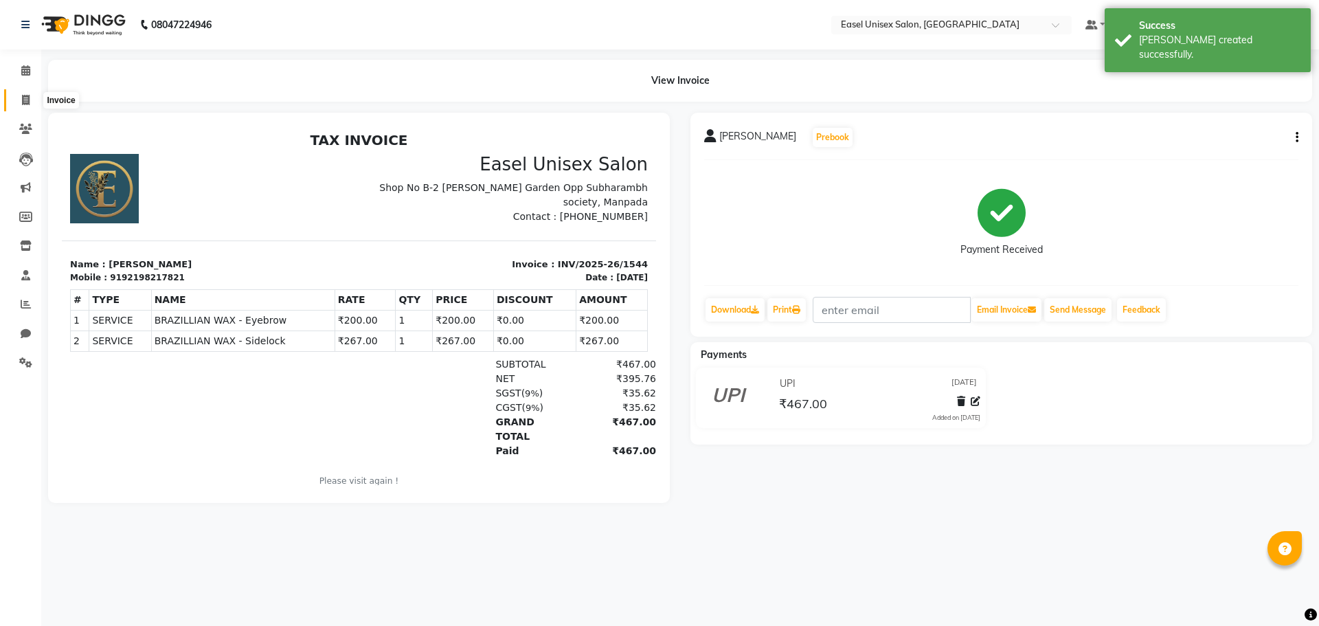
click at [23, 98] on icon at bounding box center [26, 100] width 8 height 10
select select "service"
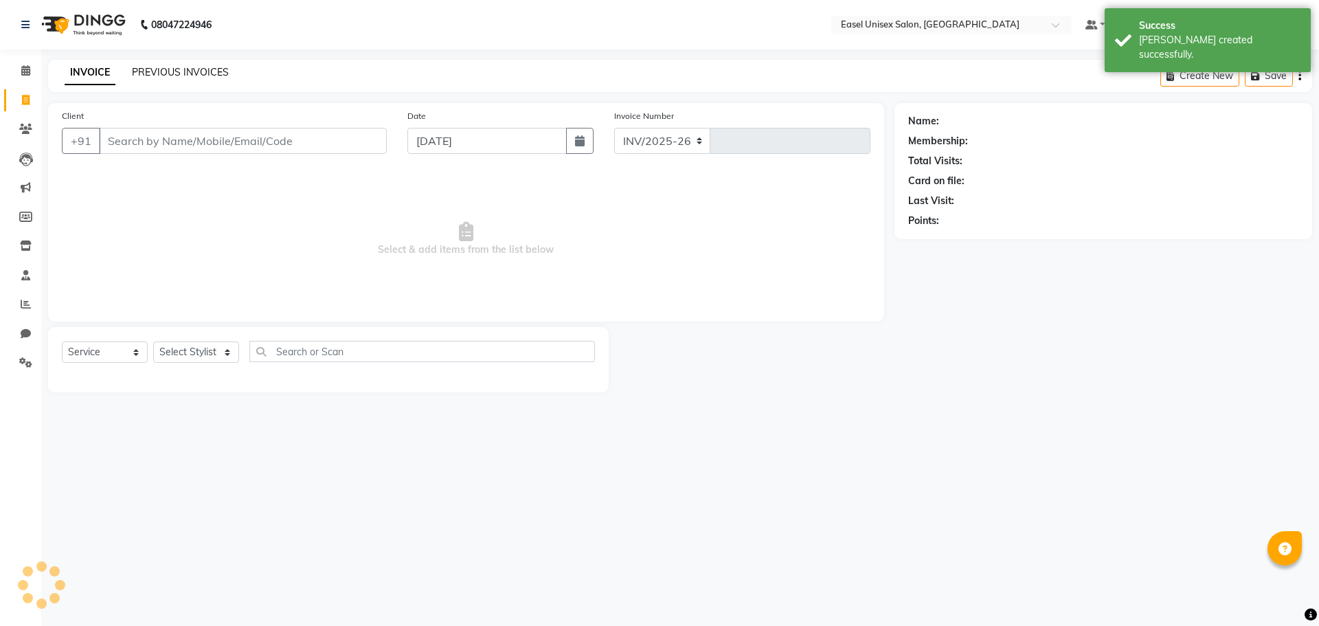
select select "8639"
type input "1545"
click at [171, 68] on link "PREVIOUS INVOICES" at bounding box center [180, 72] width 97 height 12
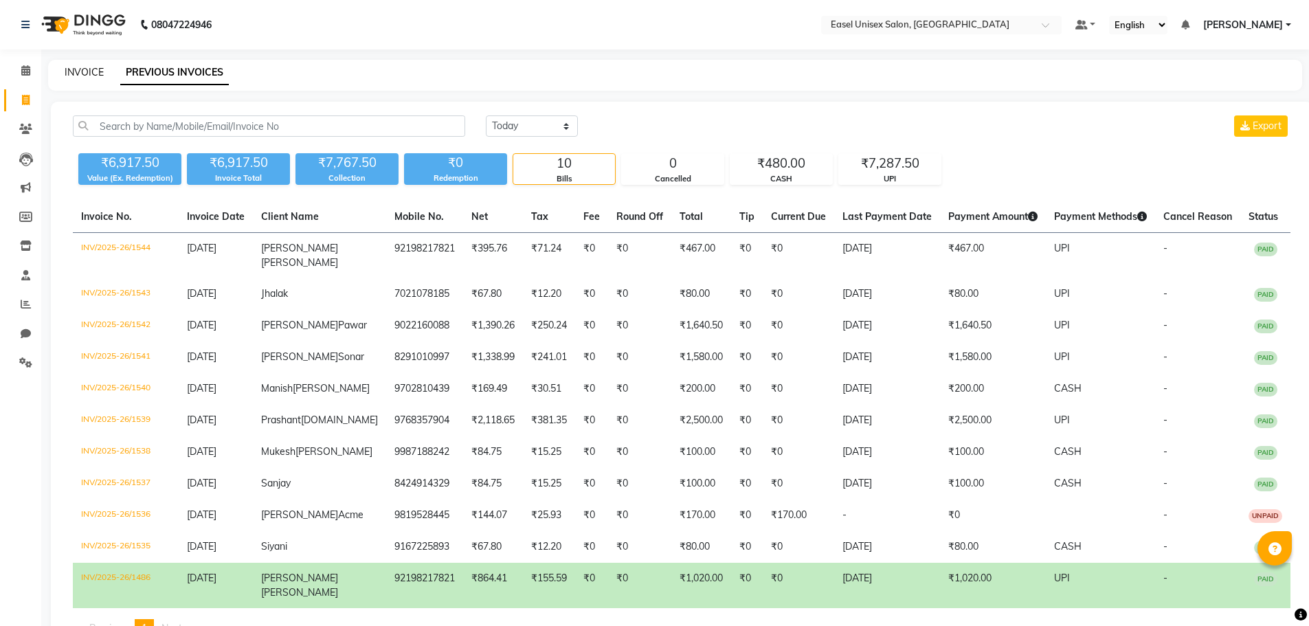
click at [75, 74] on link "INVOICE" at bounding box center [84, 72] width 39 height 12
select select "service"
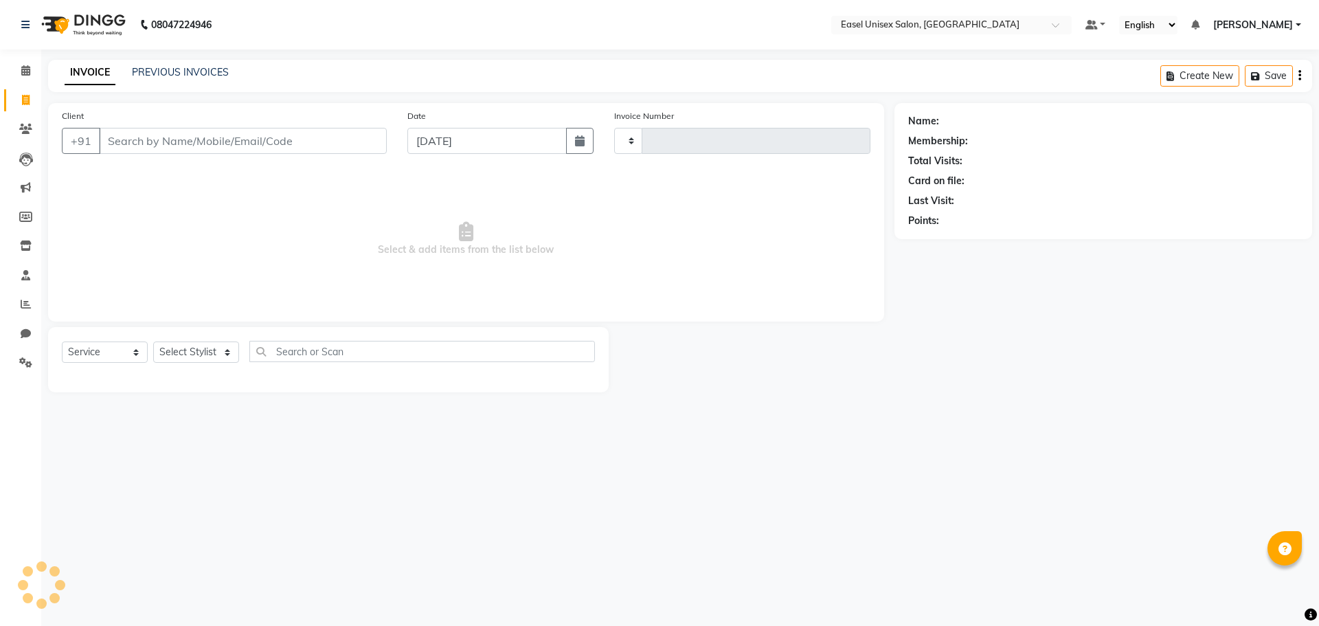
type input "1545"
select select "8639"
click at [30, 76] on span at bounding box center [26, 71] width 24 height 16
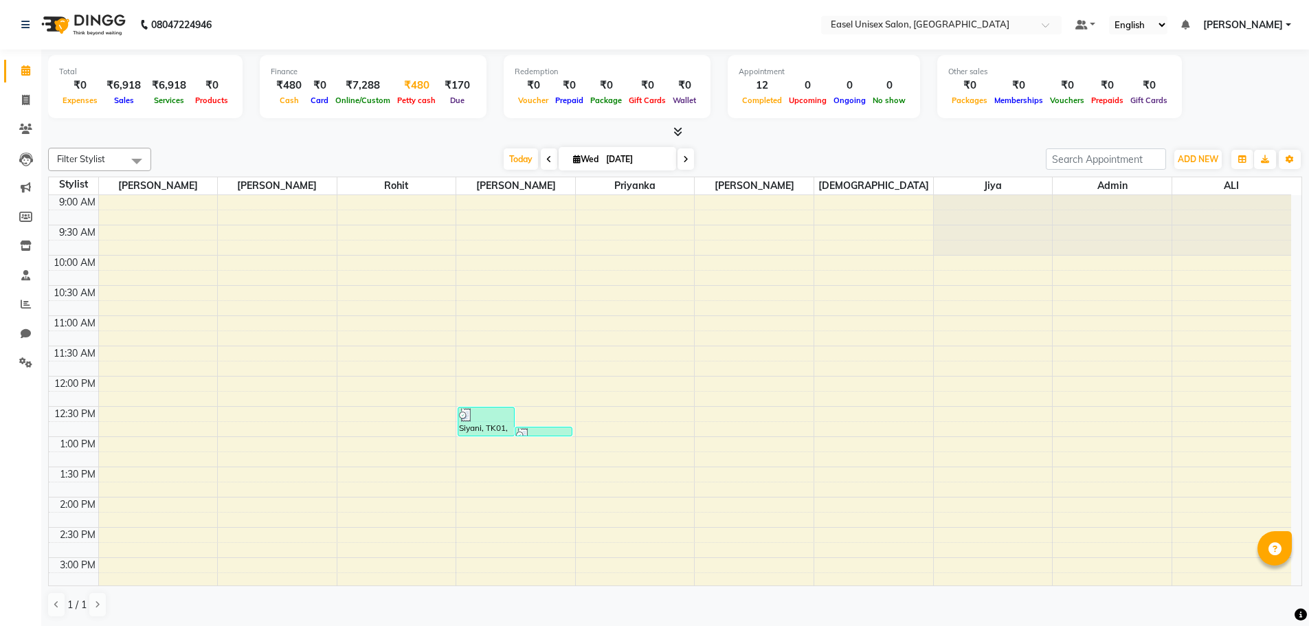
click at [410, 86] on div "₹480" at bounding box center [416, 86] width 45 height 16
select select "7602"
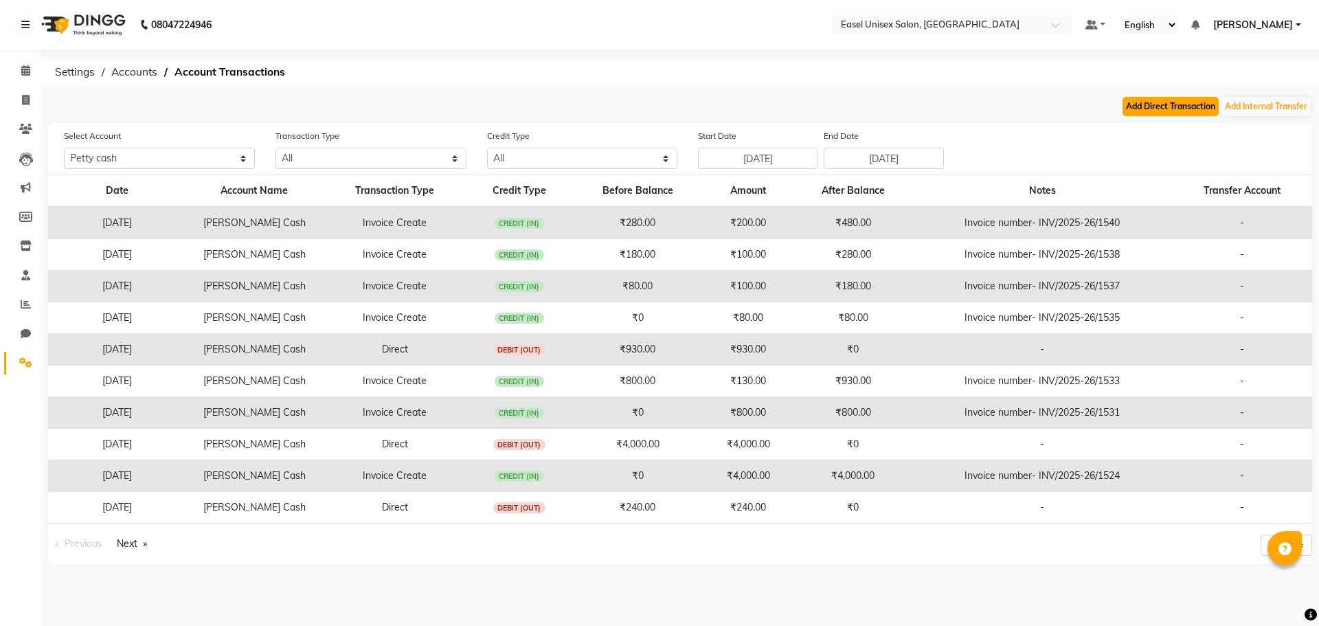
click at [1183, 109] on button "Add Direct Transaction" at bounding box center [1171, 106] width 96 height 19
select select "direct"
select select "7602"
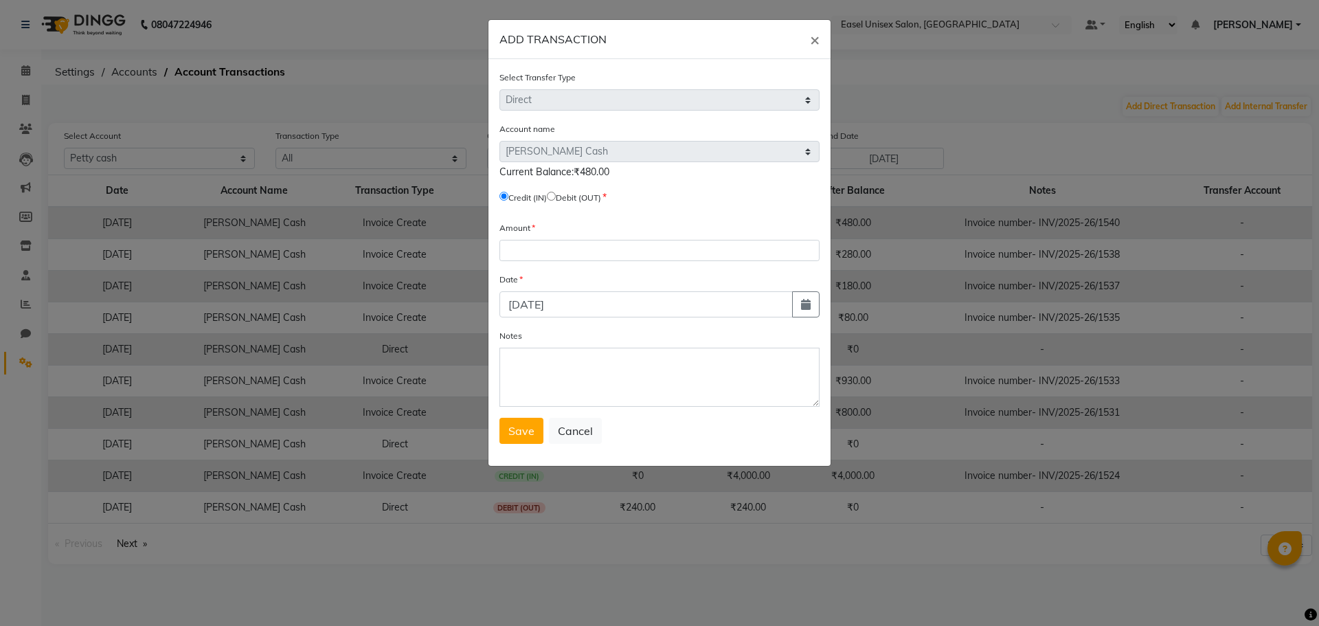
click at [555, 195] on input "radio" at bounding box center [551, 196] width 9 height 9
radio input "true"
click at [590, 260] on input "number" at bounding box center [660, 250] width 320 height 21
type input "480"
click at [522, 426] on span "Save" at bounding box center [521, 431] width 26 height 14
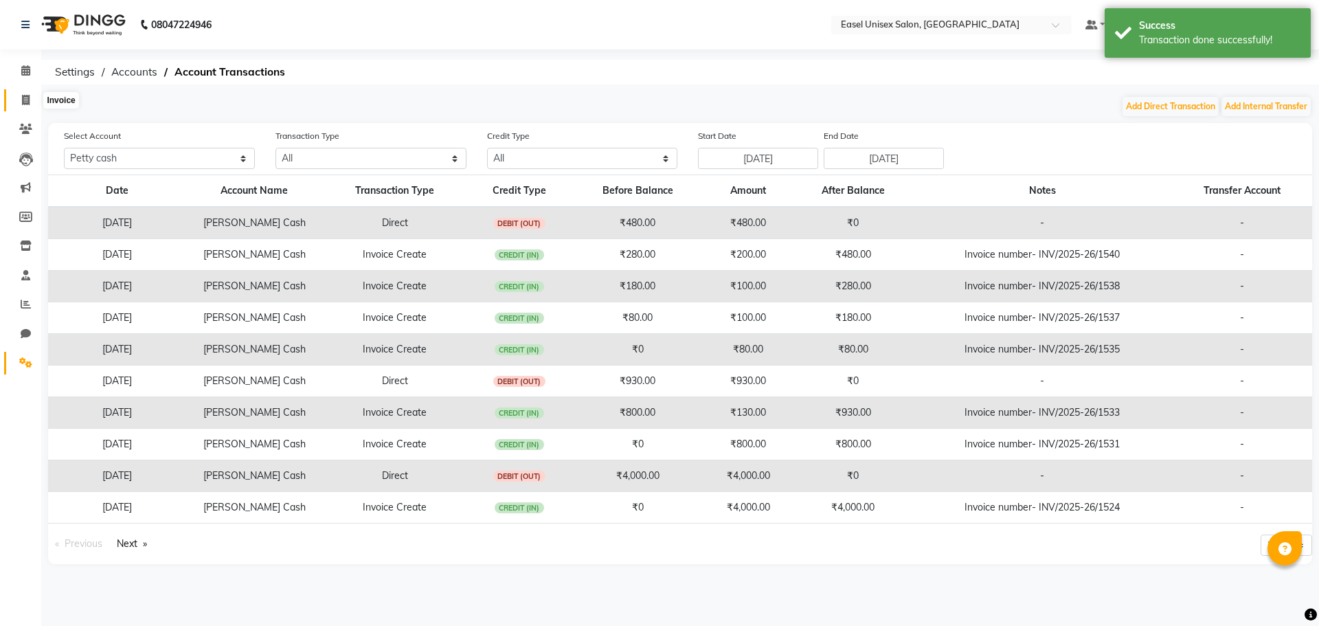
click at [23, 95] on icon at bounding box center [26, 100] width 8 height 10
select select "service"
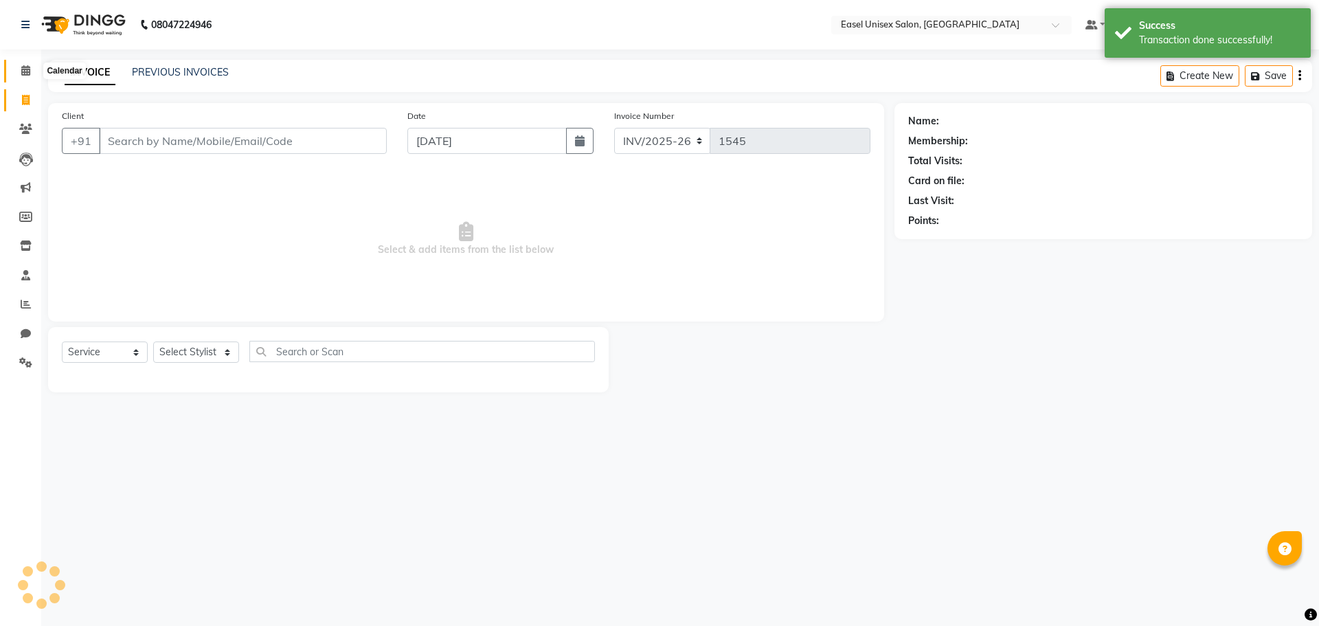
click at [23, 75] on icon at bounding box center [25, 70] width 9 height 10
